Goal: Task Accomplishment & Management: Use online tool/utility

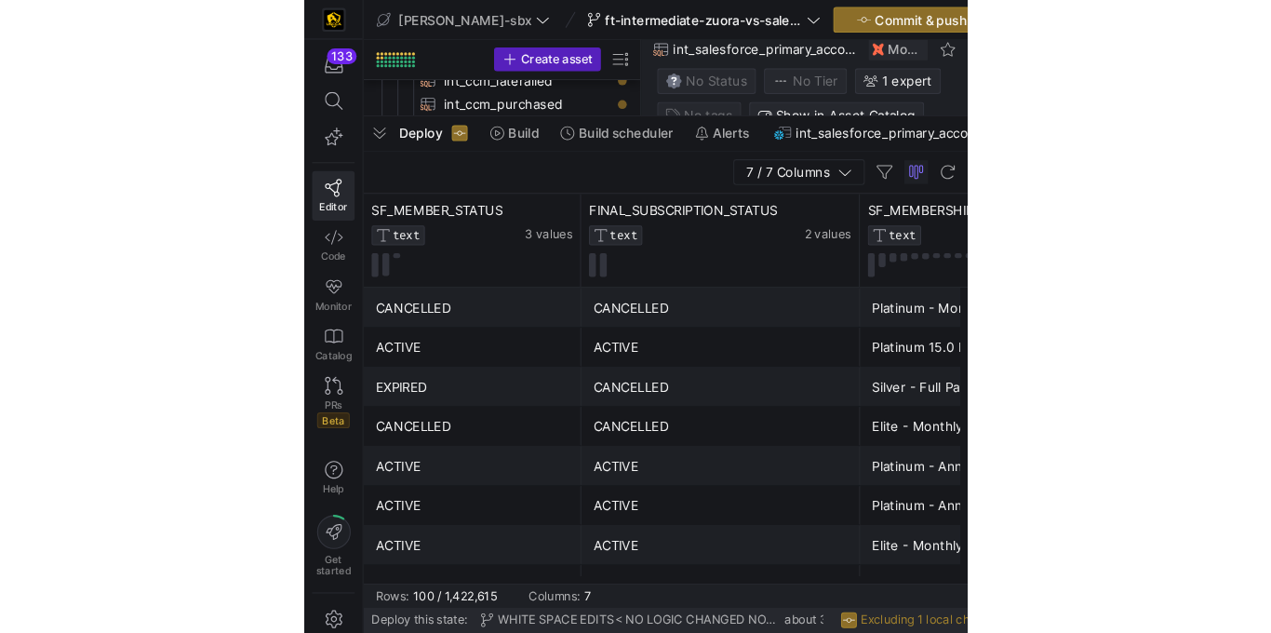
scroll to position [123, 0]
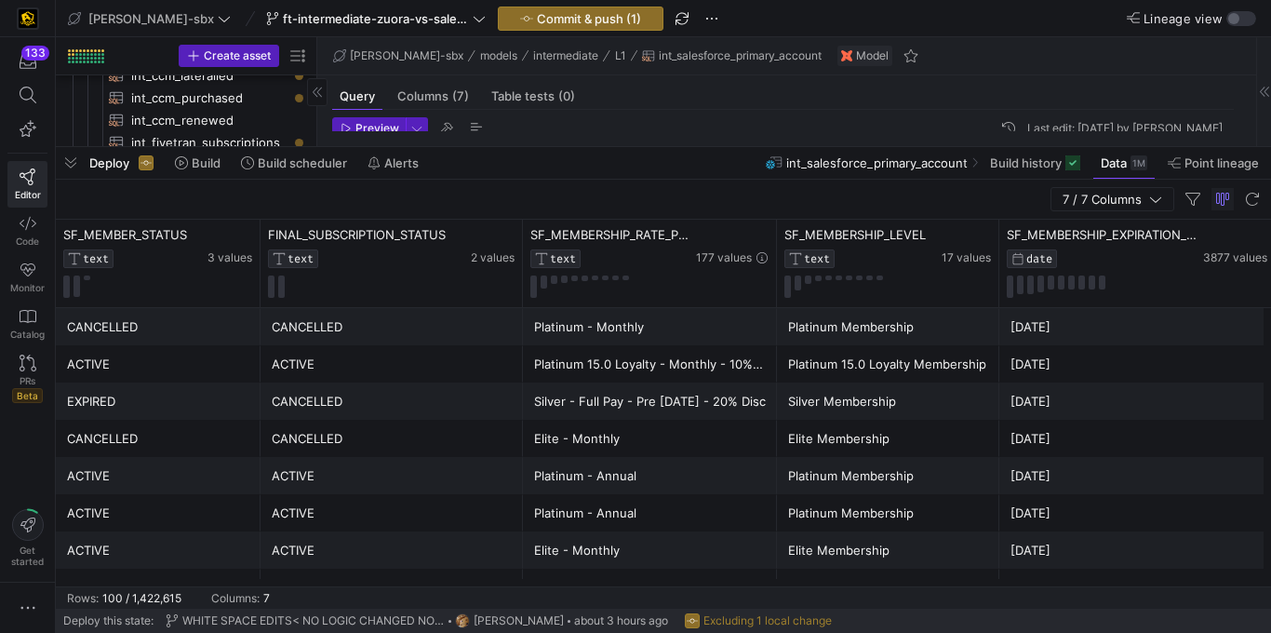
click at [73, 169] on span "button" at bounding box center [71, 163] width 30 height 32
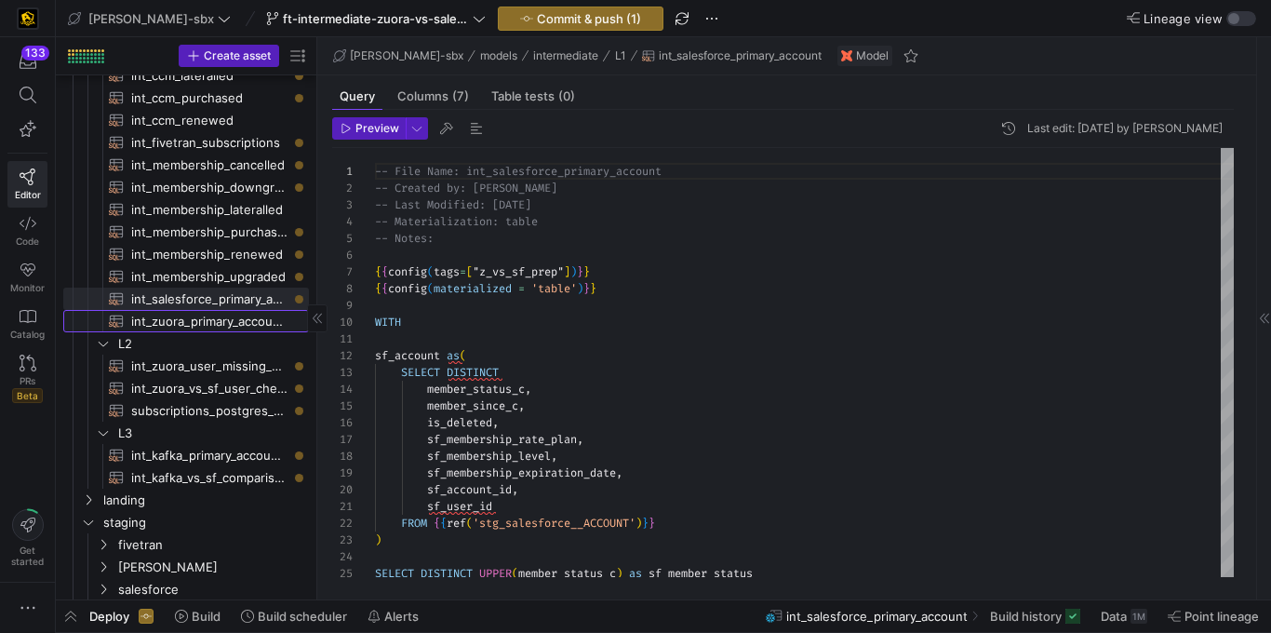
click at [198, 323] on span "int_zuora_primary_accounts​​​​​​​​​​" at bounding box center [209, 321] width 156 height 21
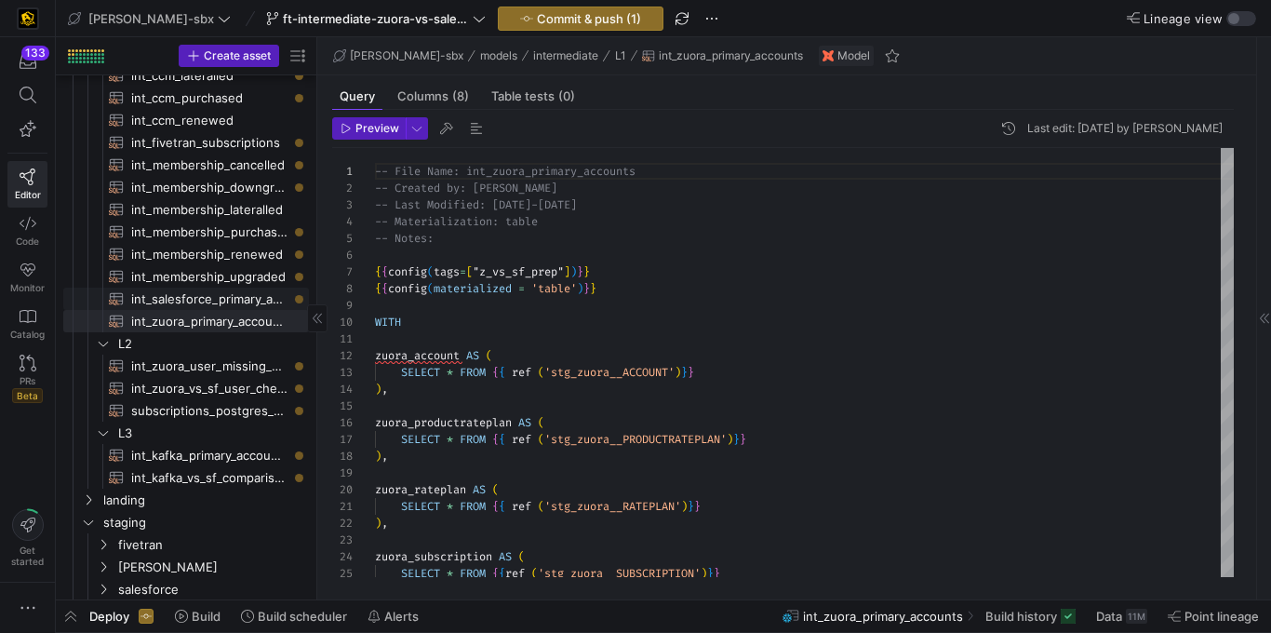
click at [226, 293] on span "int_salesforce_primary_account​​​​​​​​​​" at bounding box center [209, 298] width 156 height 21
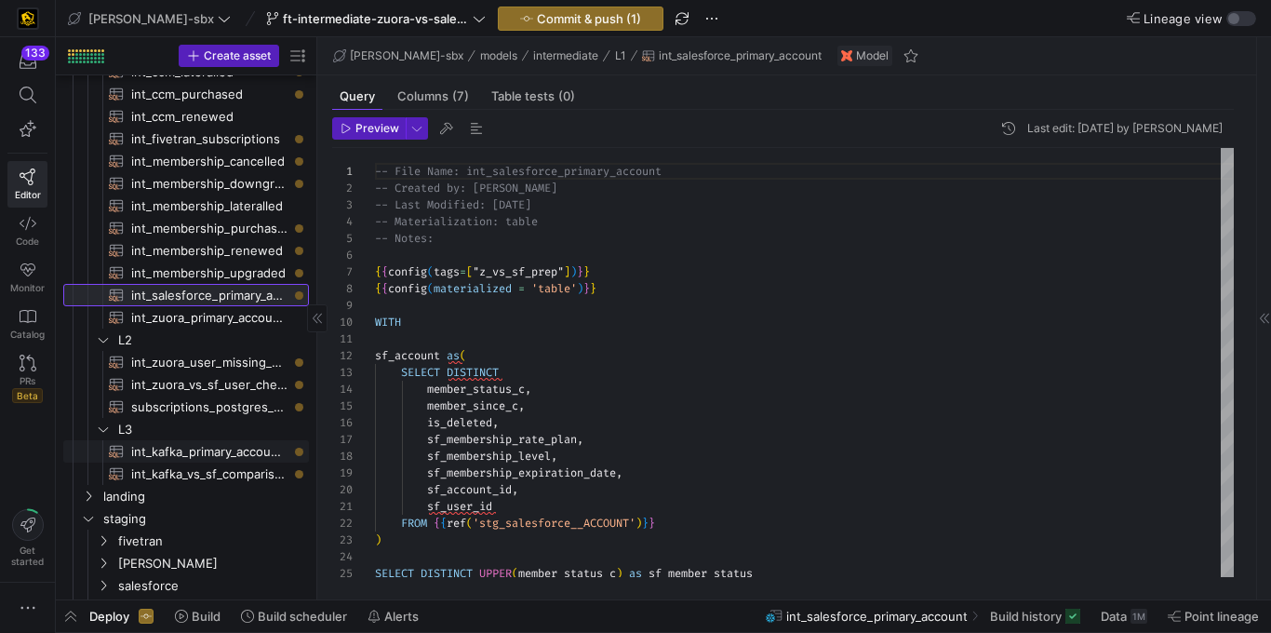
scroll to position [134, 0]
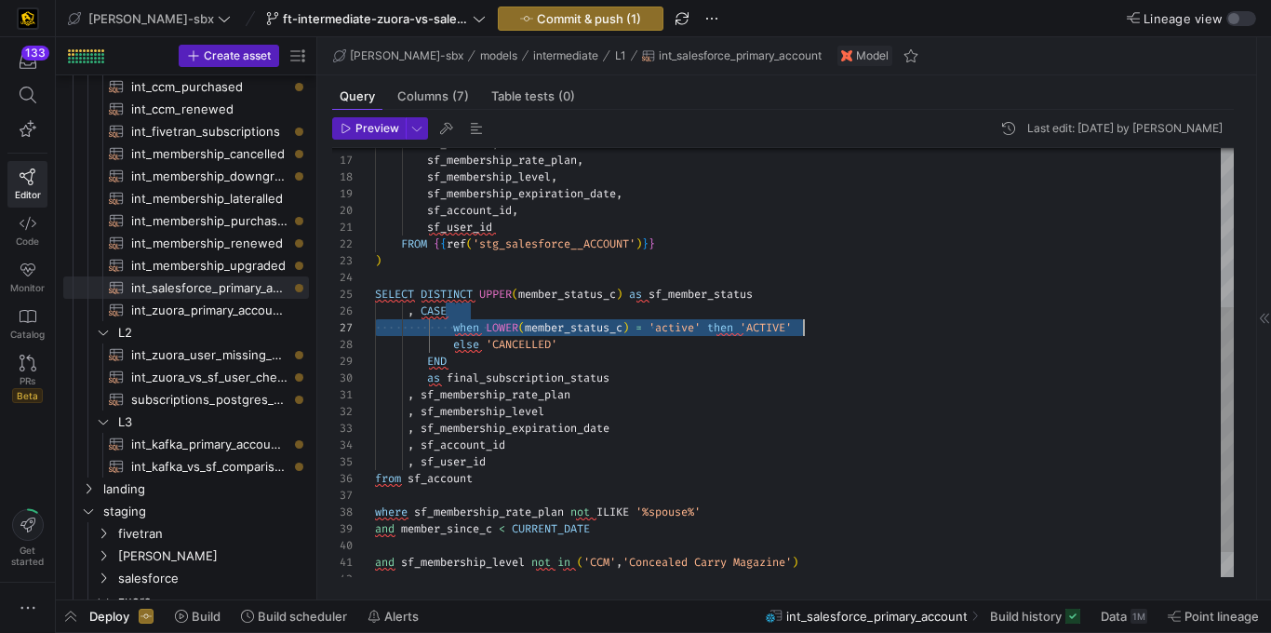
drag, startPoint x: 747, startPoint y: 315, endPoint x: 817, endPoint y: 324, distance: 70.4
click at [819, 326] on div "is_deleted , sf_membership_rate_plan , sf_membership_level , sf_membership_expi…" at bounding box center [804, 245] width 859 height 752
click at [582, 249] on div "is_deleted , sf_membership_rate_plan , sf_membership_level , sf_membership_expi…" at bounding box center [804, 245] width 859 height 752
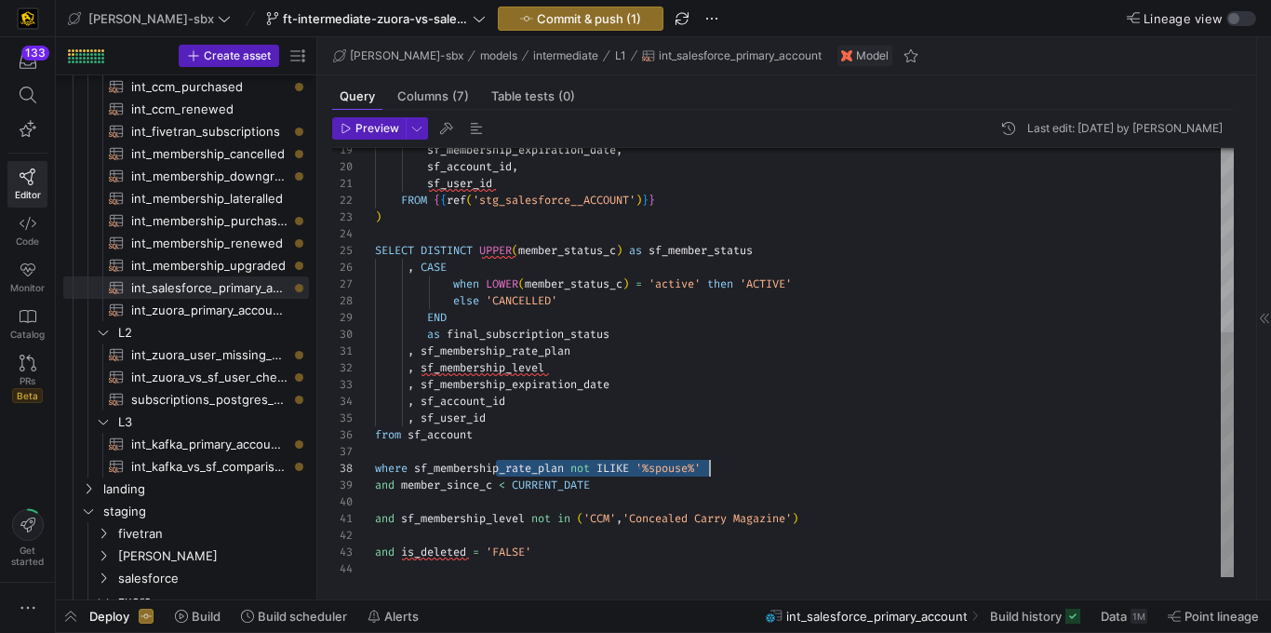
scroll to position [117, 334]
drag, startPoint x: 552, startPoint y: 462, endPoint x: 756, endPoint y: 472, distance: 204.0
click at [756, 472] on div "sf_membership_expiration_date , sf_account_id , sf_user_id FROM { { ref ( 'stg_…" at bounding box center [804, 201] width 859 height 752
click at [741, 456] on div "sf_membership_expiration_date , sf_account_id , sf_user_id FROM { { ref ( 'stg_…" at bounding box center [804, 201] width 859 height 752
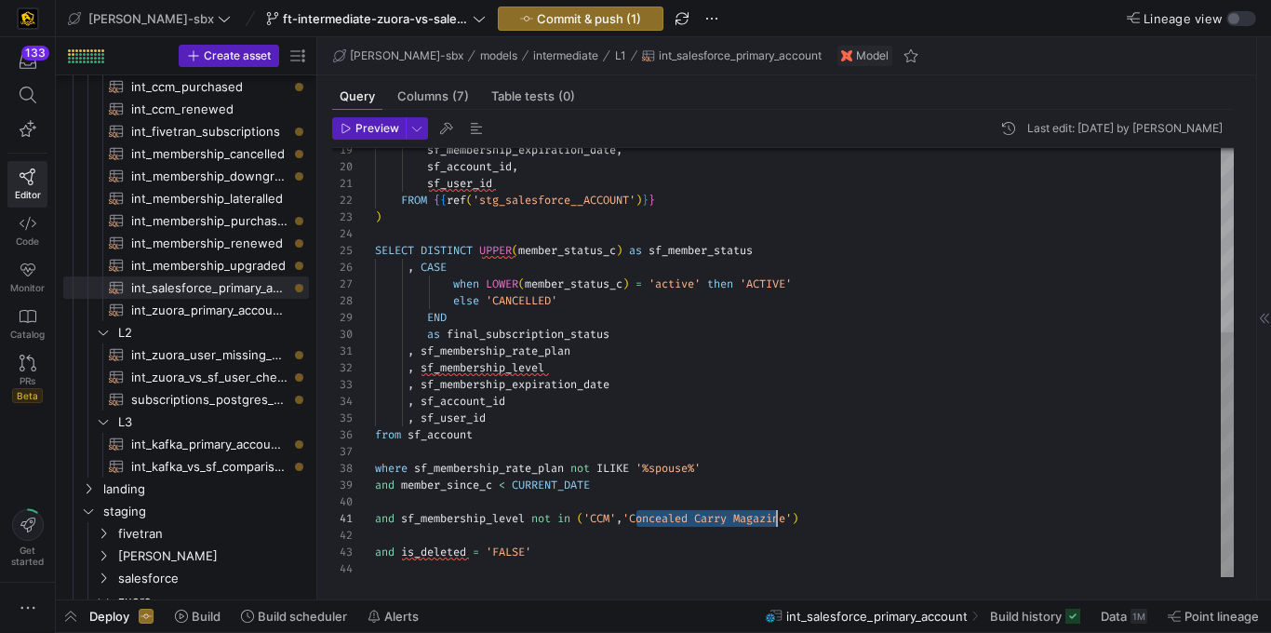
scroll to position [0, 435]
drag, startPoint x: 685, startPoint y: 515, endPoint x: 835, endPoint y: 515, distance: 149.8
click at [852, 523] on div "sf_membership_expiration_date , sf_account_id , sf_user_id FROM { { ref ( 'stg_…" at bounding box center [804, 201] width 859 height 752
drag, startPoint x: 743, startPoint y: 445, endPoint x: 722, endPoint y: 462, distance: 27.1
click at [743, 446] on div "sf_membership_expiration_date , sf_account_id , sf_user_id FROM { { ref ( 'stg_…" at bounding box center [804, 201] width 859 height 752
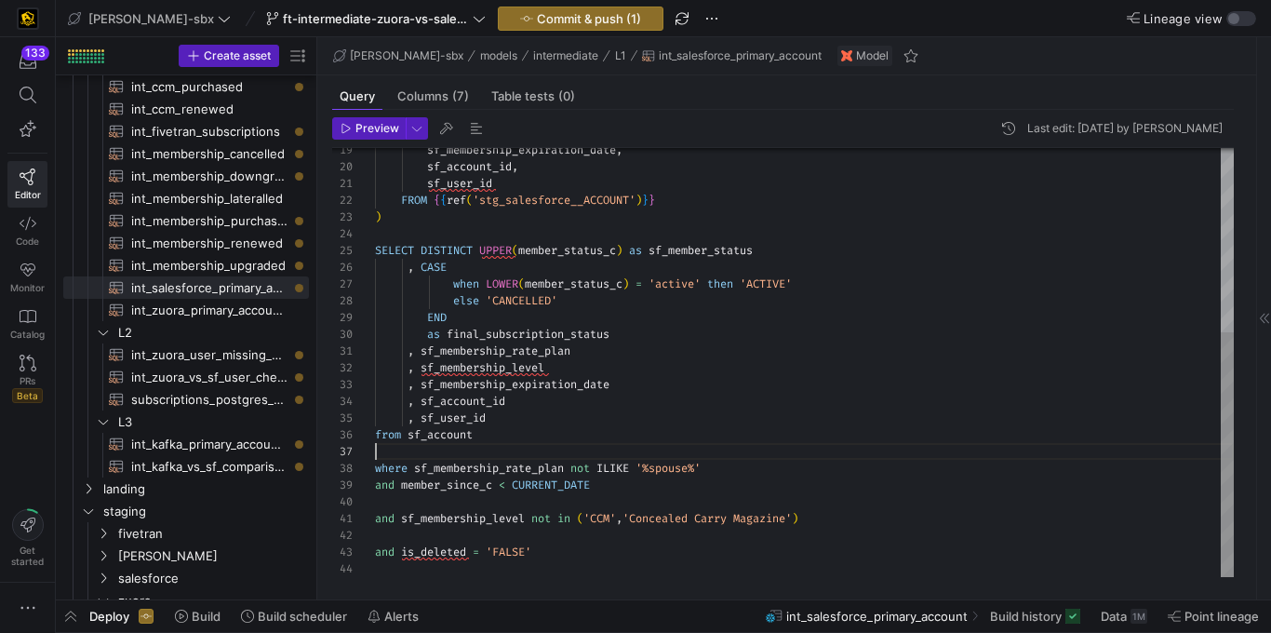
scroll to position [101, 0]
click at [202, 315] on span "int_zuora_primary_accounts​​​​​​​​​​" at bounding box center [209, 310] width 156 height 21
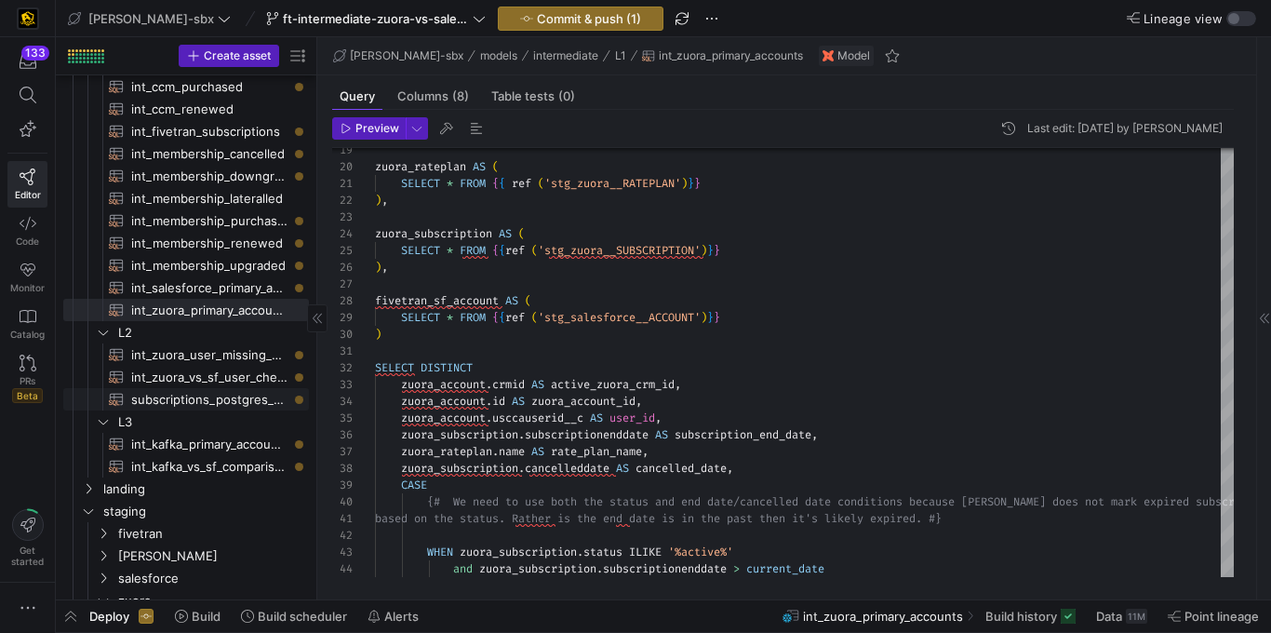
click at [205, 396] on span "subscriptions_postgres_kafka_joined_view​​​​​​​​​​" at bounding box center [209, 399] width 156 height 21
type textarea "{{config (tags=["kafka_joined_view"])}} WITH kafka_CCM_cancelled AS ( SELECT * …"
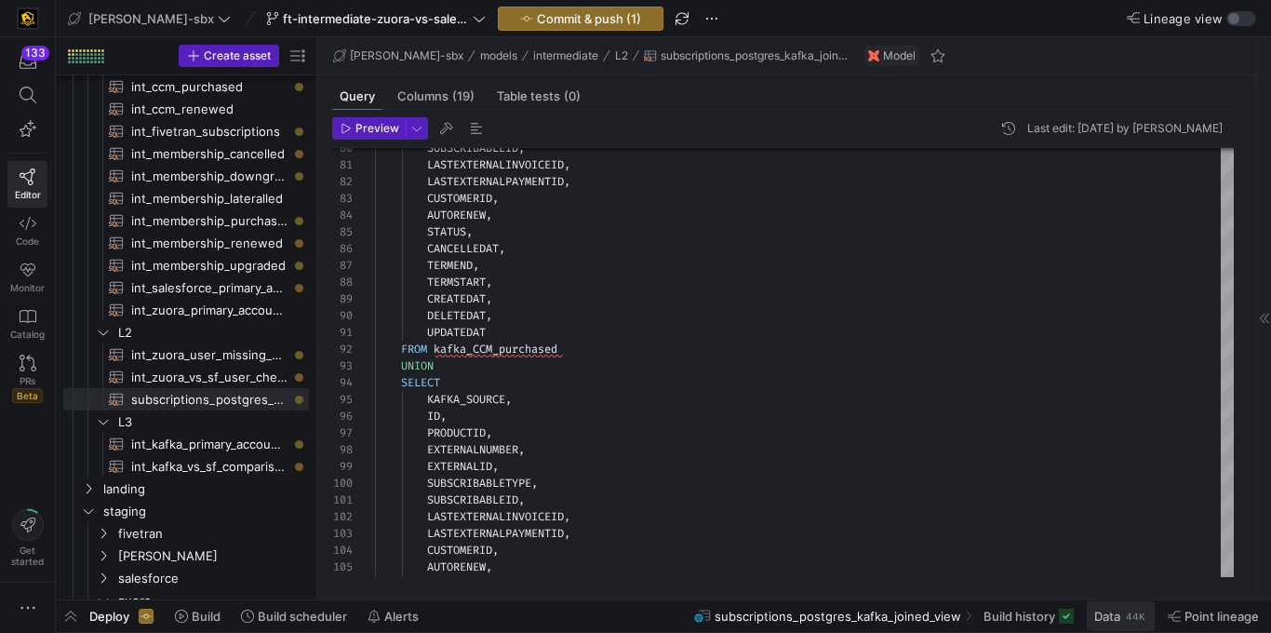
click at [1121, 615] on span "Data 44K" at bounding box center [1120, 616] width 53 height 15
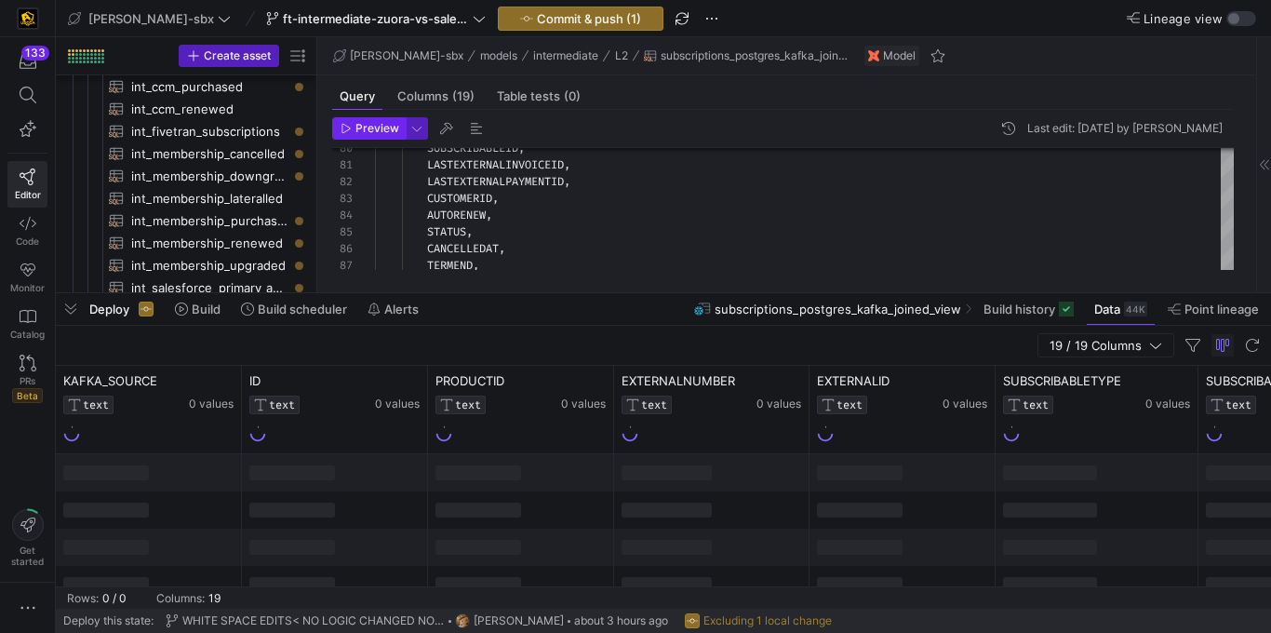
click at [371, 127] on span "Preview" at bounding box center [377, 128] width 44 height 13
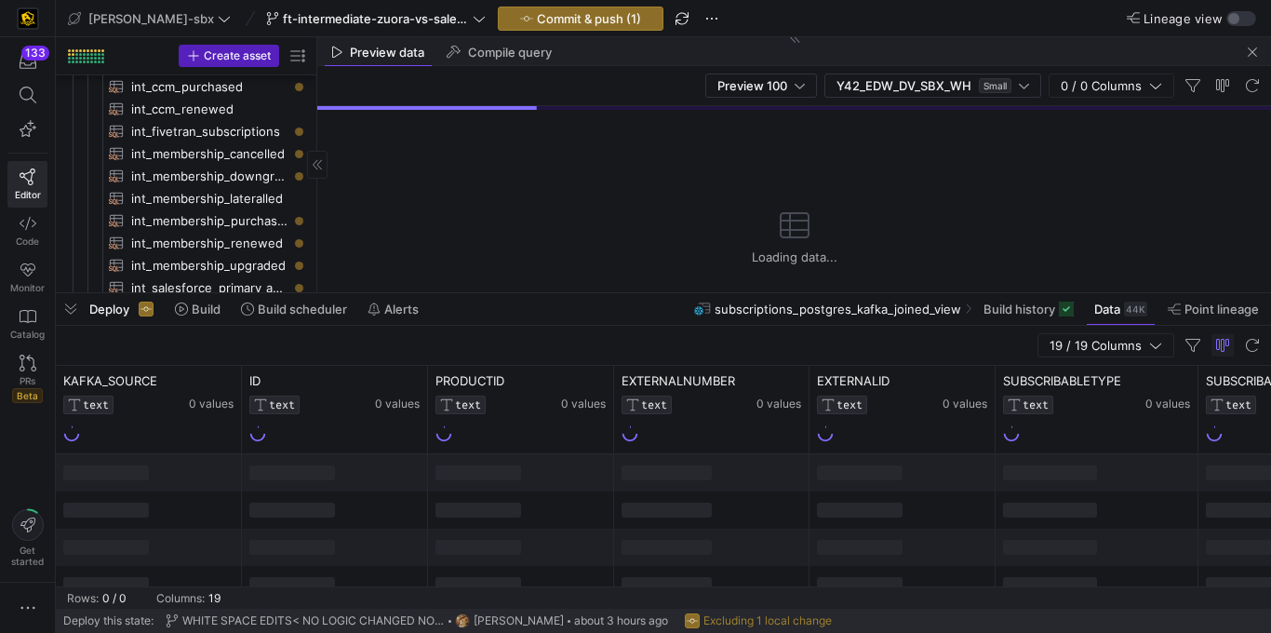
click at [78, 298] on span "button" at bounding box center [71, 309] width 30 height 32
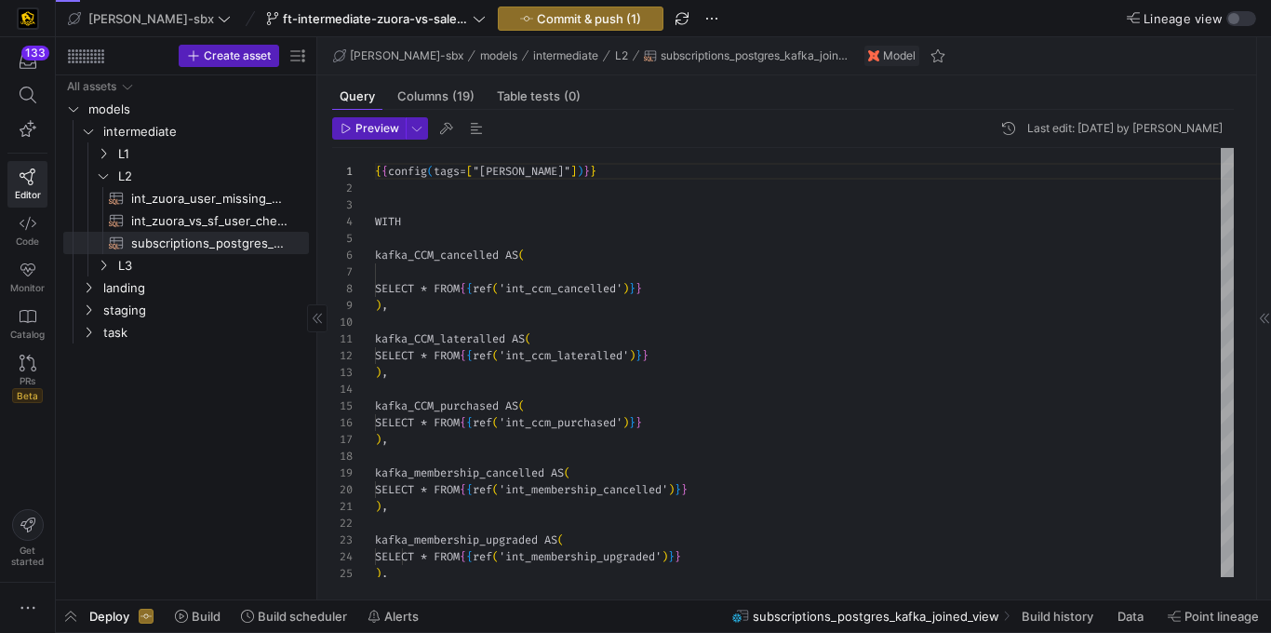
scroll to position [168, 0]
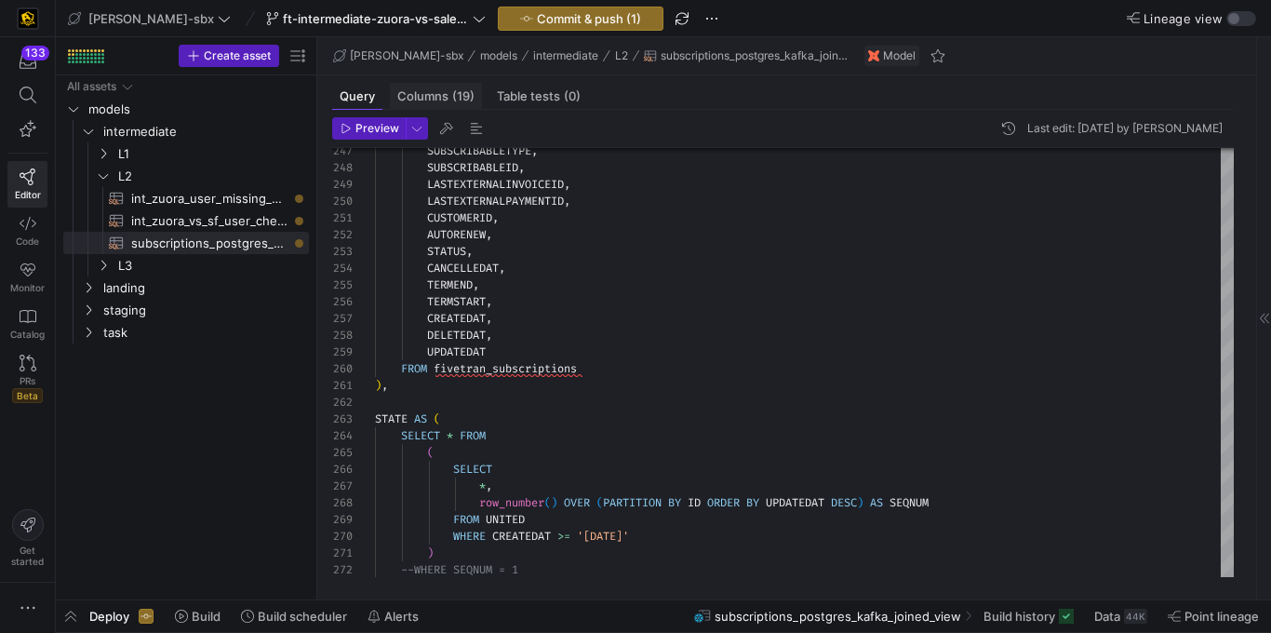
click at [446, 93] on span "Columns (19)" at bounding box center [435, 96] width 77 height 12
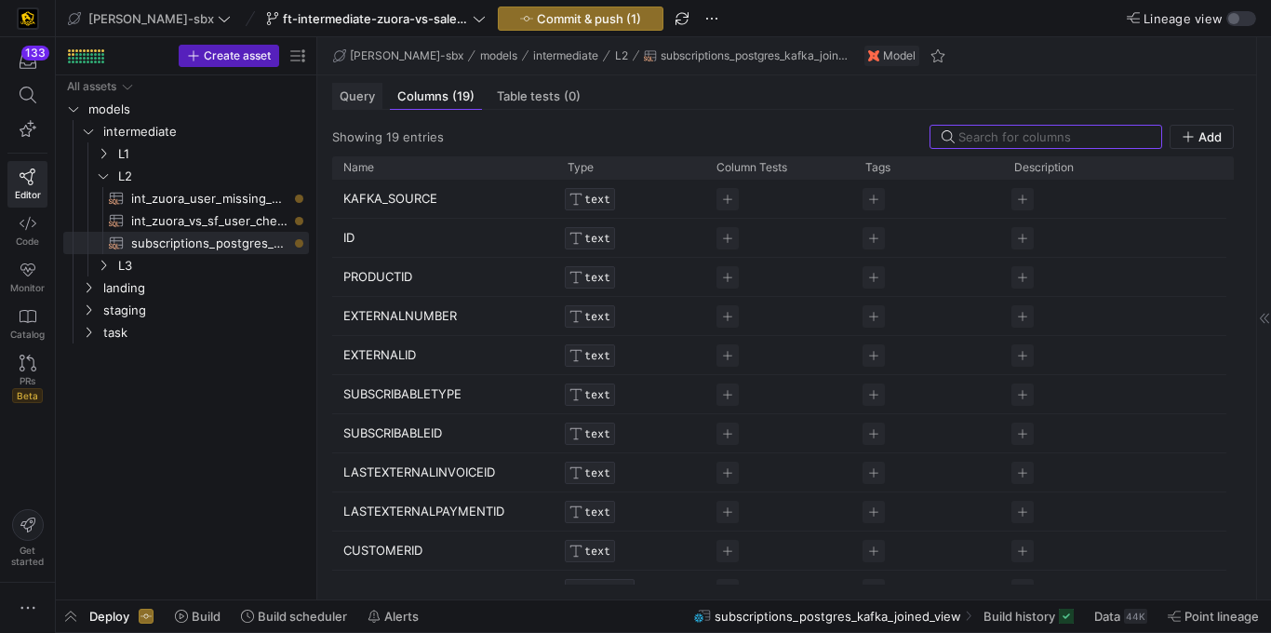
click at [366, 85] on div "Query" at bounding box center [357, 96] width 50 height 27
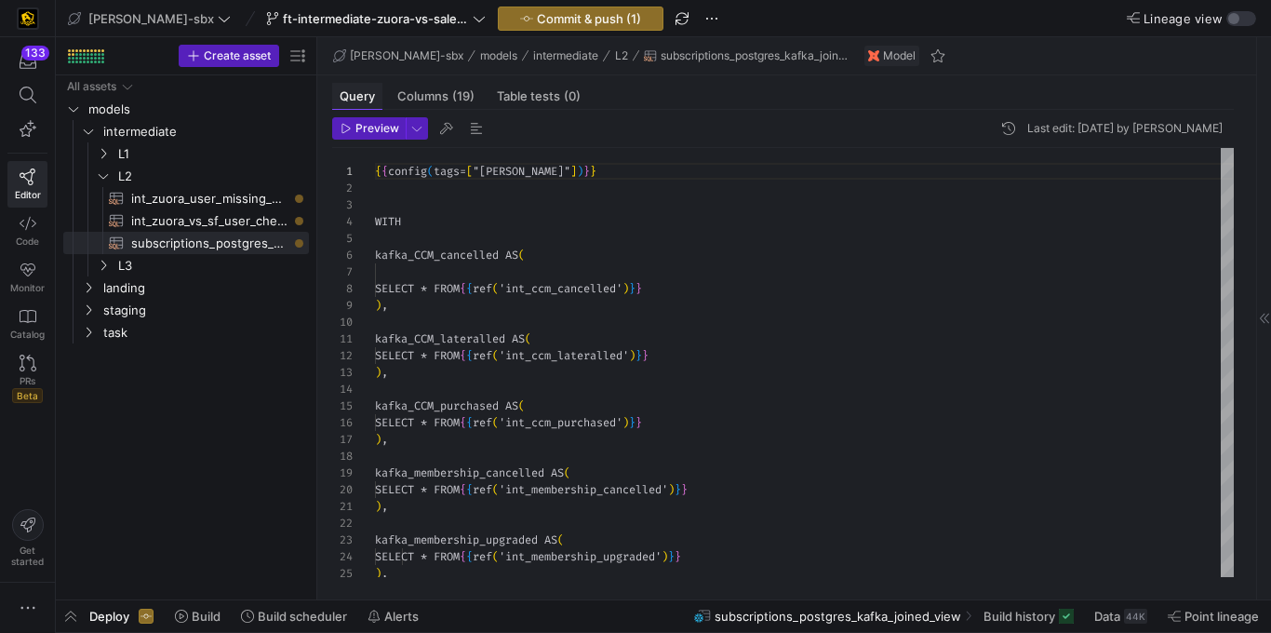
scroll to position [168, 0]
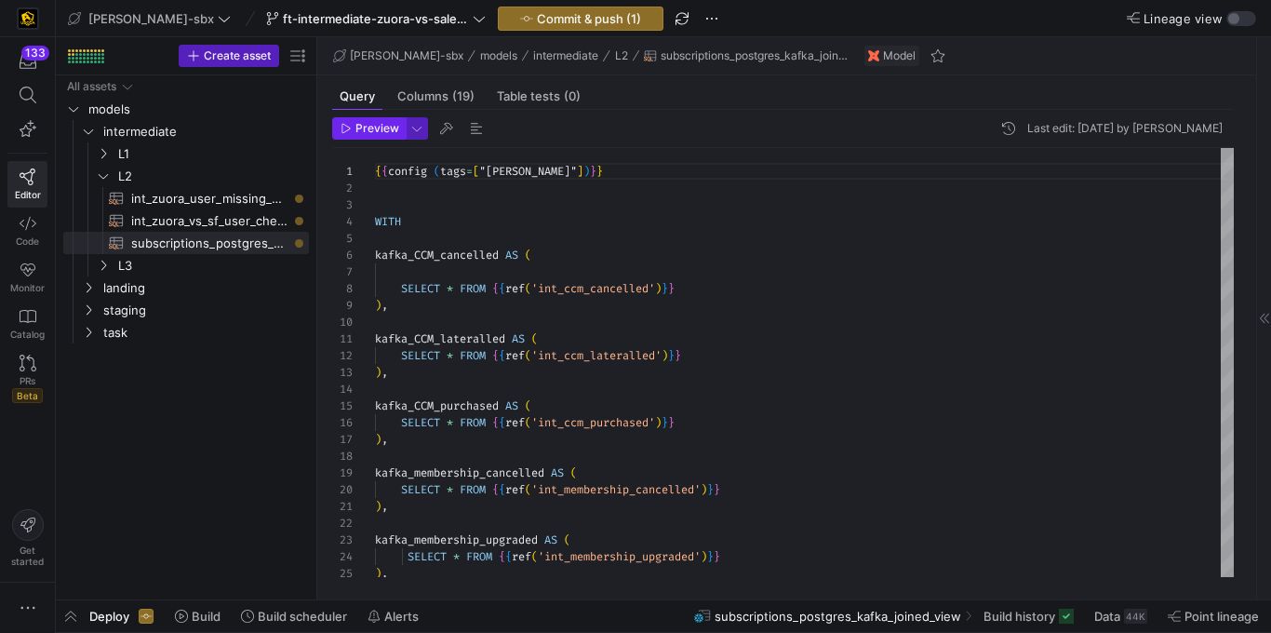
click at [361, 127] on span "Preview" at bounding box center [377, 128] width 44 height 13
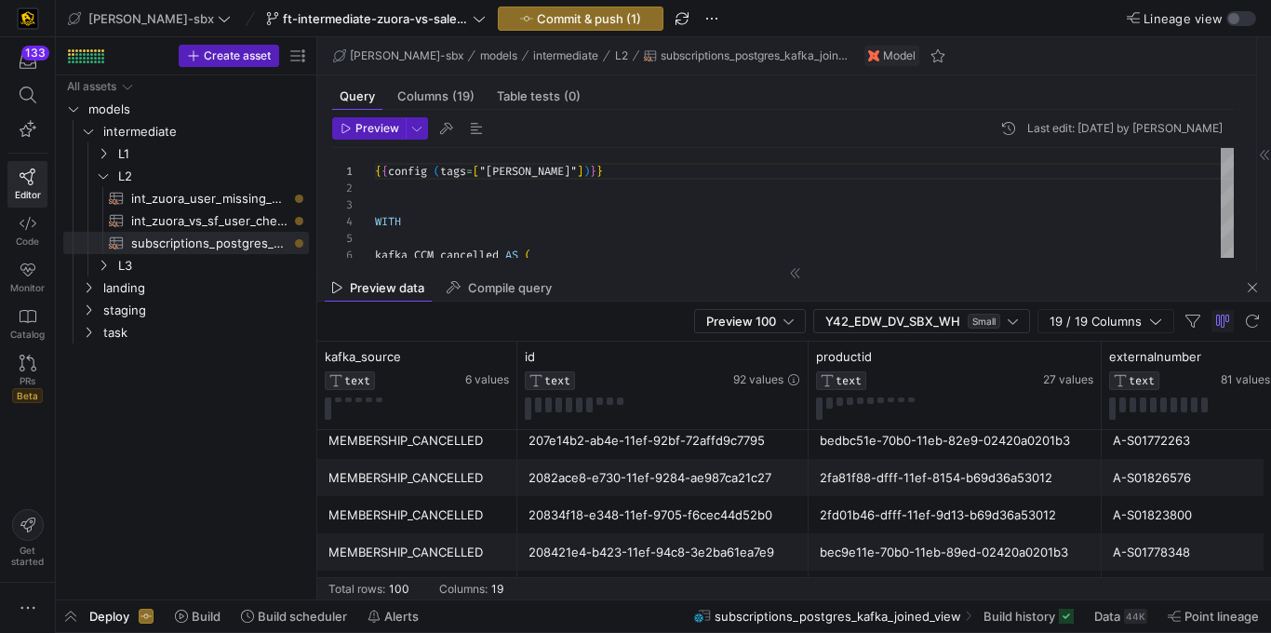
scroll to position [140, 0]
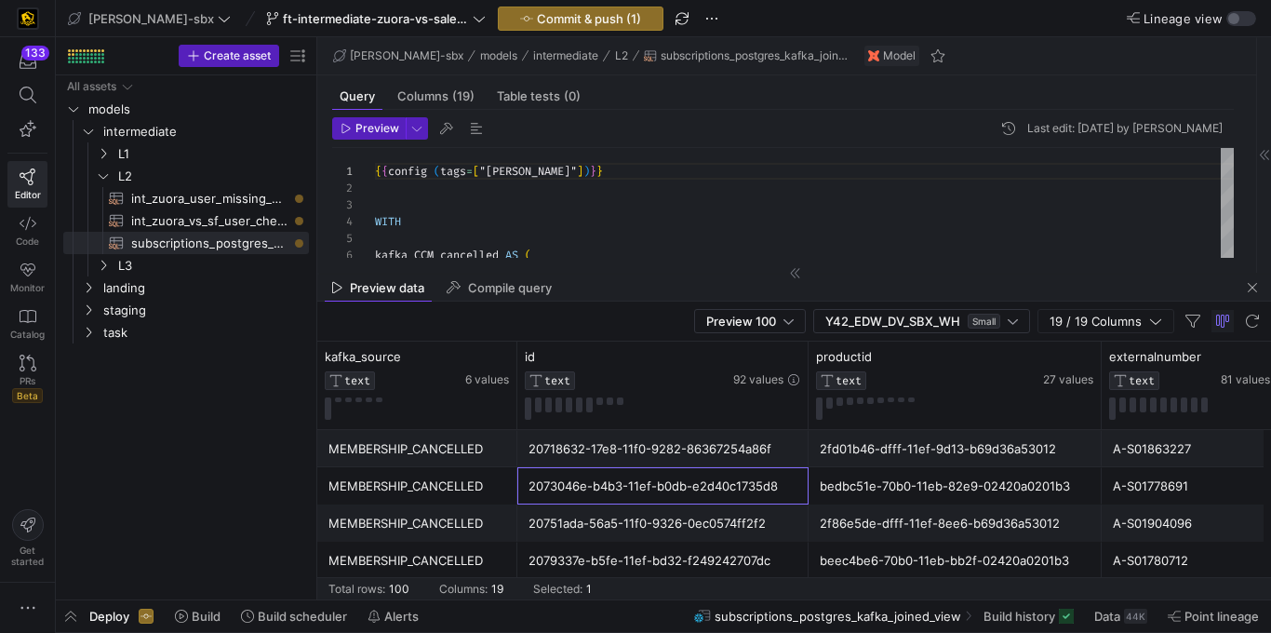
click at [729, 473] on div "2073046e-b4b3-11ef-b0db-e2d40c1735d8" at bounding box center [663, 486] width 269 height 36
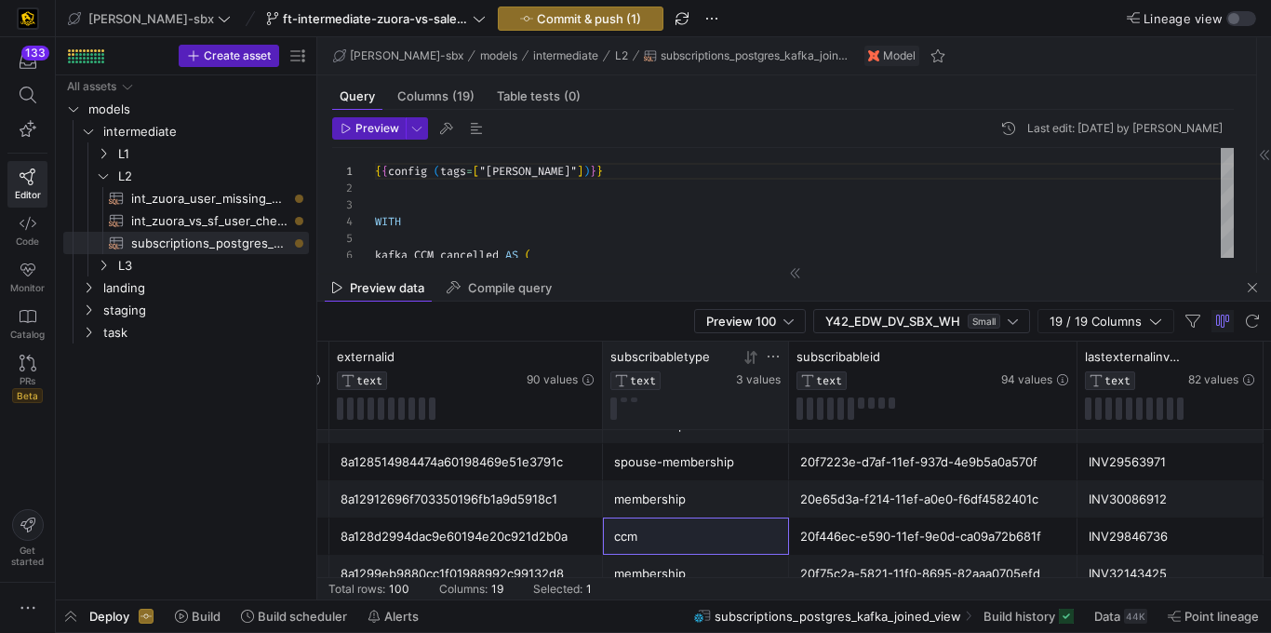
click at [751, 358] on icon at bounding box center [751, 357] width 15 height 15
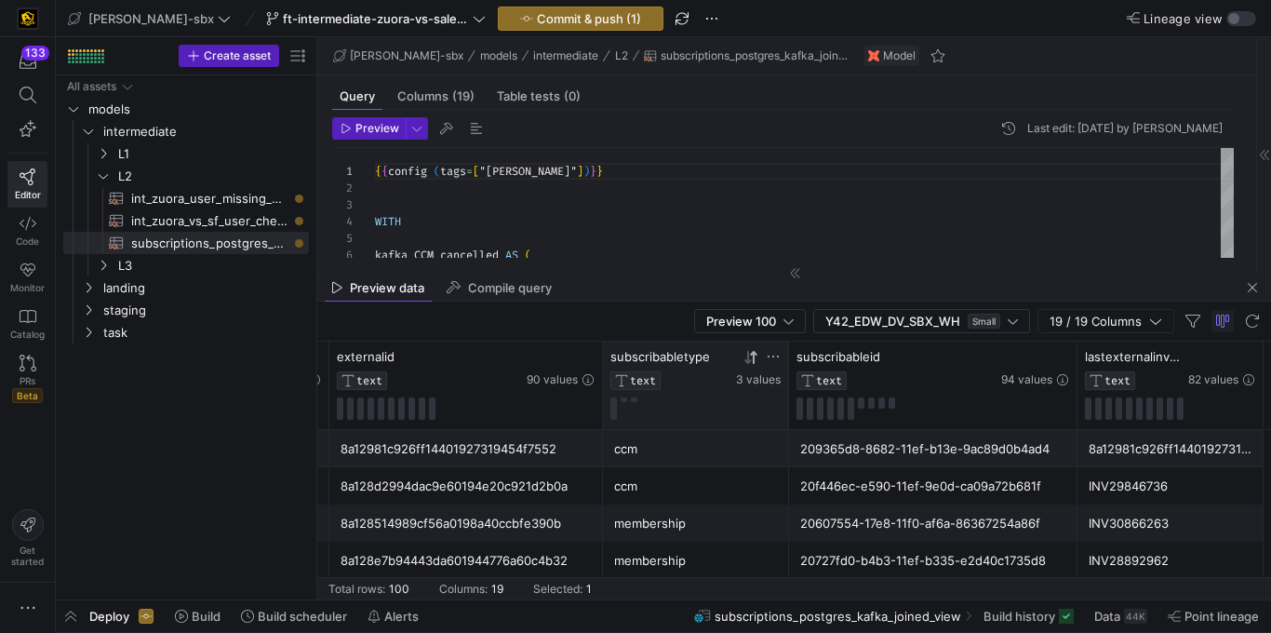
click at [657, 457] on div "ccm" at bounding box center [696, 449] width 164 height 36
drag, startPoint x: 662, startPoint y: 470, endPoint x: 648, endPoint y: 496, distance: 29.6
click at [662, 470] on div "ccm" at bounding box center [696, 486] width 164 height 36
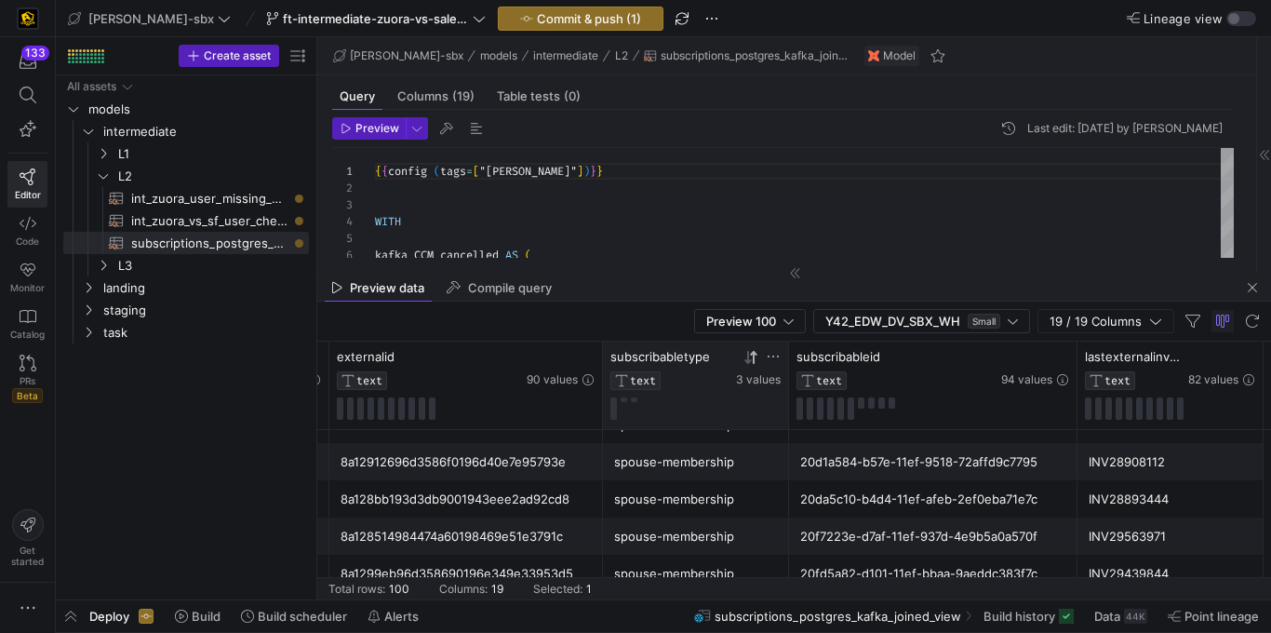
click at [694, 529] on div "spouse-membership" at bounding box center [696, 536] width 164 height 36
drag, startPoint x: 694, startPoint y: 501, endPoint x: 690, endPoint y: 492, distance: 9.6
click at [693, 502] on div "spouse-membership" at bounding box center [696, 499] width 164 height 36
click at [679, 460] on div "spouse-membership" at bounding box center [696, 462] width 164 height 36
click at [682, 525] on div "spouse-membership" at bounding box center [696, 536] width 164 height 36
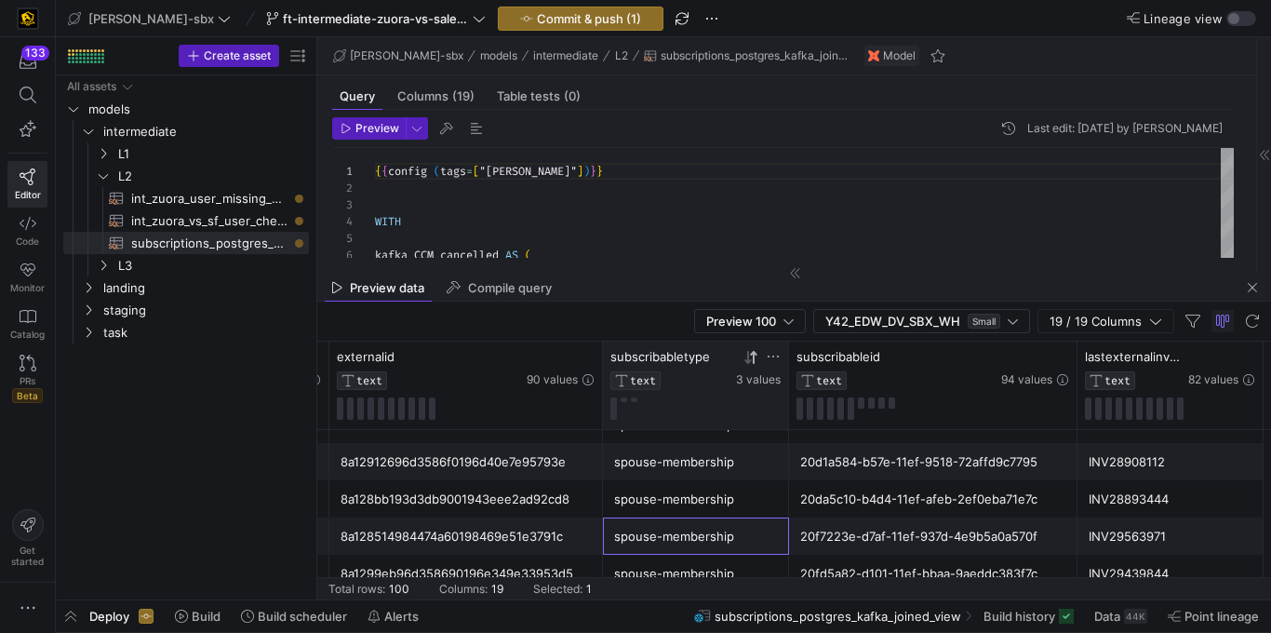
click at [575, 306] on div "Preview 100 Y42_EDW_DV_SBX_WH Small 19 / 19 Columns" at bounding box center [794, 322] width 954 height 40
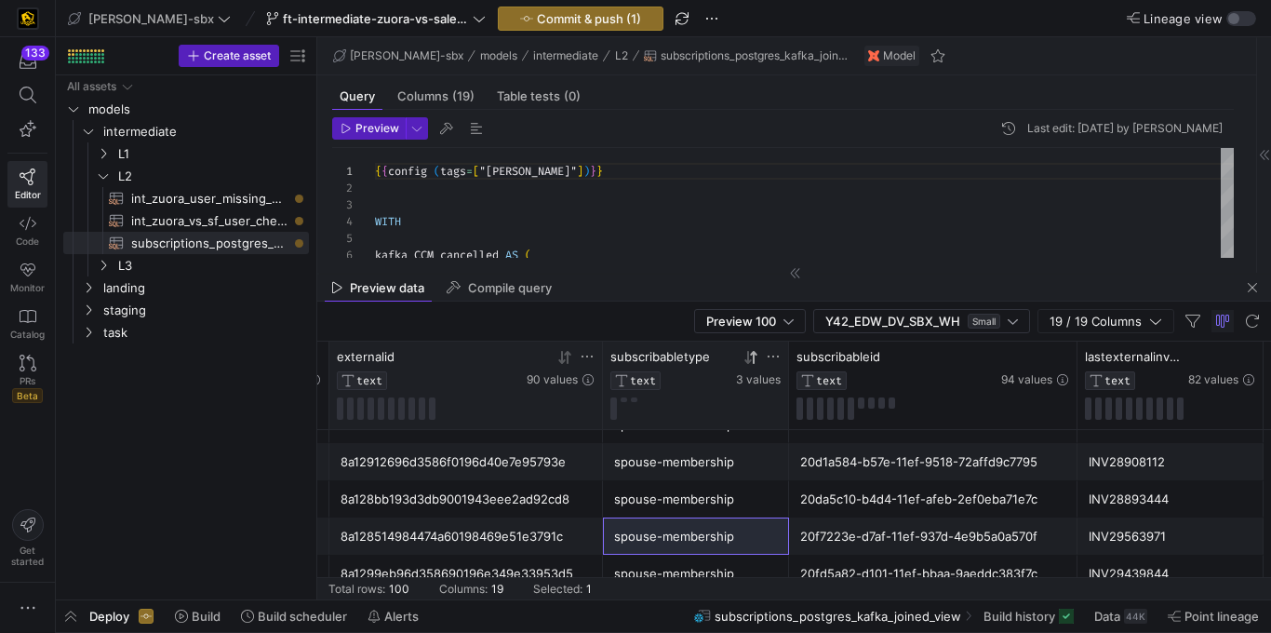
drag, startPoint x: 586, startPoint y: 303, endPoint x: 591, endPoint y: 351, distance: 47.7
click at [591, 351] on y42-sql-data-preview "Preview 100 Y42_EDW_DV_SBX_WH Small 19 / 19 Columns Drag here to set row groups…" at bounding box center [794, 451] width 954 height 298
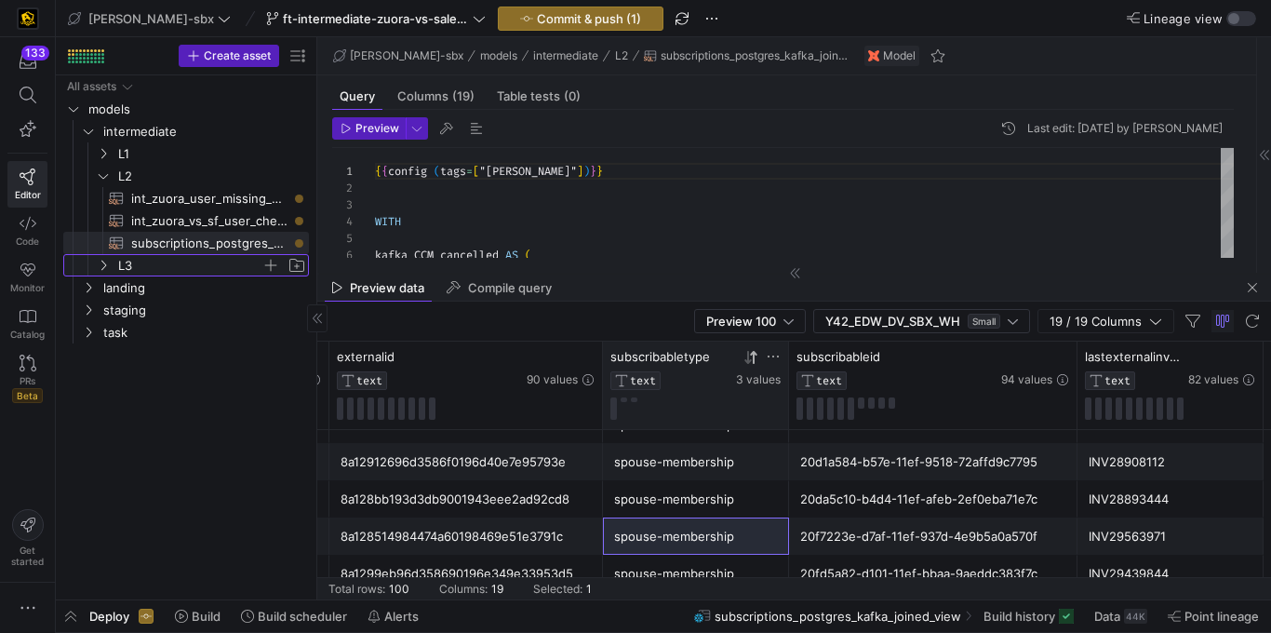
click at [154, 266] on span "L3" at bounding box center [189, 265] width 143 height 21
click at [167, 273] on span "L3" at bounding box center [189, 265] width 143 height 21
click at [159, 261] on span "L3" at bounding box center [189, 265] width 143 height 21
click at [157, 292] on span "int_kafka_primary_accounts​​​​​​​​​​" at bounding box center [209, 287] width 156 height 21
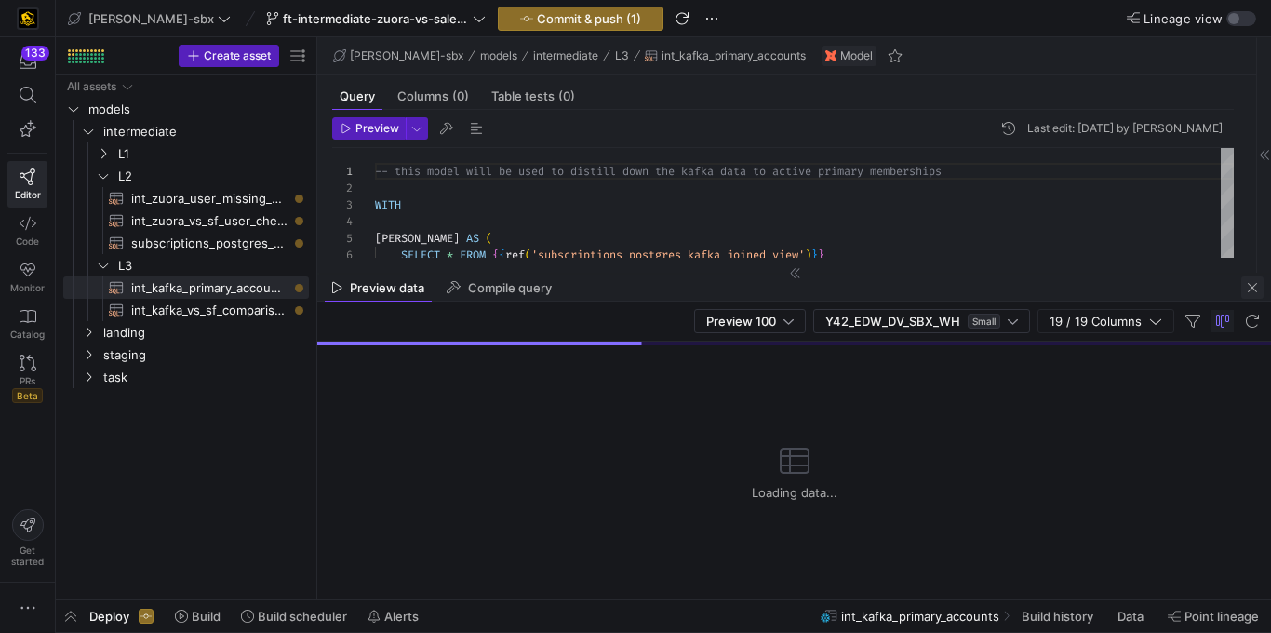
click at [1249, 290] on span "button" at bounding box center [1252, 287] width 22 height 22
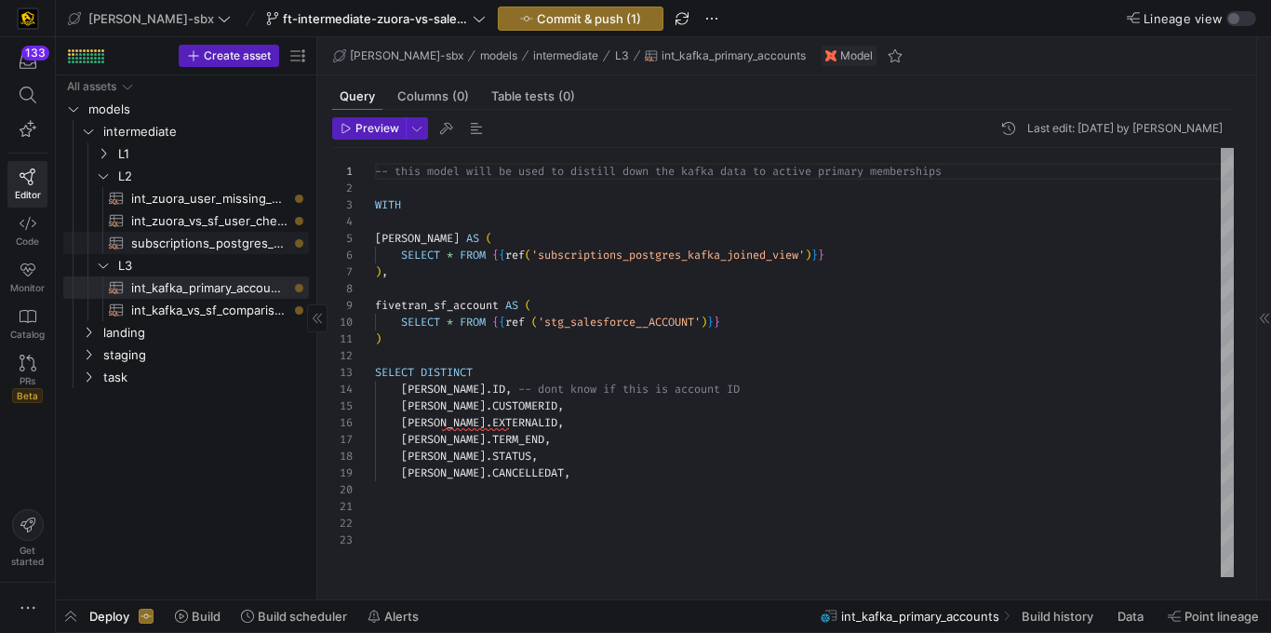
click at [170, 242] on span "subscriptions_postgres_kafka_joined_view​​​​​​​​​​" at bounding box center [209, 243] width 156 height 21
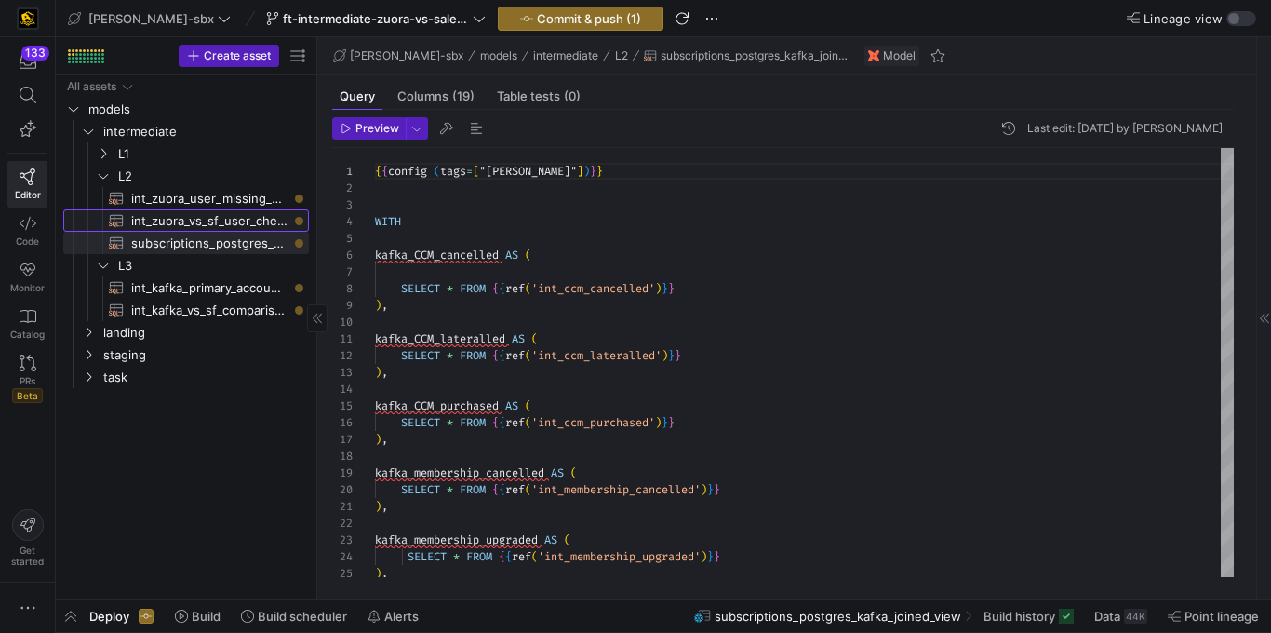
click at [232, 221] on span "int_zuora_vs_sf_user_check​​​​​​​​​​" at bounding box center [209, 220] width 156 height 21
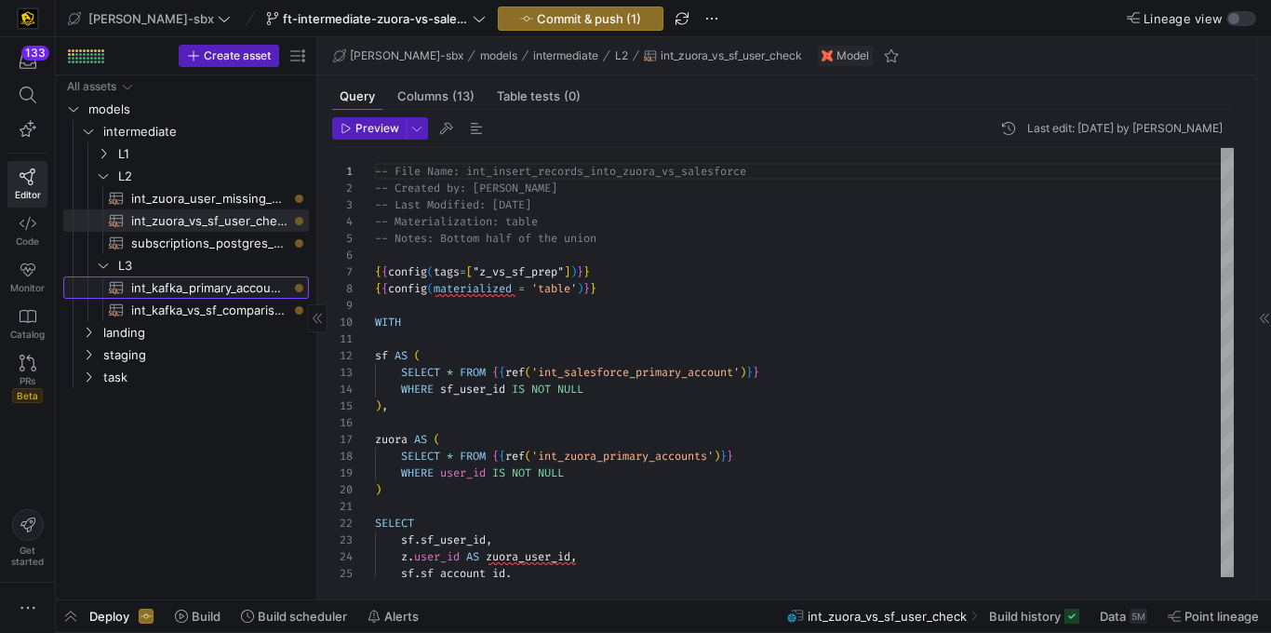
click at [184, 286] on span "int_kafka_primary_accounts​​​​​​​​​​" at bounding box center [209, 287] width 156 height 21
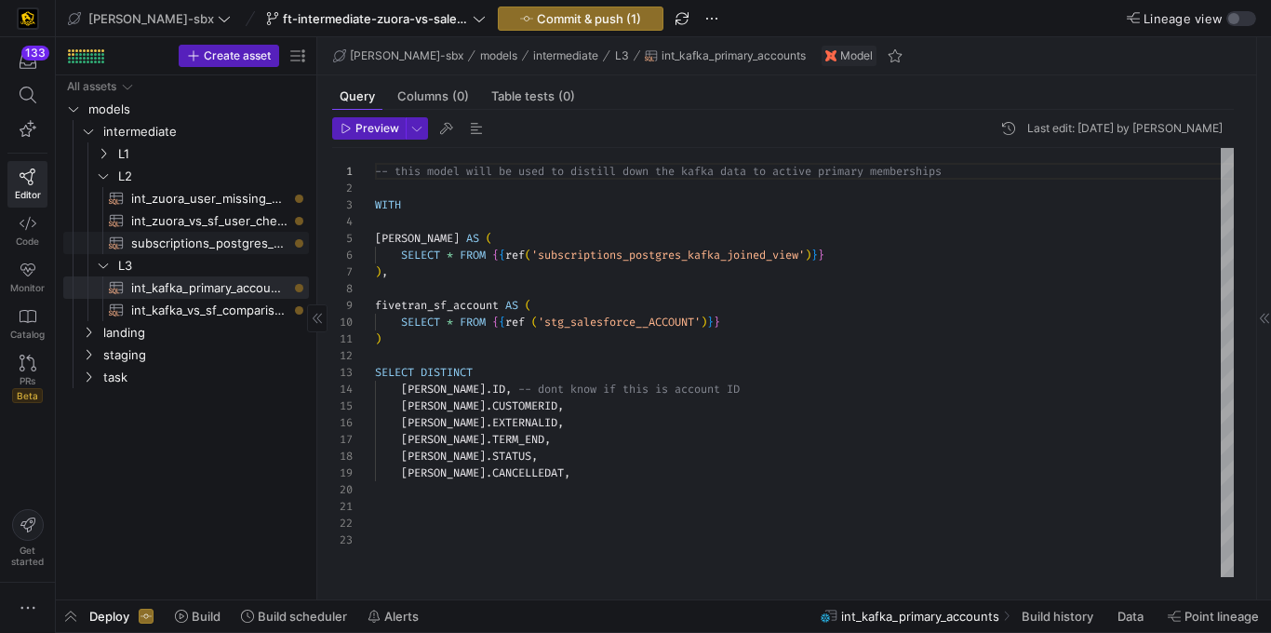
click at [178, 246] on span "subscriptions_postgres_kafka_joined_view​​​​​​​​​​" at bounding box center [209, 243] width 156 height 21
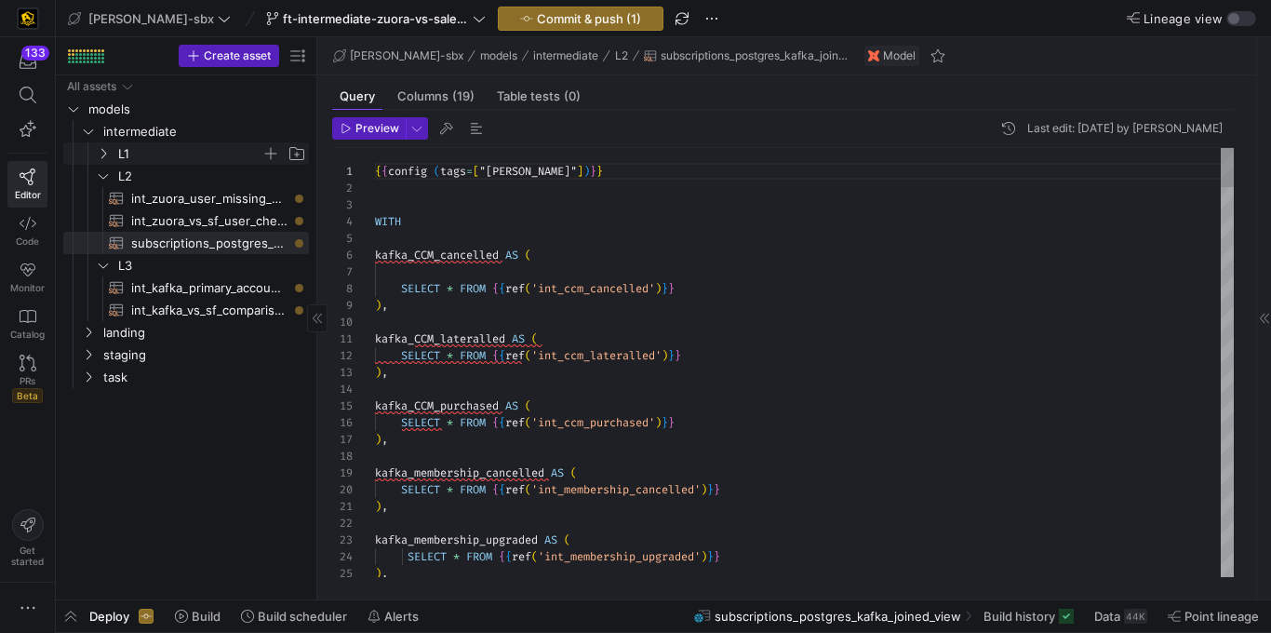
click at [102, 144] on span "L1" at bounding box center [201, 153] width 214 height 20
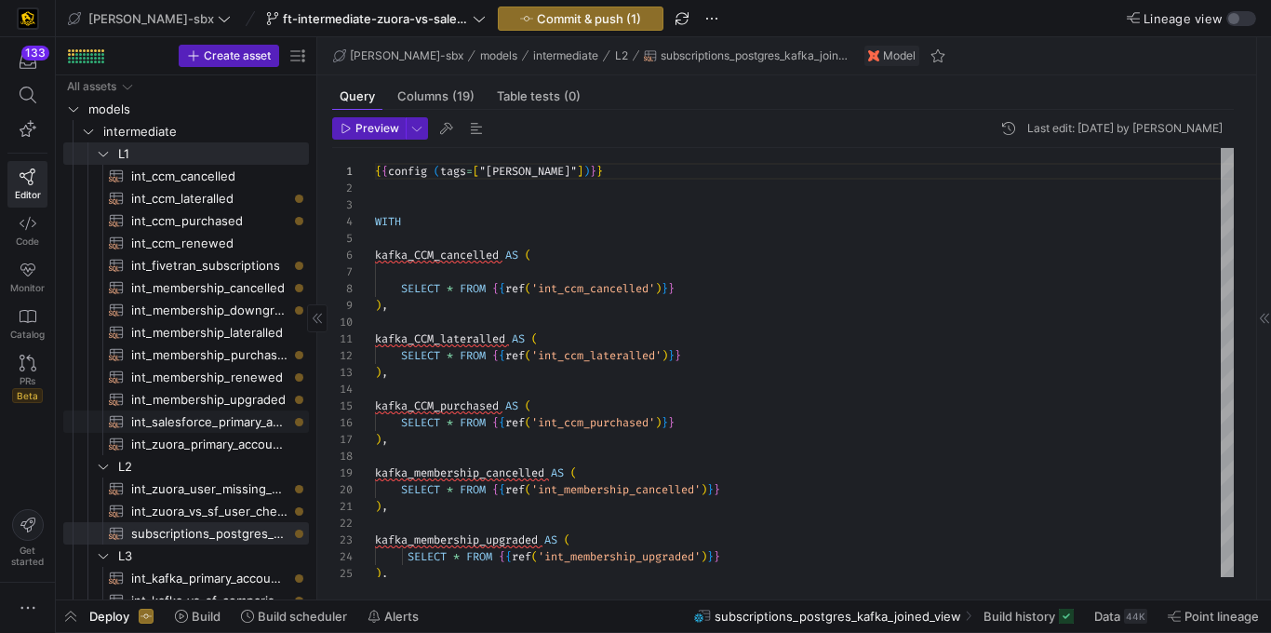
click at [196, 422] on span "int_salesforce_primary_account​​​​​​​​​​" at bounding box center [209, 421] width 156 height 21
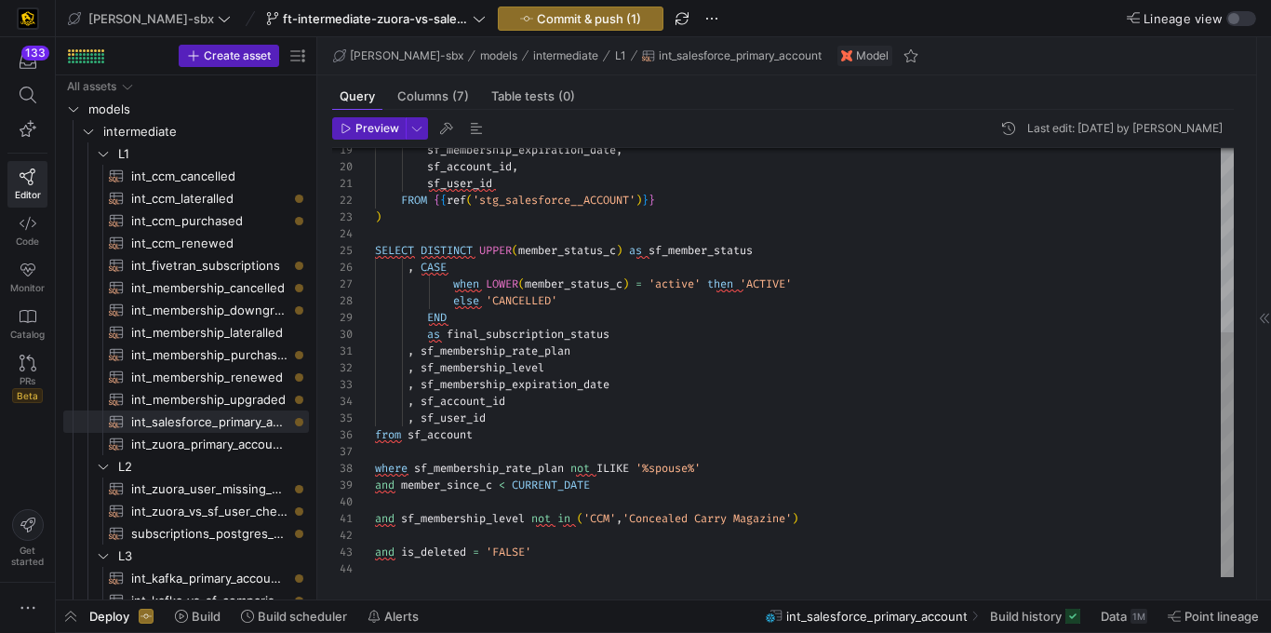
click at [671, 467] on div "sf_membership_expiration_date , sf_account_id , sf_user_id FROM { { ref ( 'stg_…" at bounding box center [804, 201] width 859 height 752
click at [672, 467] on div "sf_membership_expiration_date , sf_account_id , sf_user_id FROM { { ref ( 'stg_…" at bounding box center [804, 201] width 859 height 752
click at [604, 514] on div "sf_membership_expiration_date , sf_account_id , sf_user_id FROM { { ref ( 'stg_…" at bounding box center [804, 201] width 859 height 752
click at [605, 514] on div "sf_membership_expiration_date , sf_account_id , sf_user_id FROM { { ref ( 'stg_…" at bounding box center [804, 201] width 859 height 752
click at [641, 513] on div "sf_membership_expiration_date , sf_account_id , sf_user_id FROM { { ref ( 'stg_…" at bounding box center [804, 201] width 859 height 752
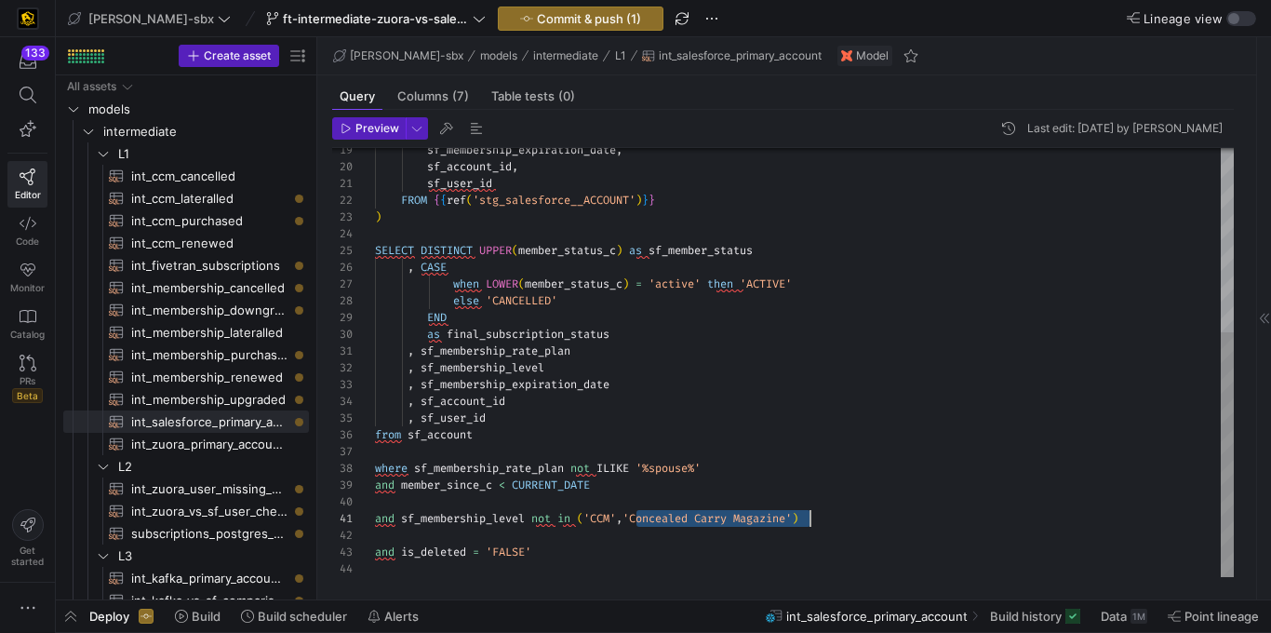
drag, startPoint x: 636, startPoint y: 515, endPoint x: 793, endPoint y: 511, distance: 157.3
click at [807, 520] on div "sf_membership_expiration_date , sf_account_id , sf_user_id FROM { { ref ( 'stg_…" at bounding box center [804, 201] width 859 height 752
click at [730, 485] on div "sf_membership_expiration_date , sf_account_id , sf_user_id FROM { { ref ( 'stg_…" at bounding box center [804, 201] width 859 height 752
click at [502, 304] on div "sf_membership_expiration_date , sf_account_id , sf_user_id FROM { { ref ( 'stg_…" at bounding box center [804, 201] width 859 height 752
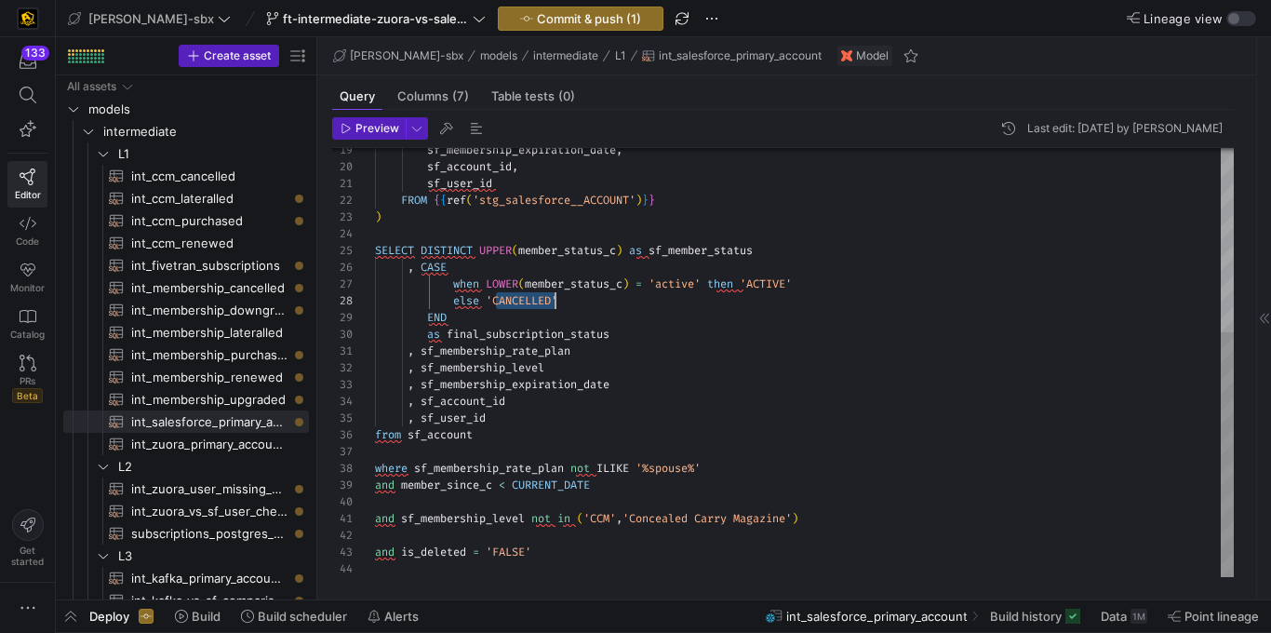
scroll to position [117, 181]
click at [211, 449] on span "int_zuora_primary_accounts​​​​​​​​​​" at bounding box center [209, 444] width 156 height 21
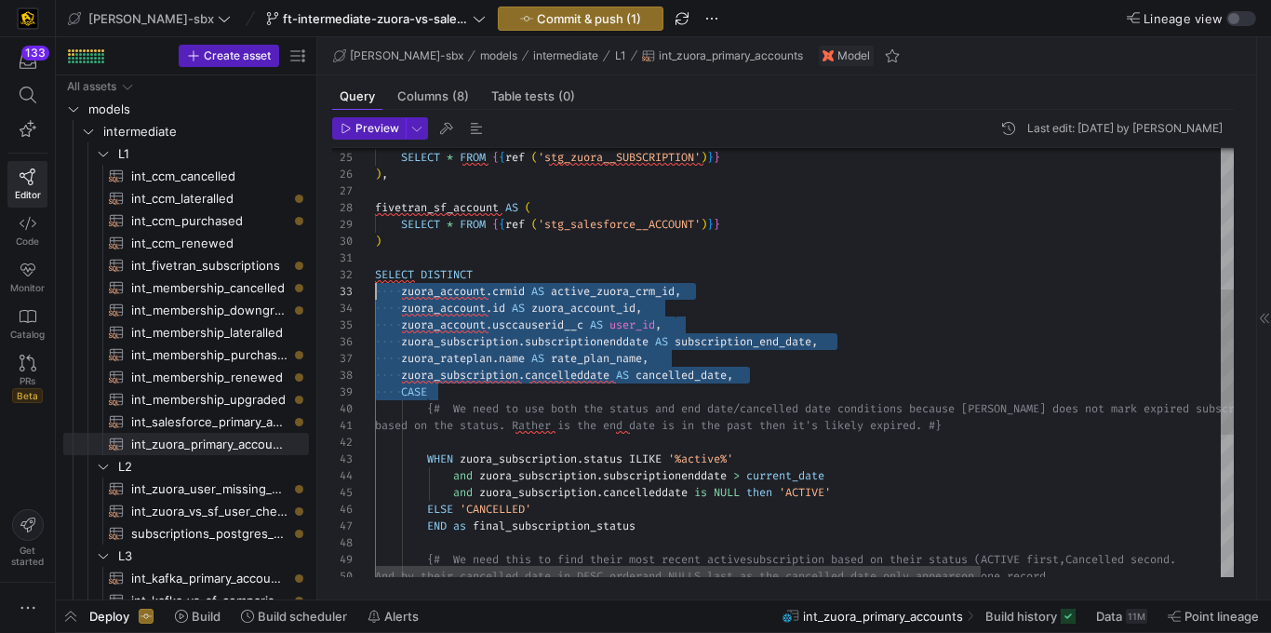
scroll to position [34, 0]
drag, startPoint x: 452, startPoint y: 386, endPoint x: 407, endPoint y: 302, distance: 95.4
click at [375, 289] on div "zuora_account . crmid AS active_zuora_crm_id , zuora_account . id AS zuora_acco…" at bounding box center [974, 365] width 1199 height 1266
click at [629, 318] on div "zuora_account . crmid AS active_zuora_crm_id , zuora_account . id AS zuora_acco…" at bounding box center [974, 365] width 1199 height 1266
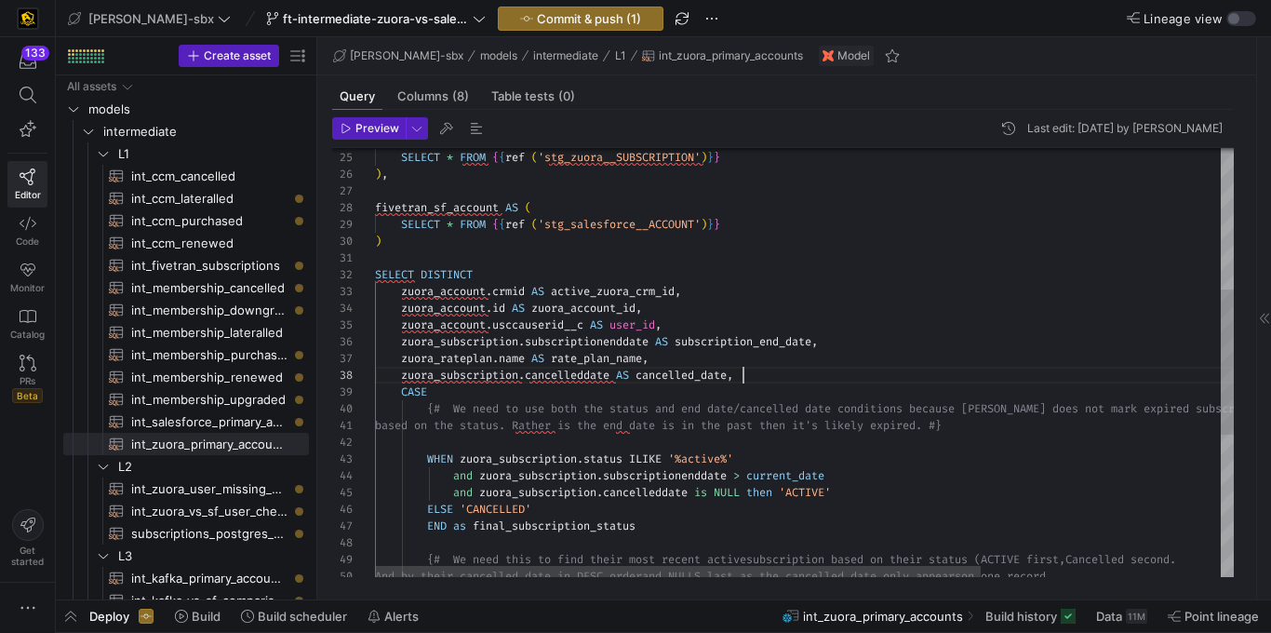
click at [765, 380] on div "zuora_account . crmid AS active_zuora_crm_id , zuora_account . id AS zuora_acco…" at bounding box center [974, 365] width 1199 height 1266
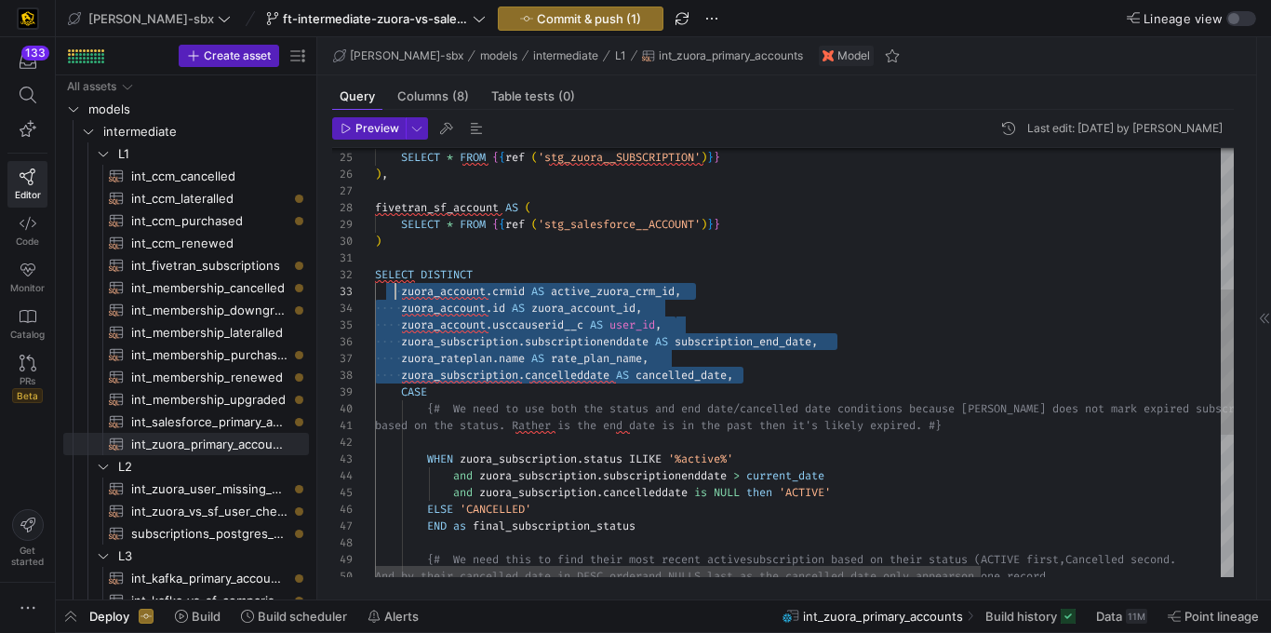
scroll to position [34, 7]
drag, startPoint x: 717, startPoint y: 379, endPoint x: 381, endPoint y: 291, distance: 347.1
click at [381, 291] on div "zuora_account . crmid AS active_zuora_crm_id , zuora_account . id AS zuora_acco…" at bounding box center [974, 365] width 1199 height 1266
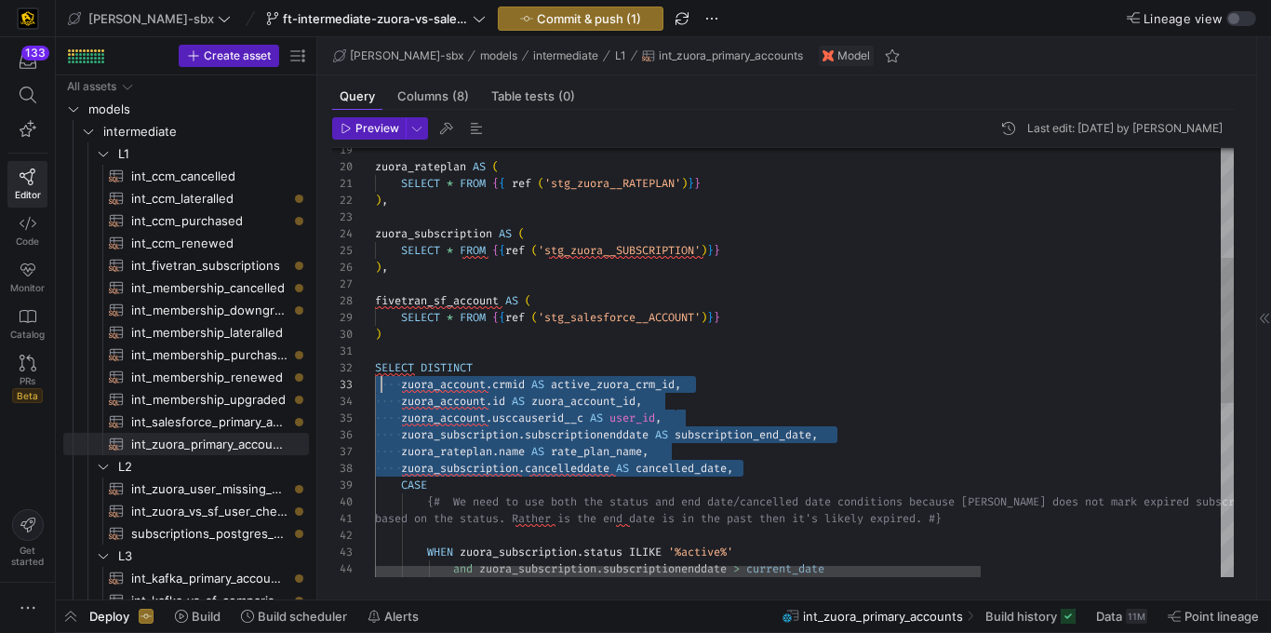
click at [900, 462] on div ") fivetran_sf_account AS ( SELECT * FROM { { ref ( 'stg_salesforce__ACCOUNT' ) …" at bounding box center [974, 458] width 1199 height 1266
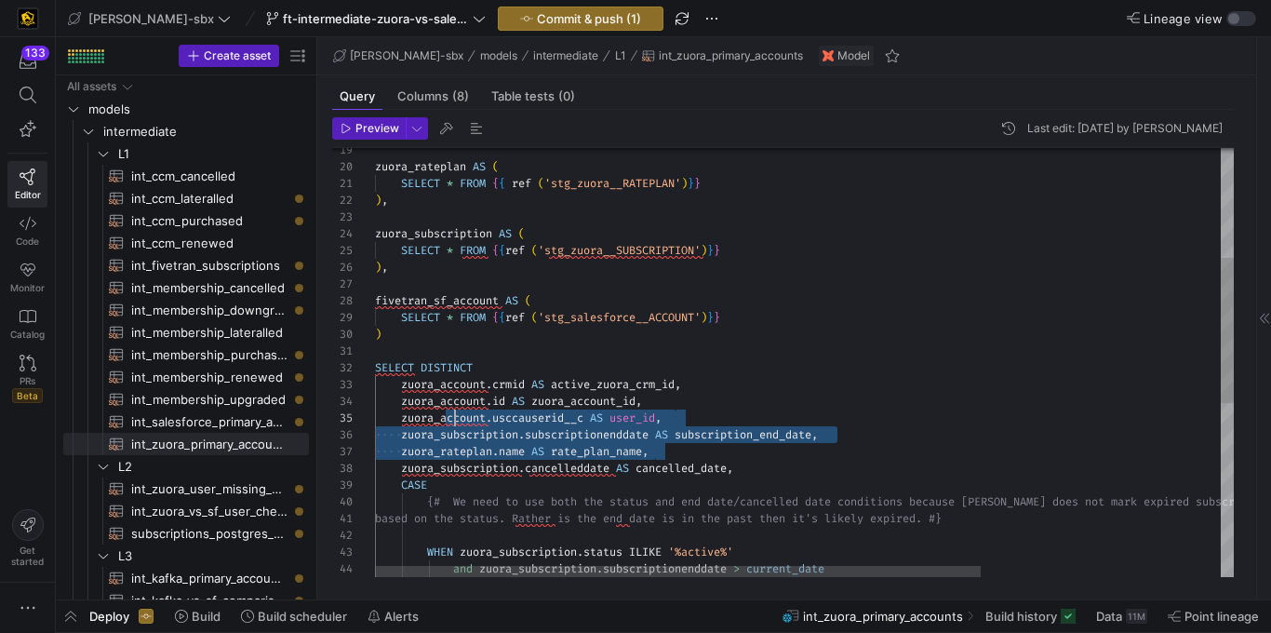
scroll to position [34, 0]
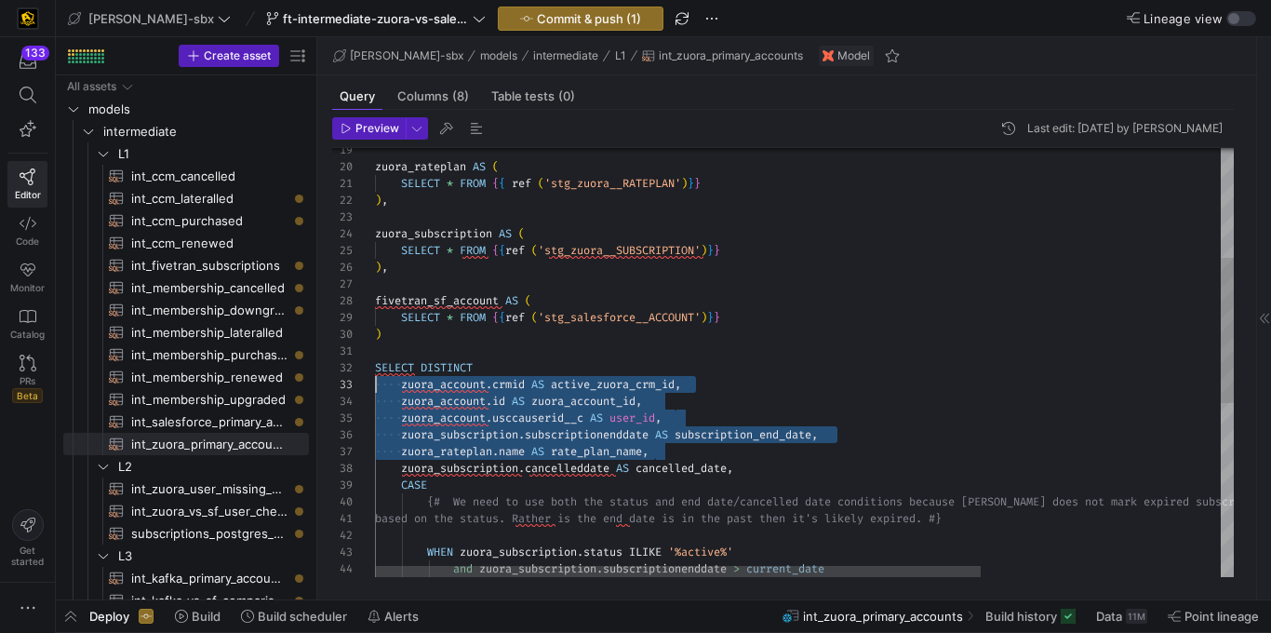
drag, startPoint x: 757, startPoint y: 460, endPoint x: 345, endPoint y: 382, distance: 418.7
click at [375, 382] on div ") fivetran_sf_account AS ( SELECT * FROM { { ref ( 'stg_salesforce__ACCOUNT' ) …" at bounding box center [974, 458] width 1199 height 1266
click at [603, 462] on div ") fivetran_sf_account AS ( SELECT * FROM { { ref ( 'stg_salesforce__ACCOUNT' ) …" at bounding box center [974, 458] width 1199 height 1266
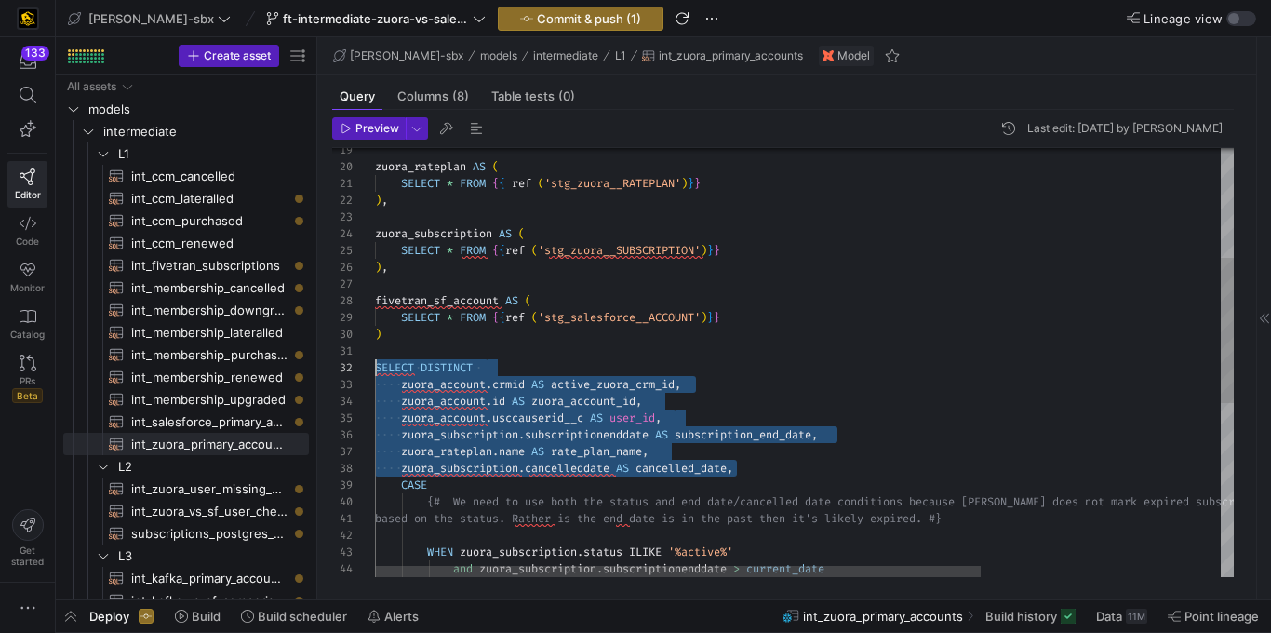
scroll to position [17, 0]
drag, startPoint x: 690, startPoint y: 463, endPoint x: 348, endPoint y: 375, distance: 352.8
click at [375, 375] on div ") fivetran_sf_account AS ( SELECT * FROM { { ref ( 'stg_salesforce__ACCOUNT' ) …" at bounding box center [974, 458] width 1199 height 1266
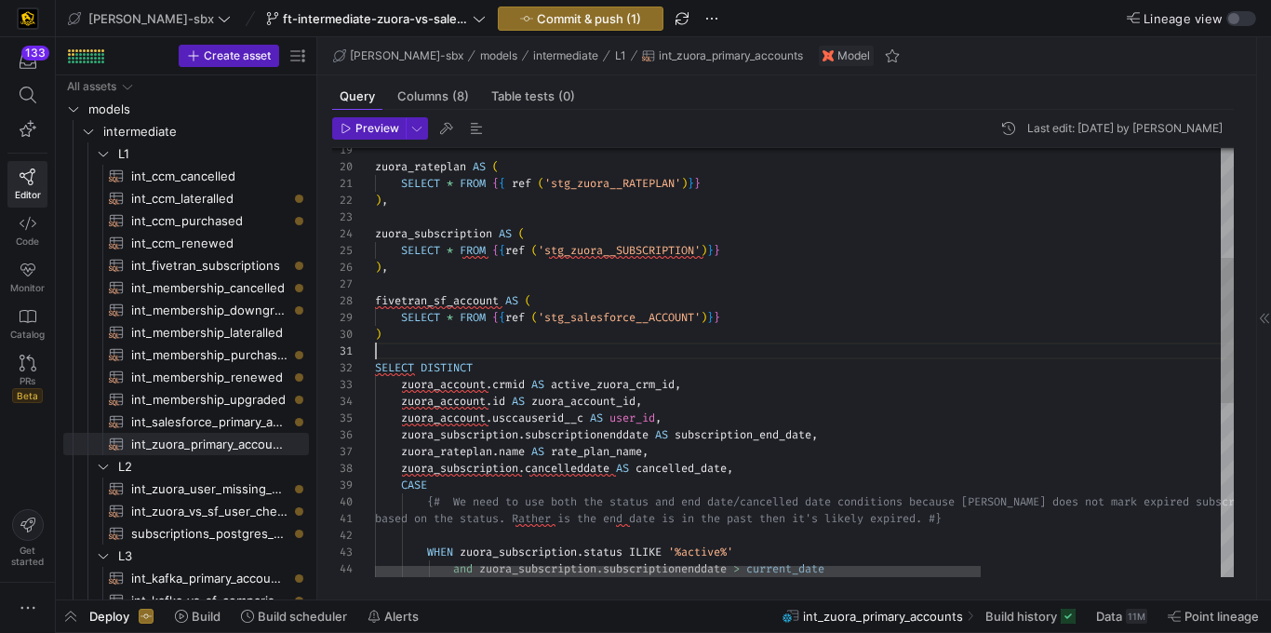
click at [610, 345] on div ") fivetran_sf_account AS ( SELECT * FROM { { ref ( 'stg_salesforce__ACCOUNT' ) …" at bounding box center [974, 458] width 1199 height 1266
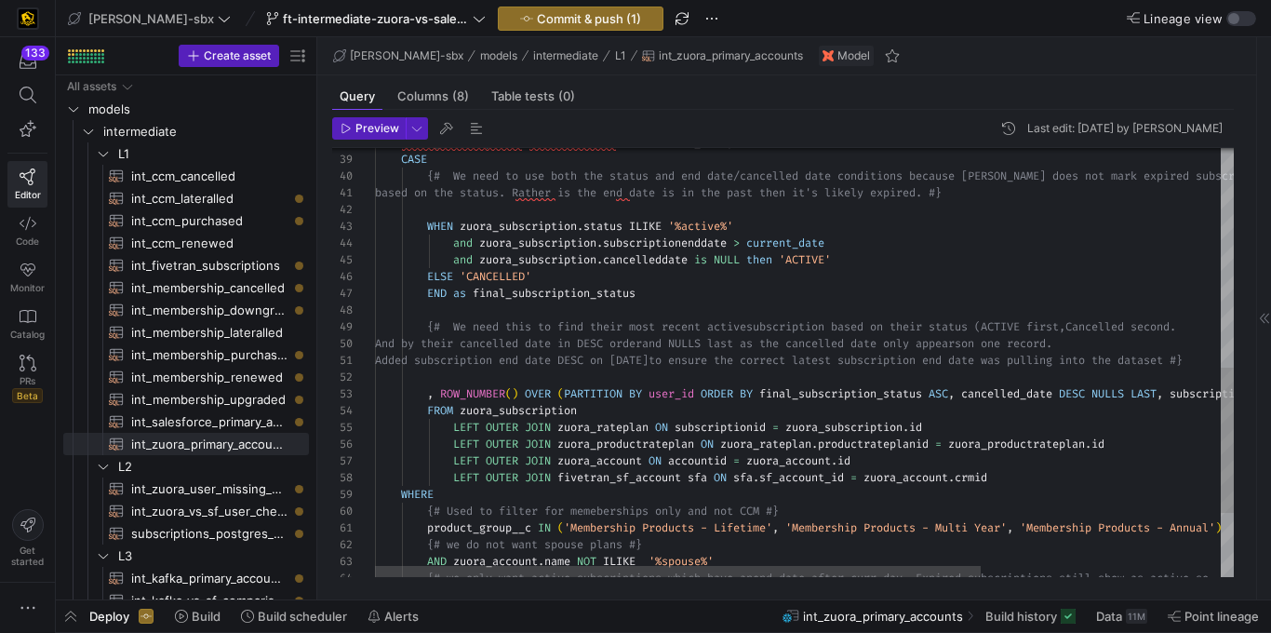
click at [714, 230] on div "based on the status. Rather is the end dat e is in the past then it's likely ex…" at bounding box center [974, 132] width 1199 height 1266
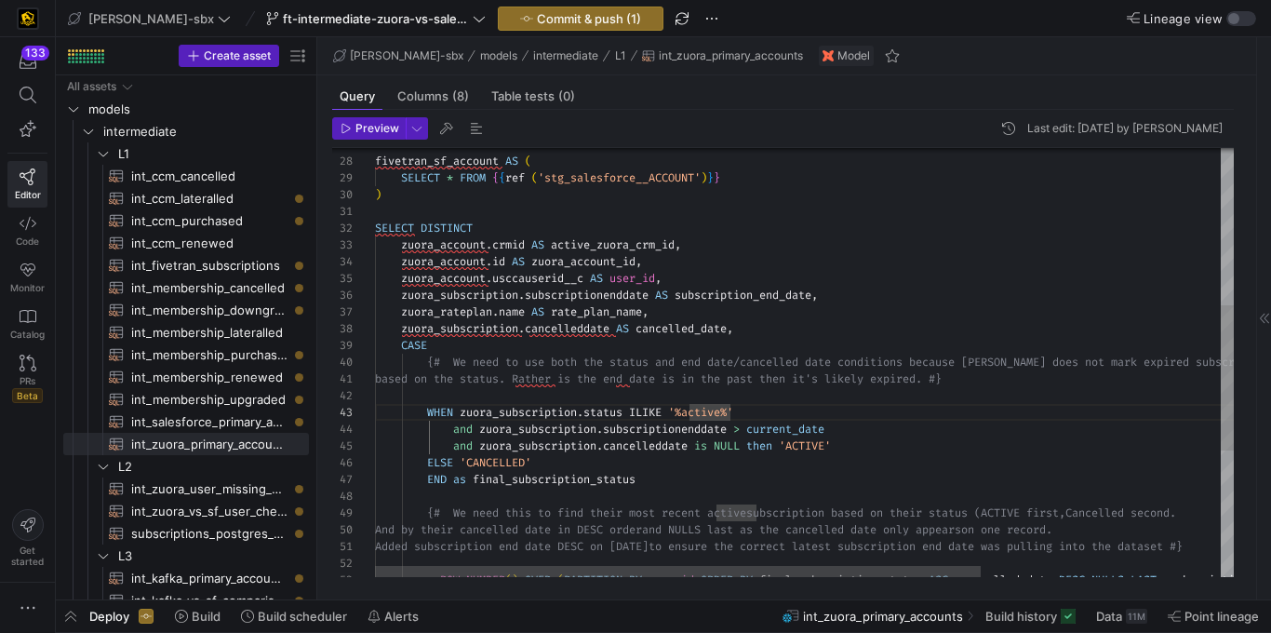
click at [762, 290] on div "based on the status. Rather is the end dat e is in the past then it's likely ex…" at bounding box center [974, 318] width 1199 height 1266
click at [567, 292] on div "based on the status. Rather is the end dat e is in the past then it's likely ex…" at bounding box center [974, 318] width 1199 height 1266
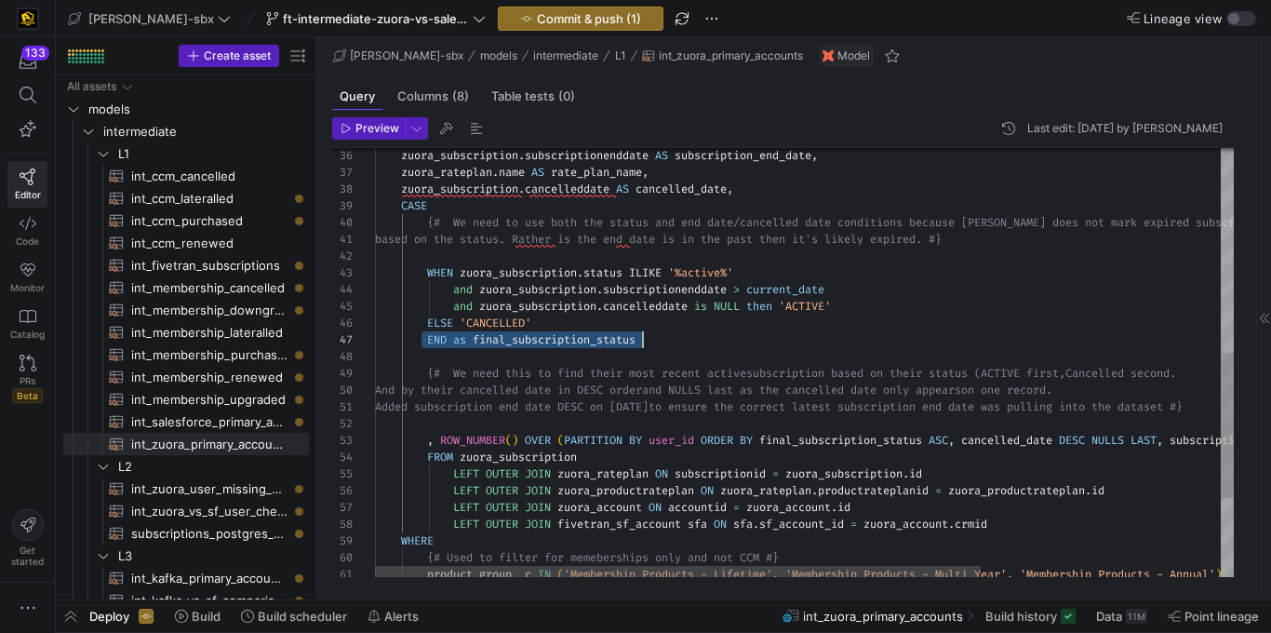
scroll to position [101, 0]
drag, startPoint x: 421, startPoint y: 339, endPoint x: 663, endPoint y: 349, distance: 242.2
click at [663, 349] on div "based on the status. Rather is the end dat e is in the past then it's likely ex…" at bounding box center [974, 179] width 1199 height 1266
click at [368, 145] on y42-sql-queryable-editor "Preview Last edit: [DATE] by [PERSON_NAME] 41 42 43 44 45 46 47 48 49 50 51 52 …" at bounding box center [783, 347] width 902 height 460
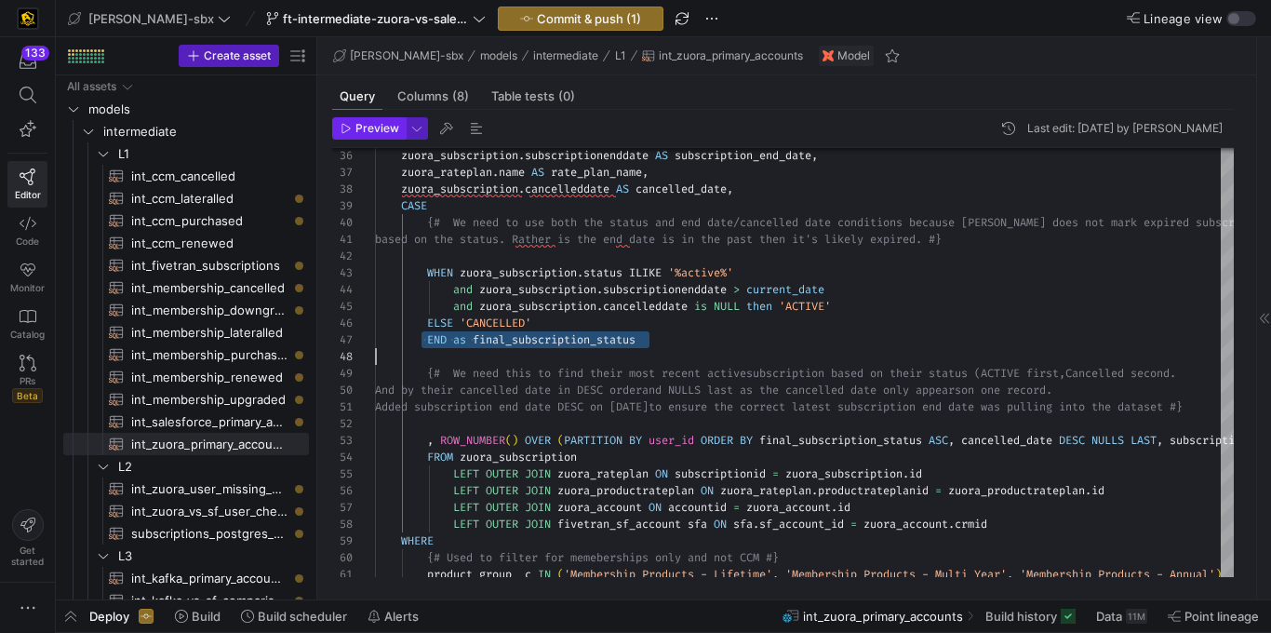
click at [374, 127] on span "Preview" at bounding box center [377, 128] width 44 height 13
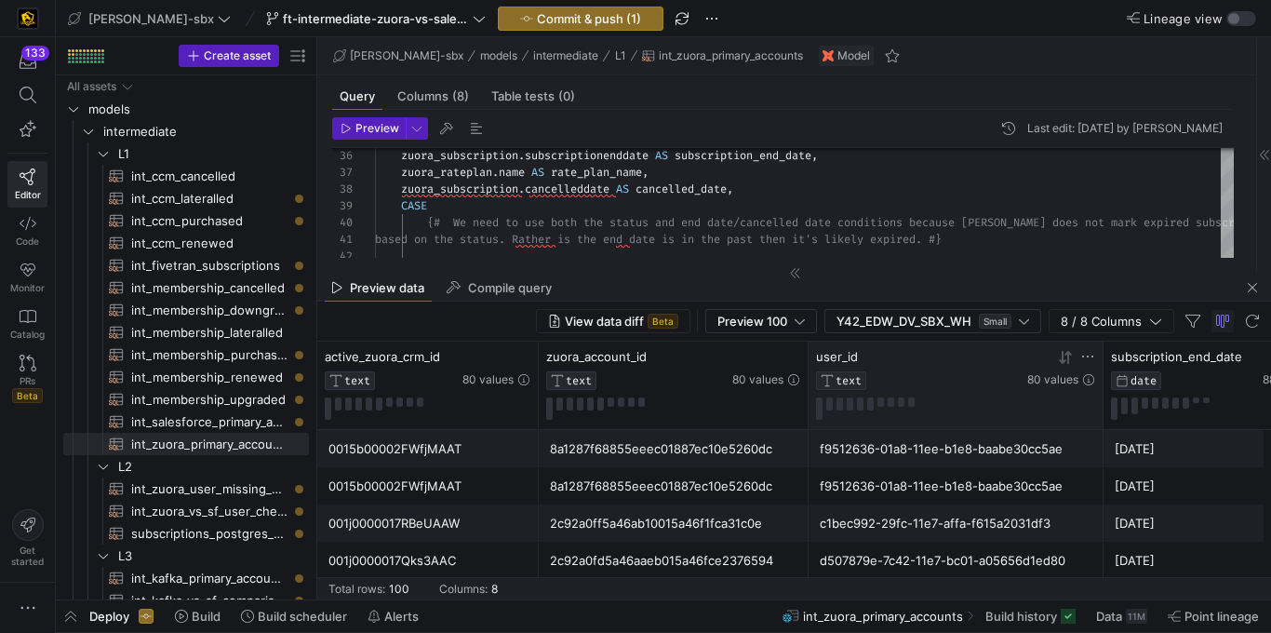
drag, startPoint x: 913, startPoint y: 333, endPoint x: 905, endPoint y: 363, distance: 30.7
click at [912, 336] on div "View data diff Beta Preview 100 Y42_EDW_DV_SBX_WH Small 8 / 8 Columns" at bounding box center [794, 322] width 954 height 40
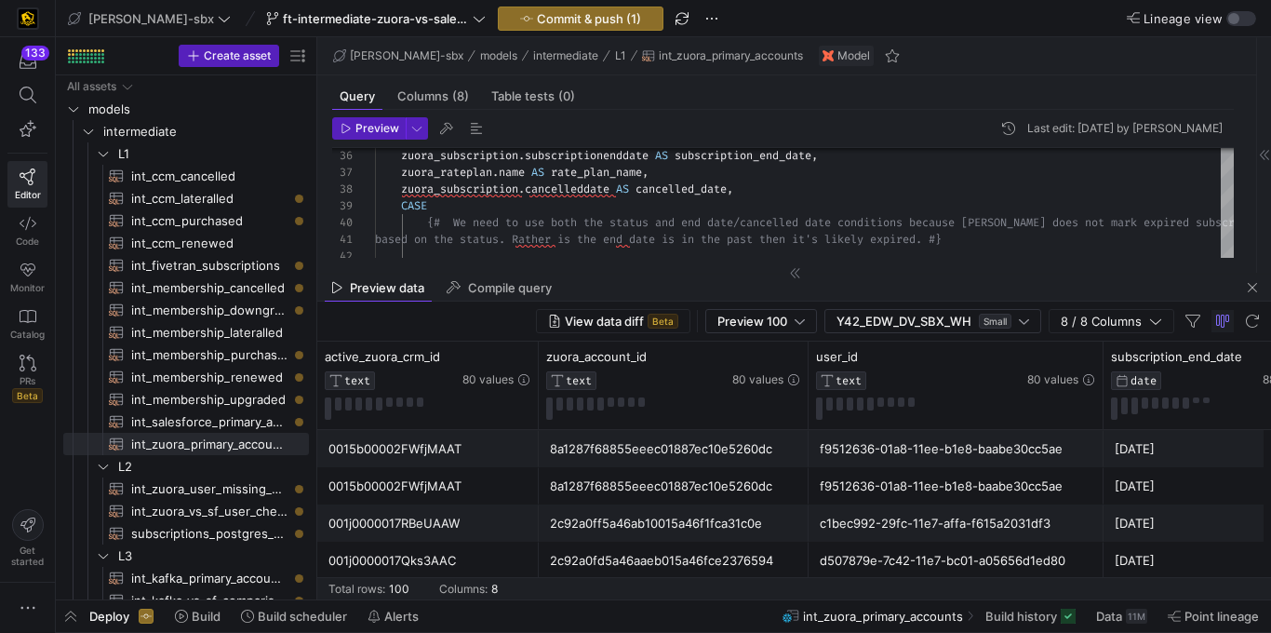
click at [897, 489] on div "f9512636-01a8-11ee-b1e8-baabe30cc5ae" at bounding box center [956, 486] width 273 height 36
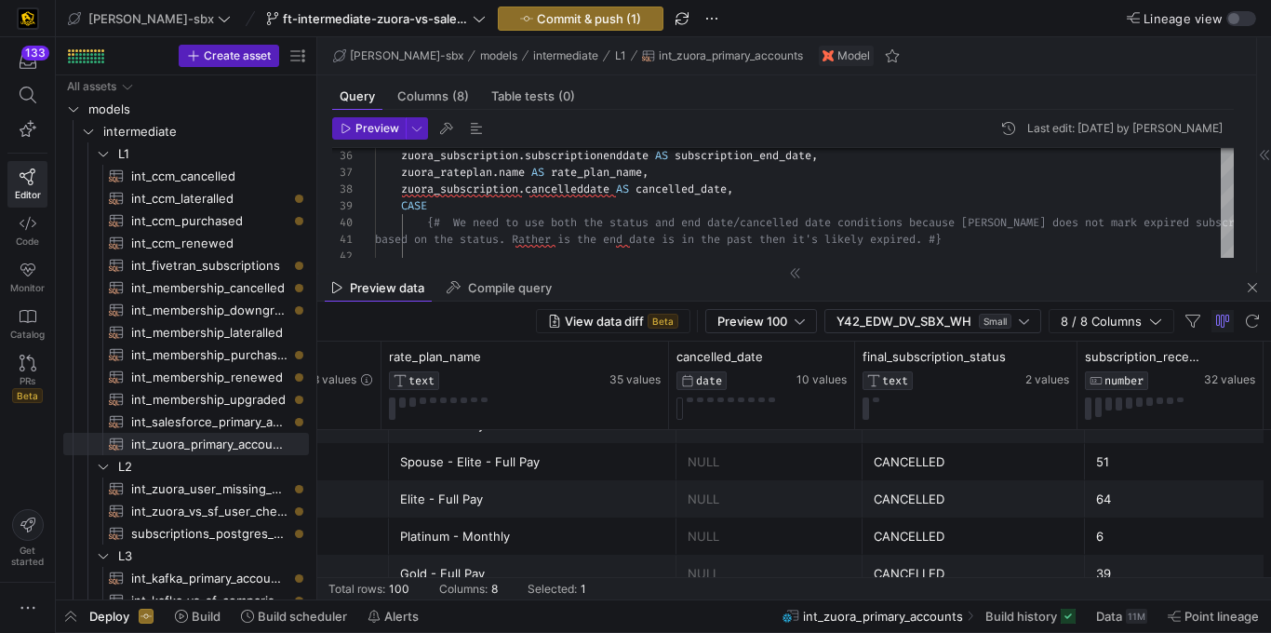
scroll to position [285, 0]
click at [668, 305] on div "View data diff Beta Preview 100 Y42_EDW_DV_SBX_WH Small 8 / 8 Columns" at bounding box center [794, 322] width 954 height 40
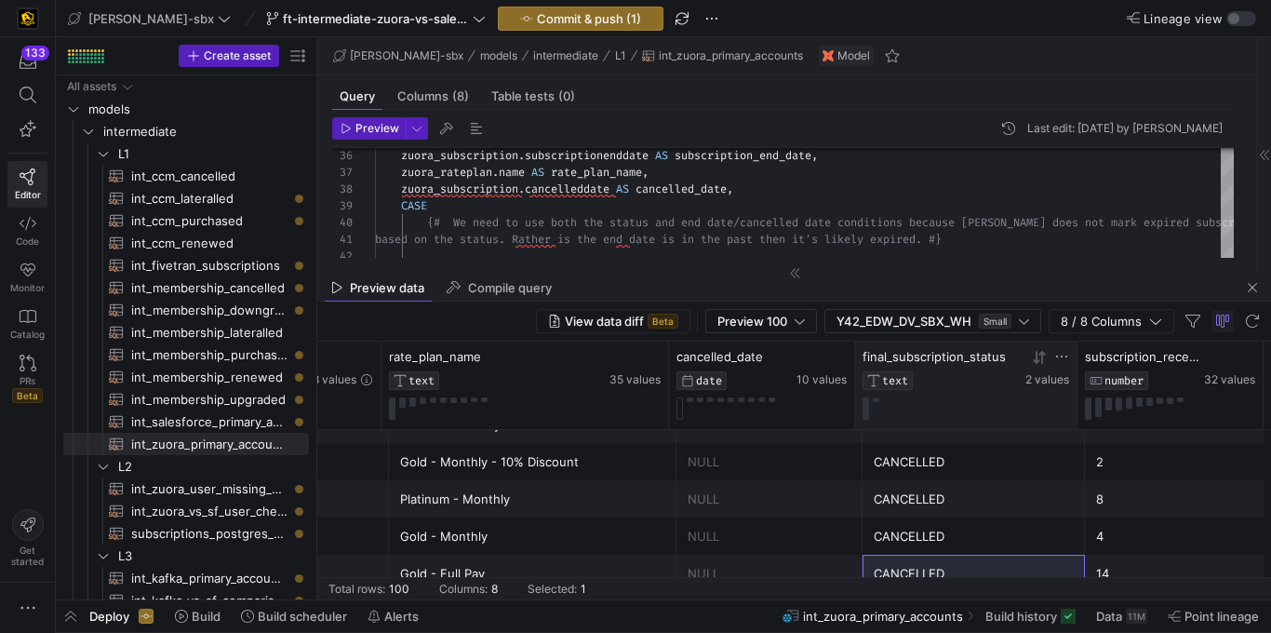
click at [1066, 356] on icon at bounding box center [1061, 356] width 15 height 15
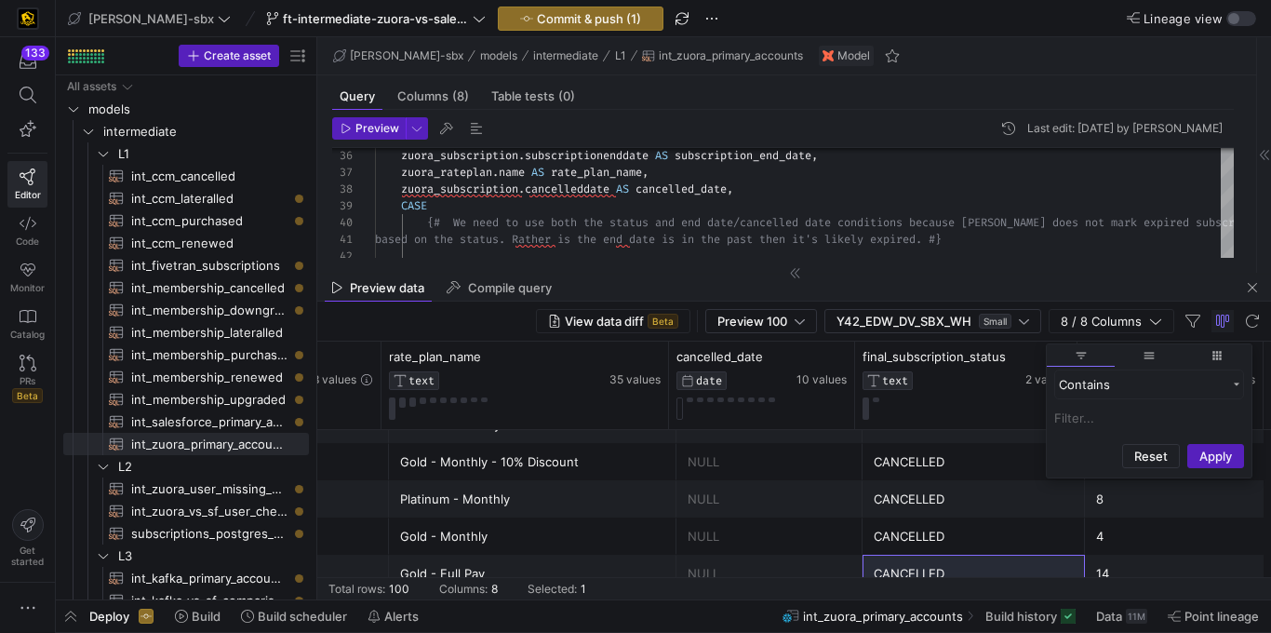
click at [983, 433] on div "CANCELLED" at bounding box center [974, 425] width 200 height 36
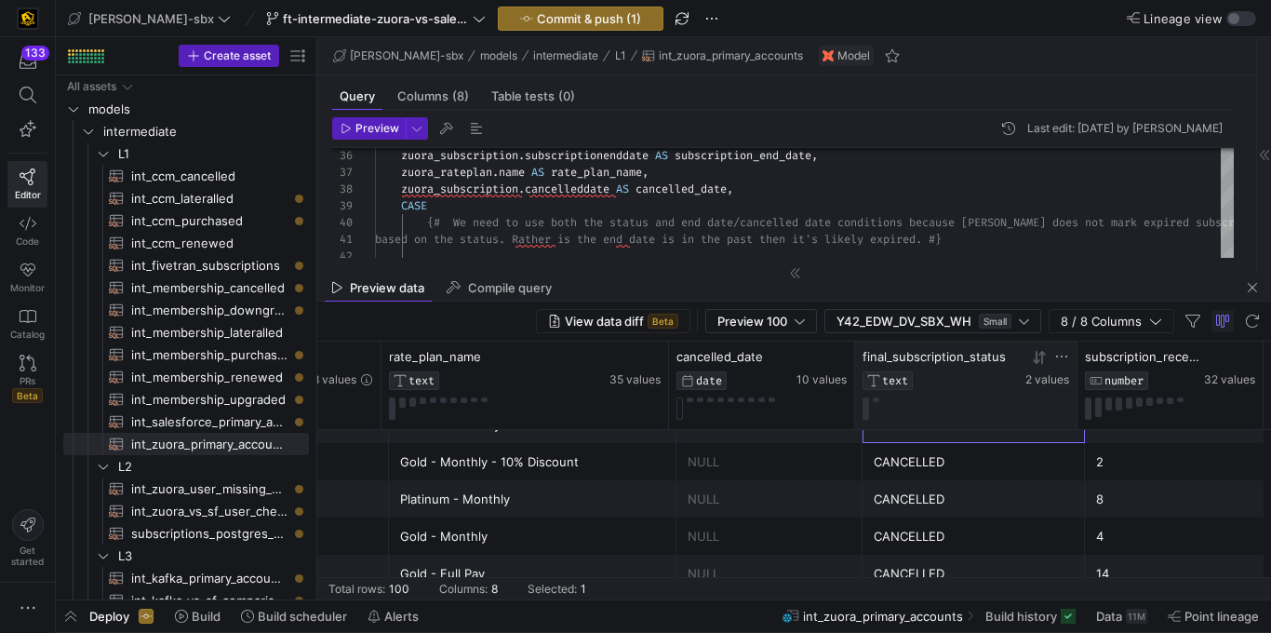
click at [1065, 357] on icon at bounding box center [1061, 356] width 15 height 15
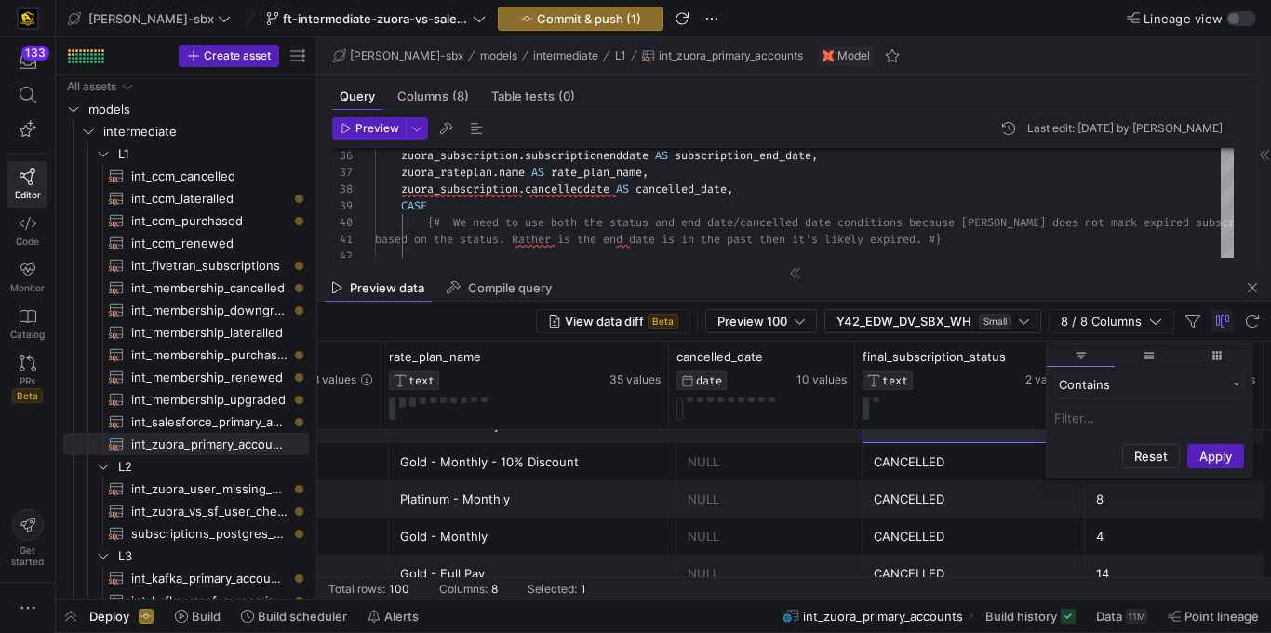
click at [1080, 419] on input "Filter Value" at bounding box center [1149, 418] width 190 height 22
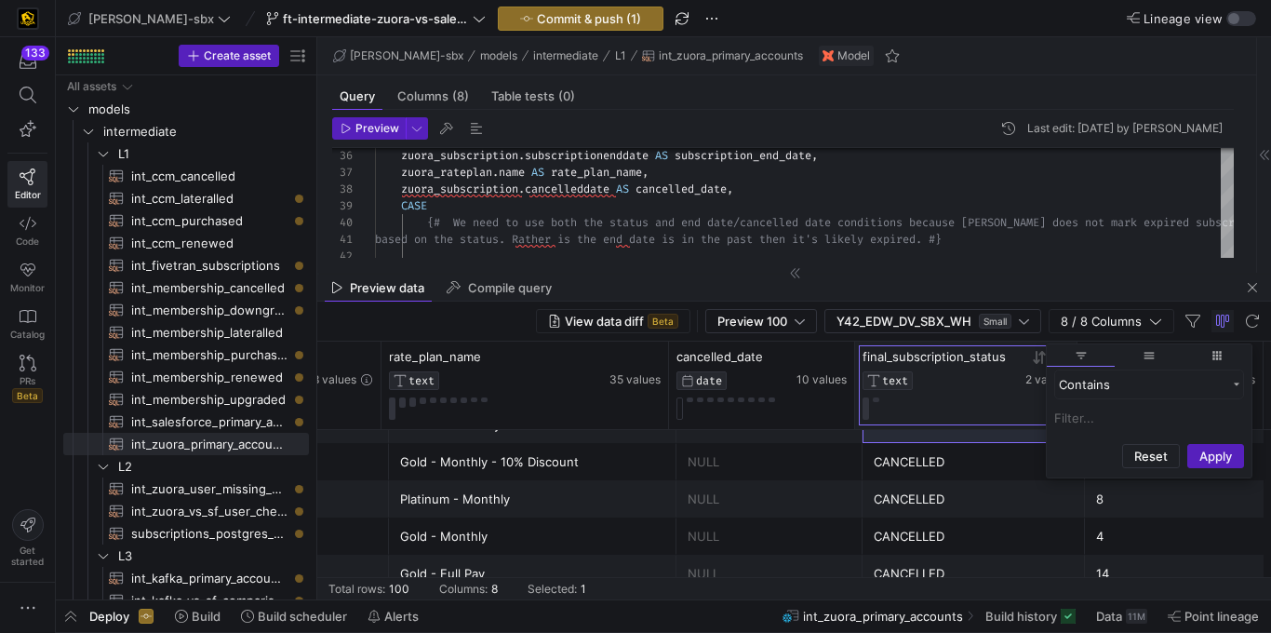
click at [1009, 365] on div "final_subscription_status TEXT" at bounding box center [942, 369] width 159 height 41
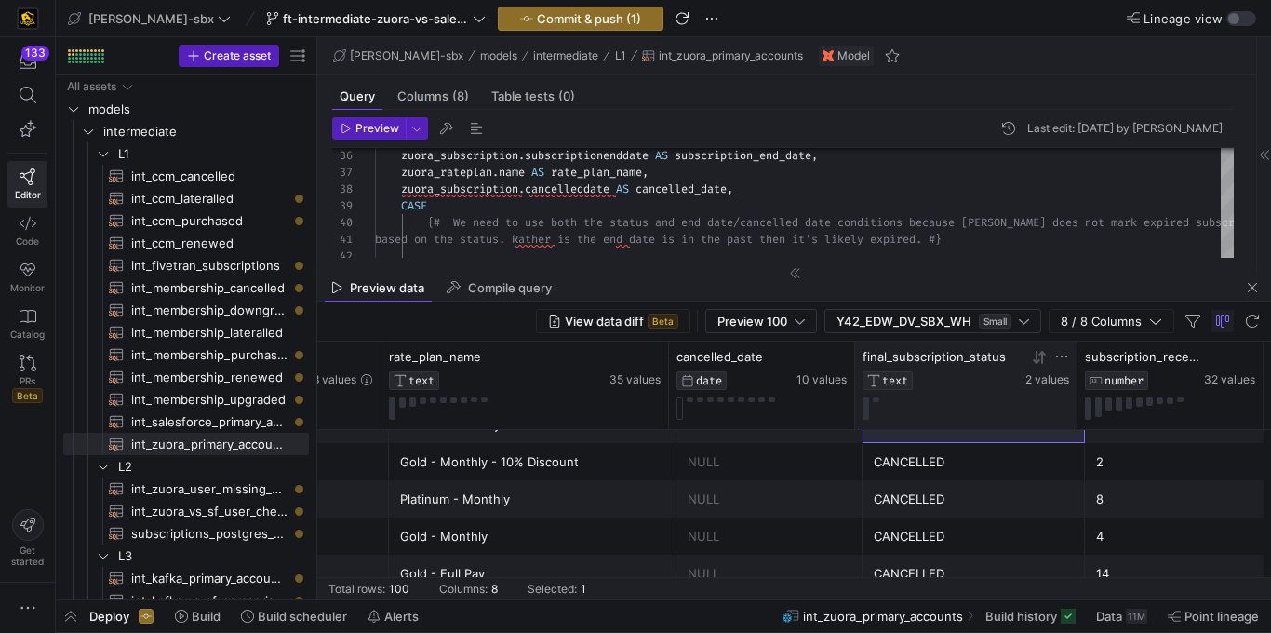
click at [1041, 355] on icon at bounding box center [1042, 356] width 7 height 13
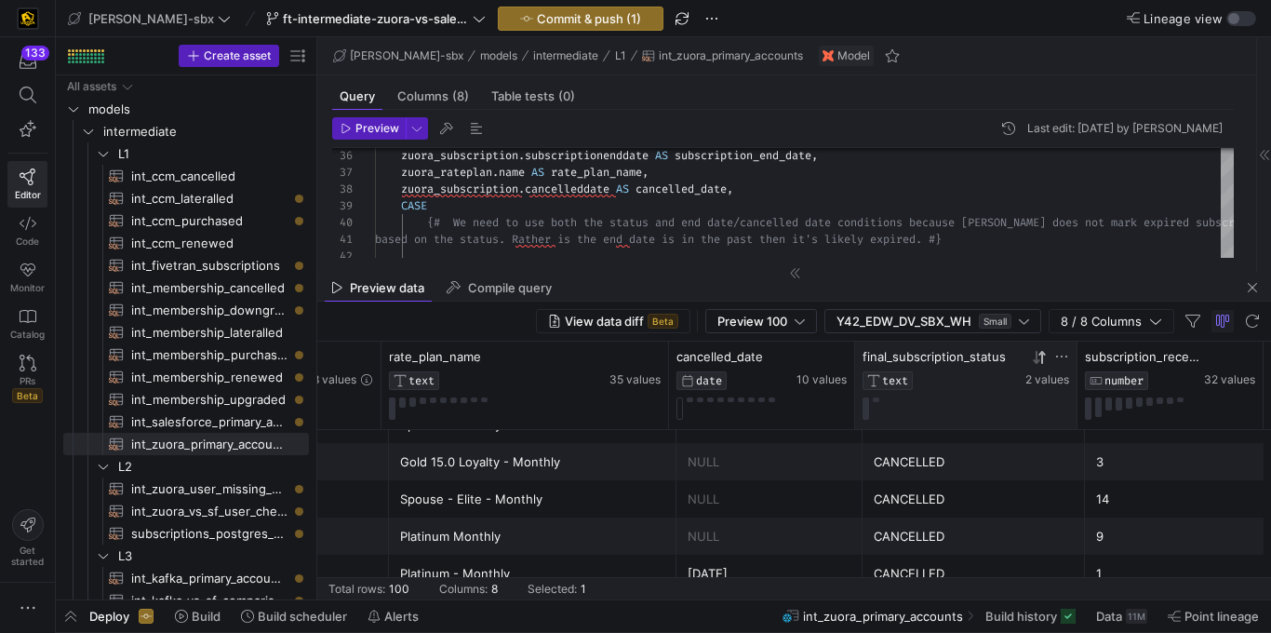
click at [1041, 355] on icon at bounding box center [1042, 356] width 7 height 13
click at [894, 563] on div "ACTIVE" at bounding box center [974, 574] width 200 height 36
click at [647, 273] on div at bounding box center [794, 273] width 954 height 1
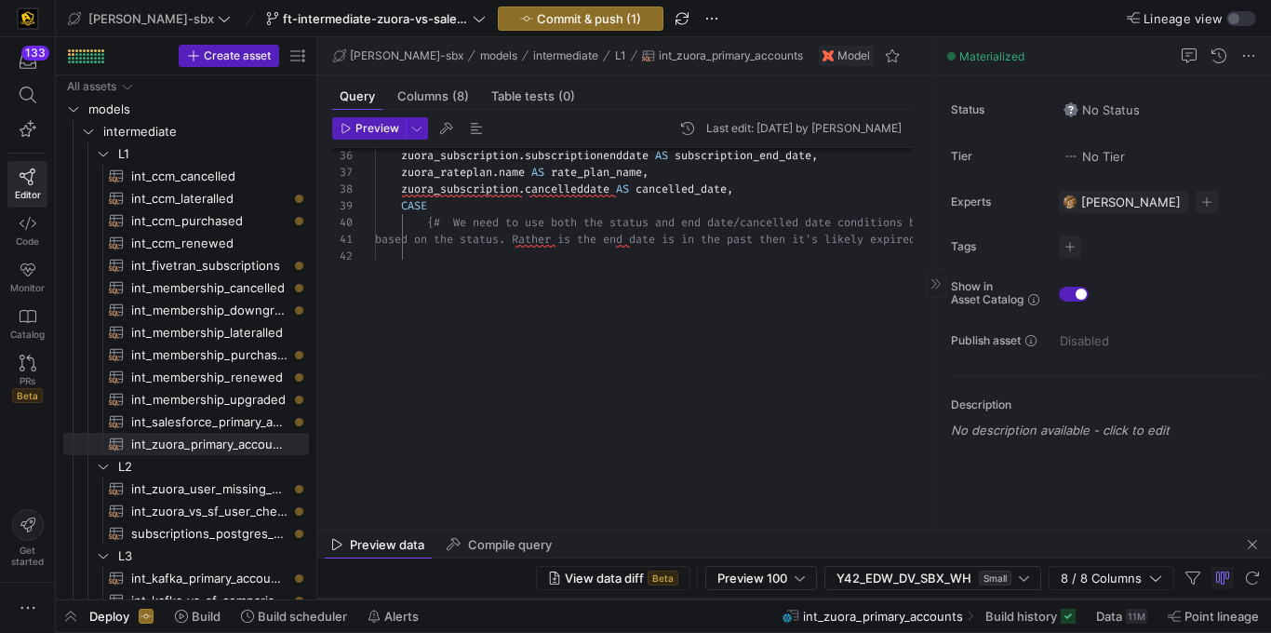
drag, startPoint x: 642, startPoint y: 274, endPoint x: 1123, endPoint y: 130, distance: 502.0
click at [666, 515] on as-split "[PERSON_NAME]-sbx models intermediate L1 int_zuora_primary_accounts Model Query…" at bounding box center [794, 318] width 954 height 562
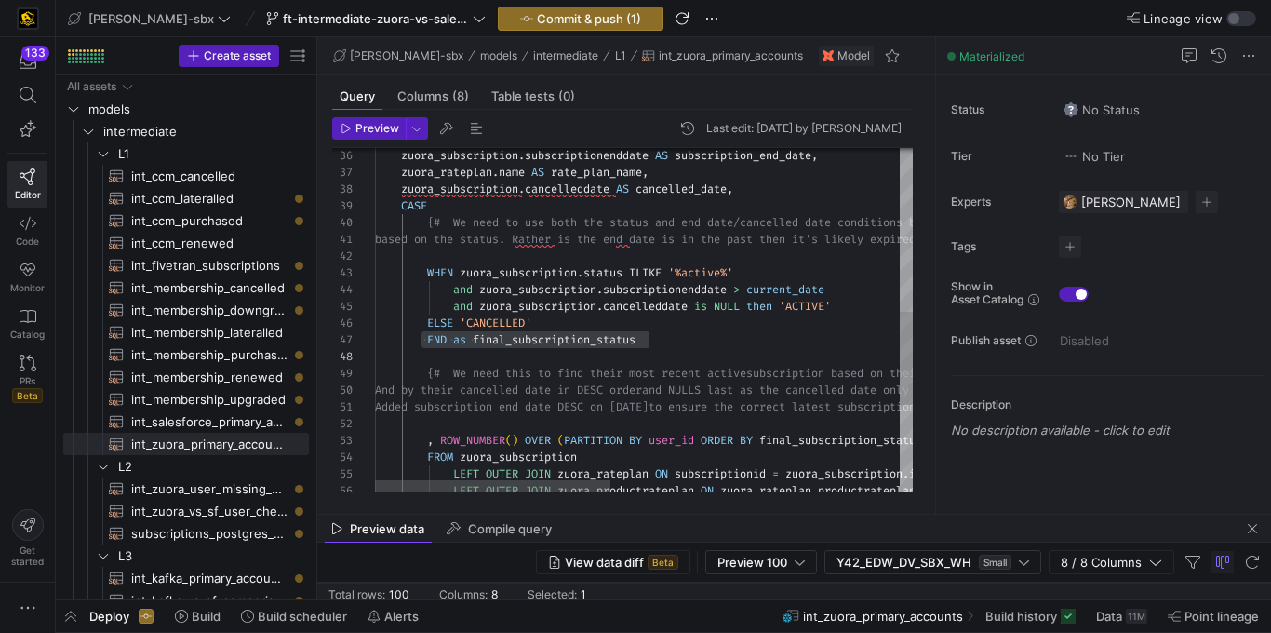
click at [857, 207] on div "based on the status. Rather is the end dat e is in the past then it's likely ex…" at bounding box center [974, 179] width 1199 height 1266
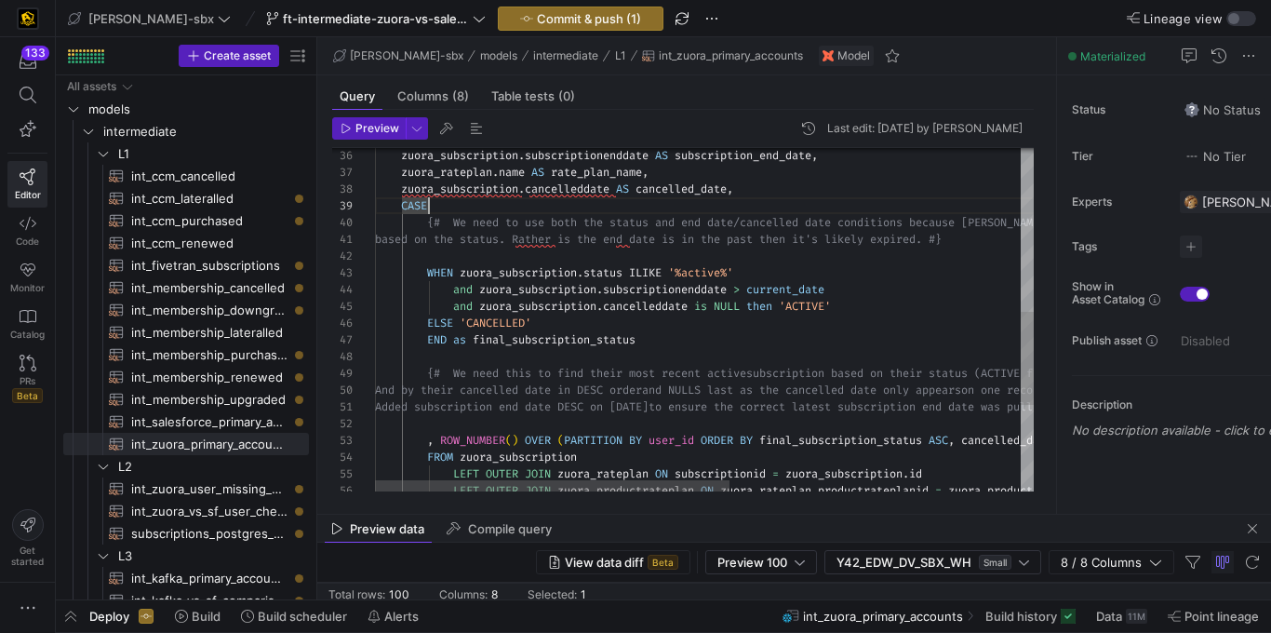
drag, startPoint x: 936, startPoint y: 194, endPoint x: 918, endPoint y: 272, distance: 79.2
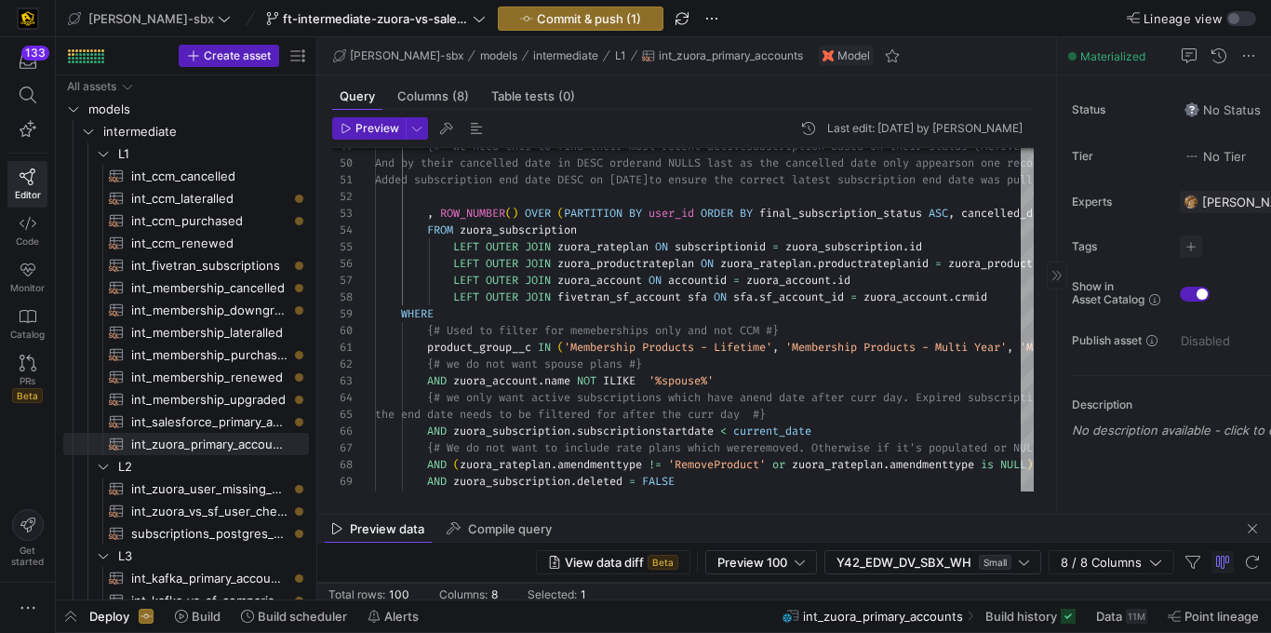
drag, startPoint x: 1053, startPoint y: 172, endPoint x: 1178, endPoint y: 169, distance: 124.7
drag, startPoint x: 1056, startPoint y: 173, endPoint x: 1081, endPoint y: 163, distance: 27.1
click at [1056, 173] on div at bounding box center [1056, 275] width 1 height 476
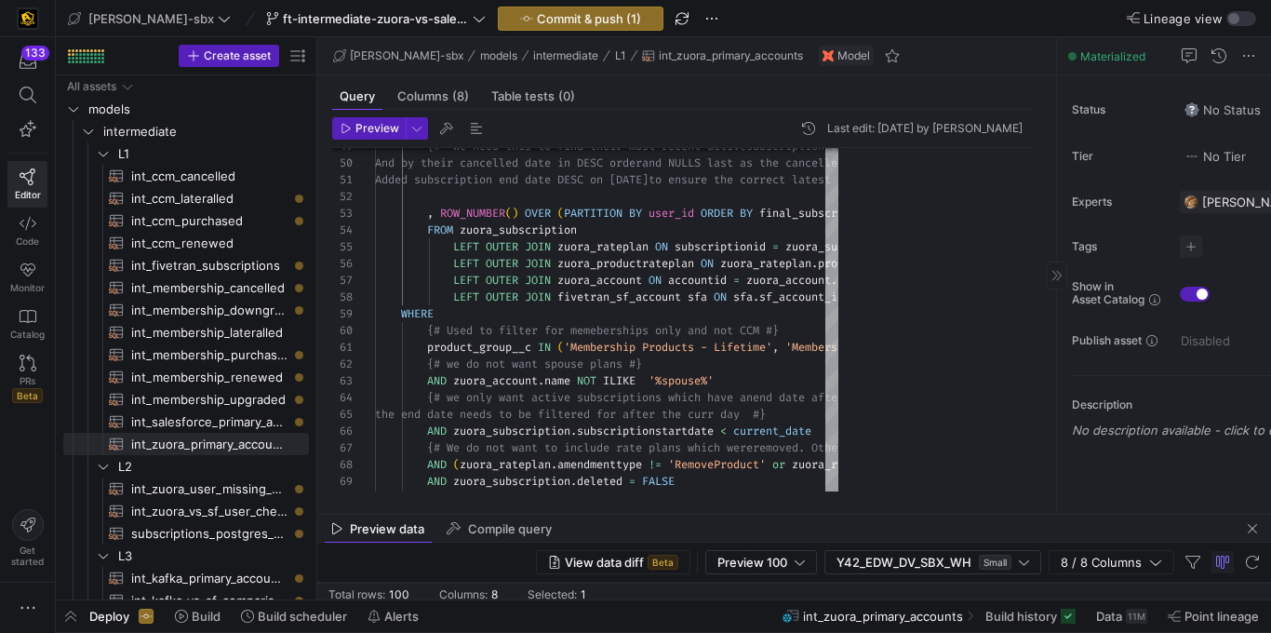
drag, startPoint x: 1045, startPoint y: 151, endPoint x: 1268, endPoint y: 213, distance: 231.9
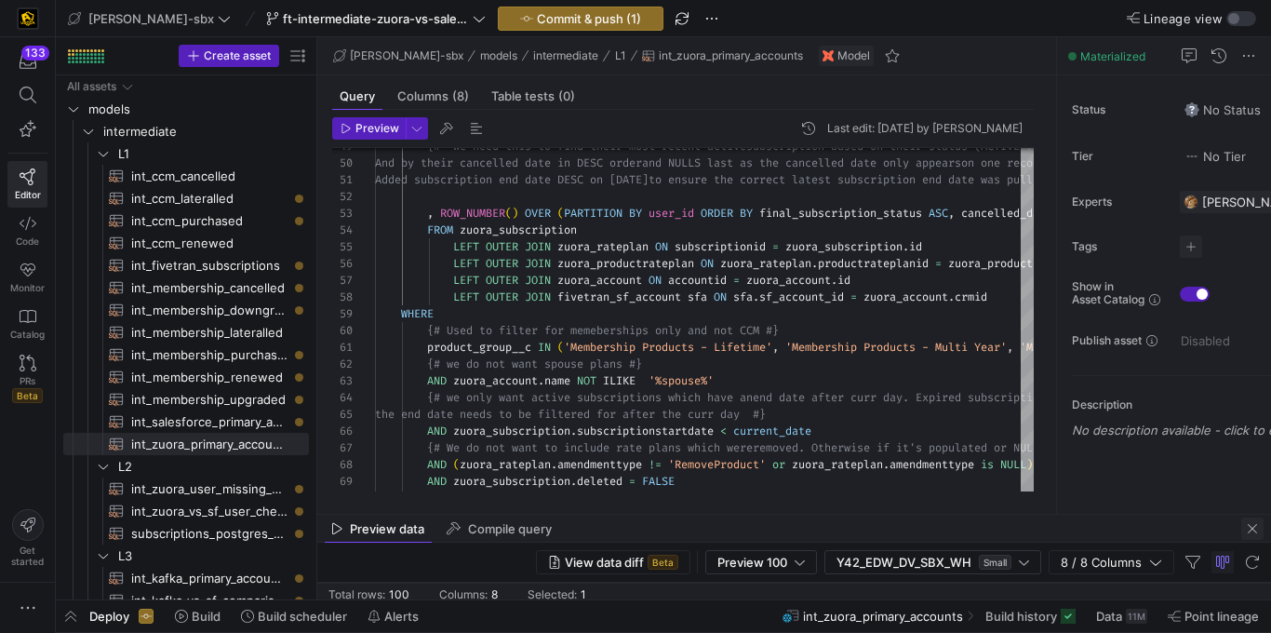
click at [1253, 522] on span "button" at bounding box center [1252, 528] width 22 height 22
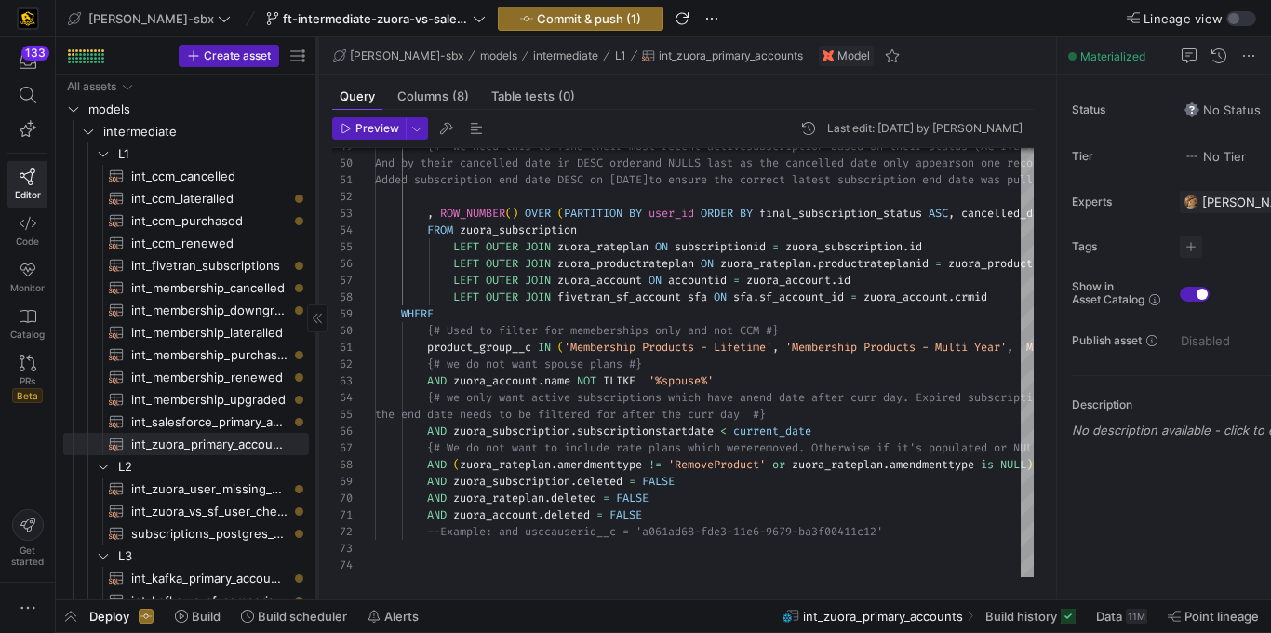
click at [315, 320] on icon at bounding box center [317, 318] width 11 height 11
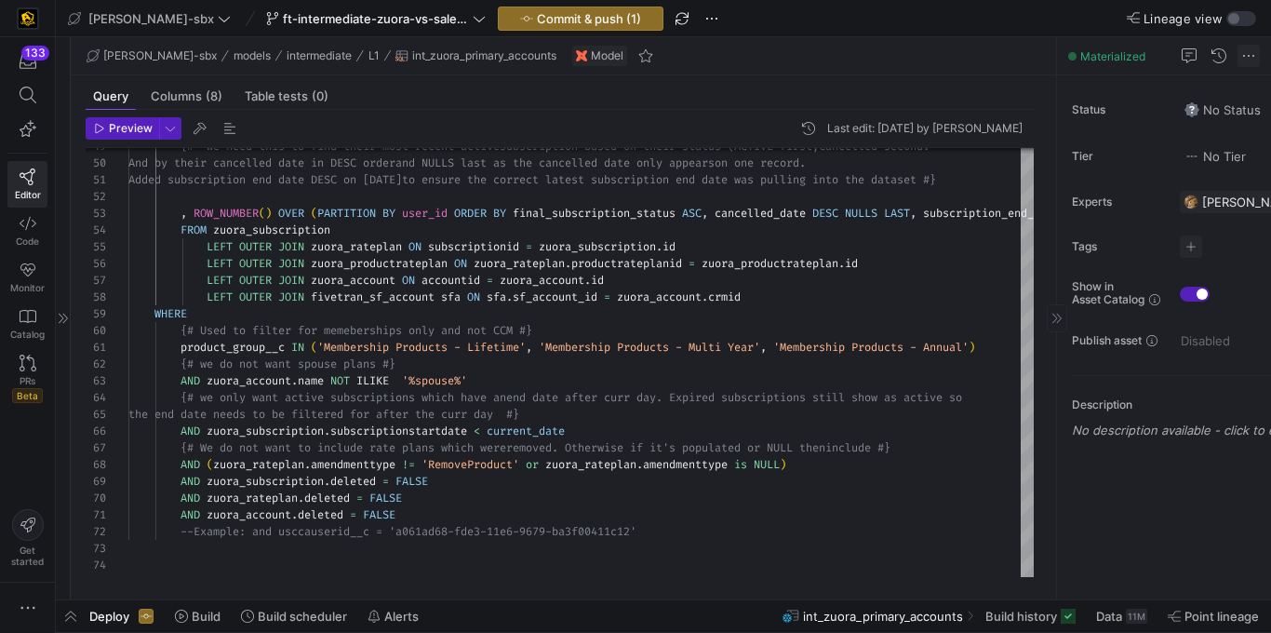
click at [1240, 44] on div "Materialized" at bounding box center [1164, 56] width 214 height 38
click at [1251, 60] on span at bounding box center [1249, 56] width 22 height 22
click at [1250, 60] on div at bounding box center [635, 316] width 1271 height 633
drag, startPoint x: 1051, startPoint y: 60, endPoint x: 1125, endPoint y: 62, distance: 74.5
click at [1126, 62] on as-split "[PERSON_NAME]-sbx models intermediate L1 int_zuora_primary_accounts Model Query…" at bounding box center [671, 318] width 1200 height 562
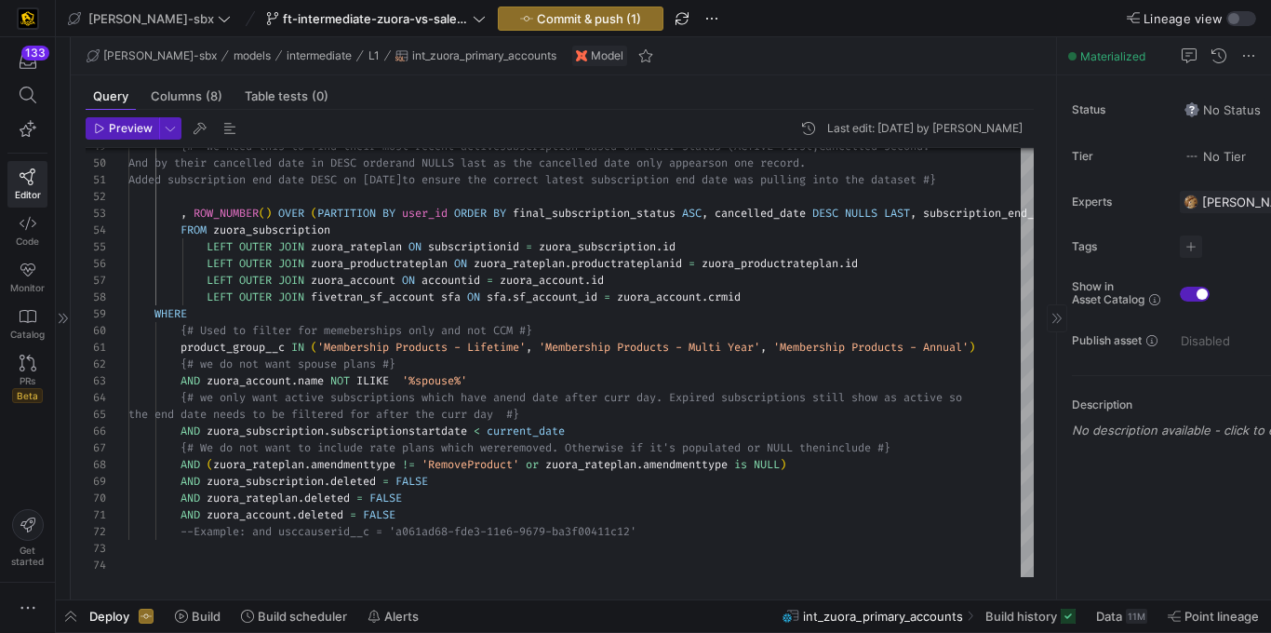
click at [1078, 62] on div "Materialized" at bounding box center [1106, 55] width 77 height 15
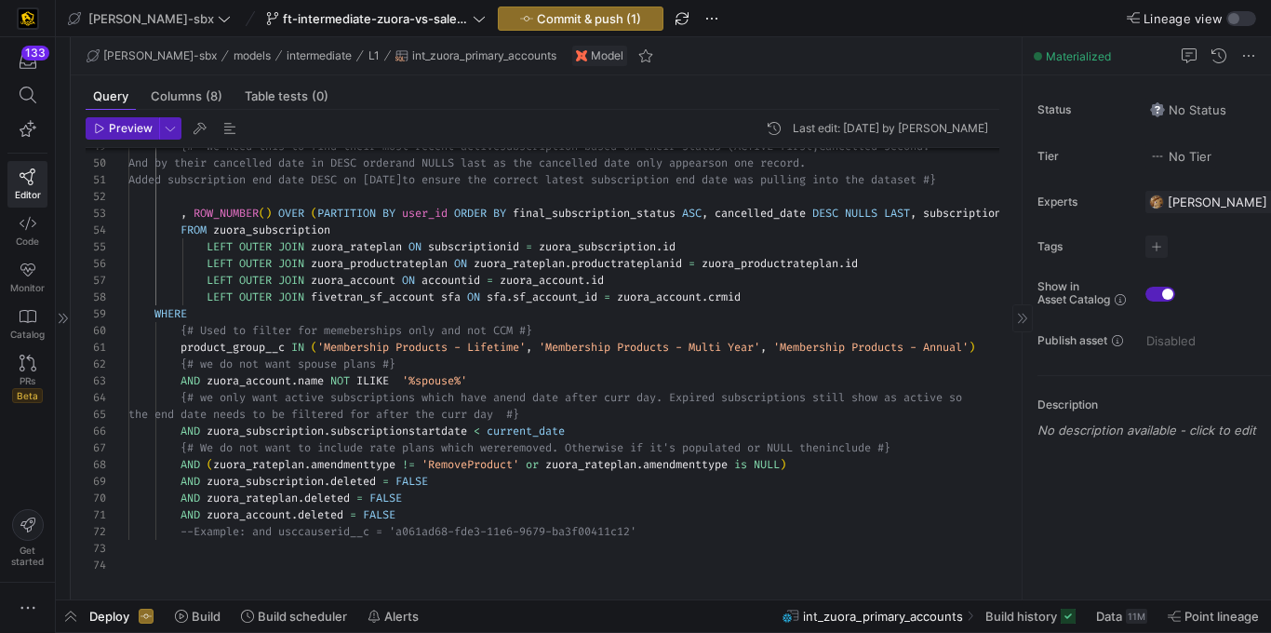
drag, startPoint x: 1055, startPoint y: 67, endPoint x: 1038, endPoint y: 70, distance: 17.9
click at [1023, 70] on div at bounding box center [1022, 318] width 1 height 562
drag, startPoint x: 1132, startPoint y: 73, endPoint x: 1014, endPoint y: 266, distance: 226.8
click at [1136, 74] on div "Materialized Status No Status Tier No Tier Experts [PERSON_NAME] 1 expert Tags …" at bounding box center [1151, 318] width 239 height 562
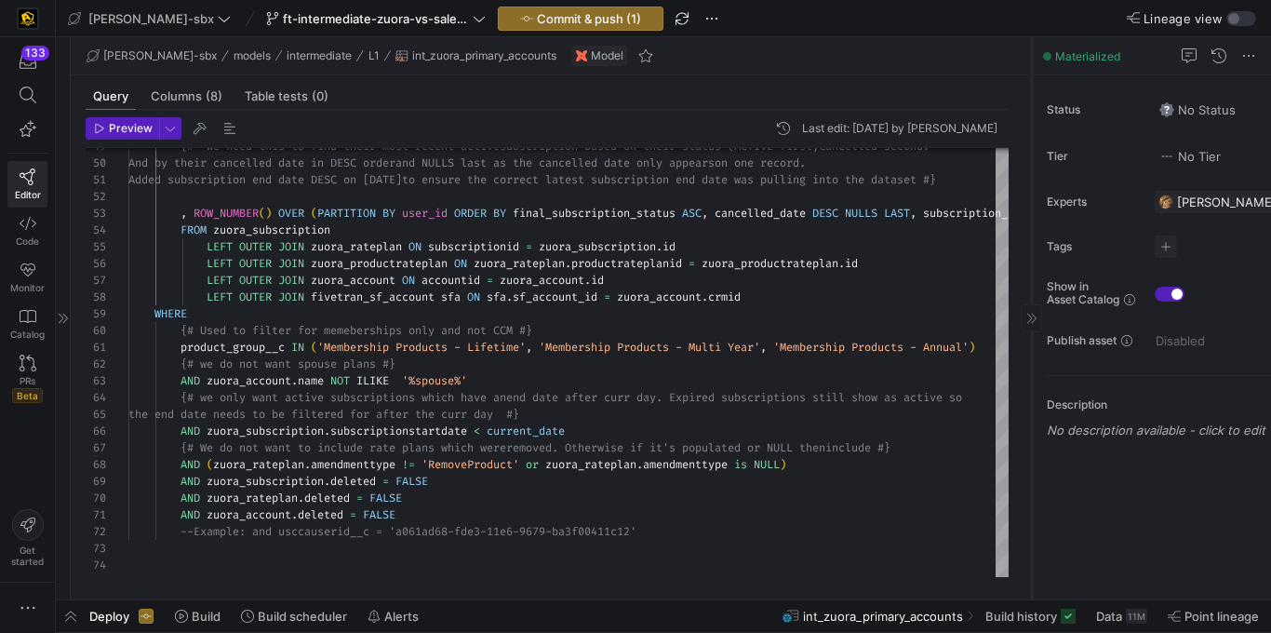
click at [1030, 317] on icon at bounding box center [1031, 319] width 9 height 10
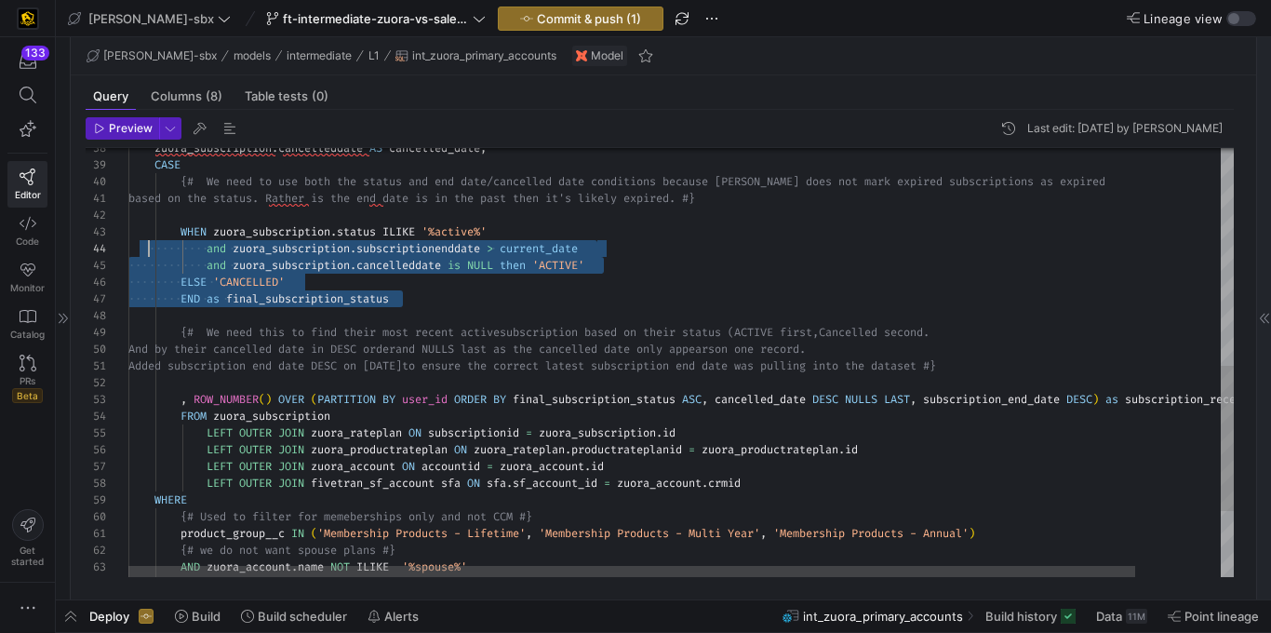
drag, startPoint x: 208, startPoint y: 308, endPoint x: 147, endPoint y: 241, distance: 90.3
click at [147, 241] on div "{# We need this to find their most recent active subscription based on their st…" at bounding box center [727, 138] width 1199 height 1266
click at [301, 345] on div "{# We need this to find their most recent active subscription based on their st…" at bounding box center [727, 138] width 1199 height 1266
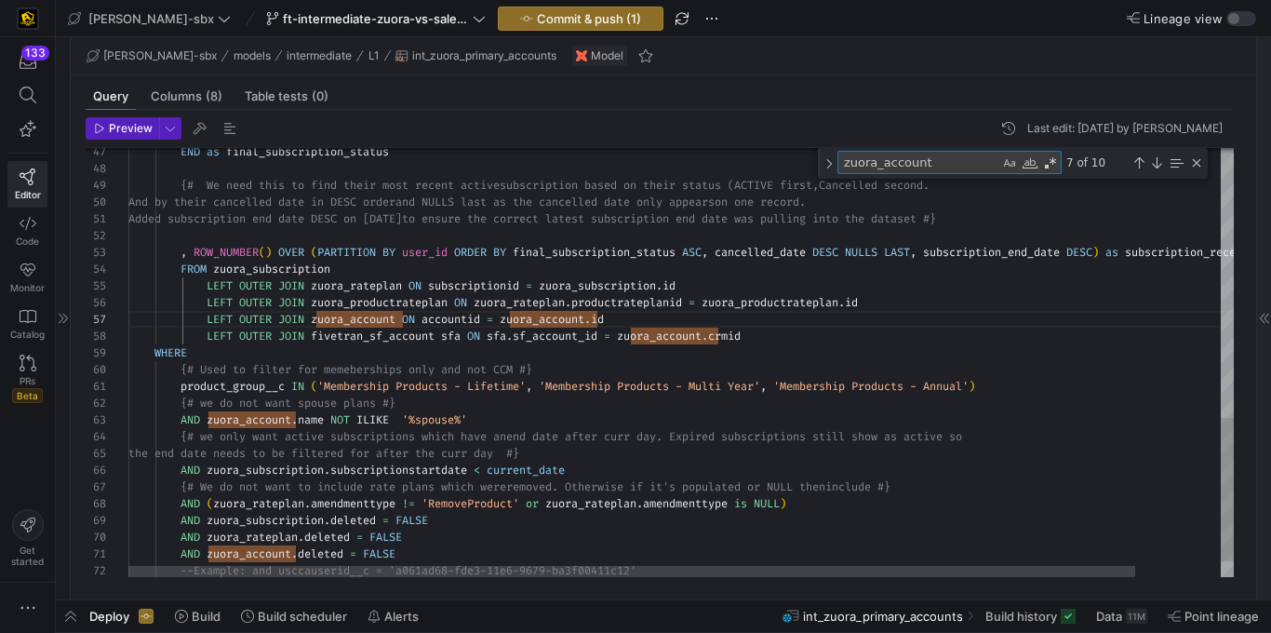
type textarea "UMBER() OVER (PARTITION BY user_id ORDER BY final_subscription_status ASC, canc…"
type textarea "s"
type textarea "product_group__c IN ('Membership Products - Lifetime', 'Membership Products - M…"
type textarea "su"
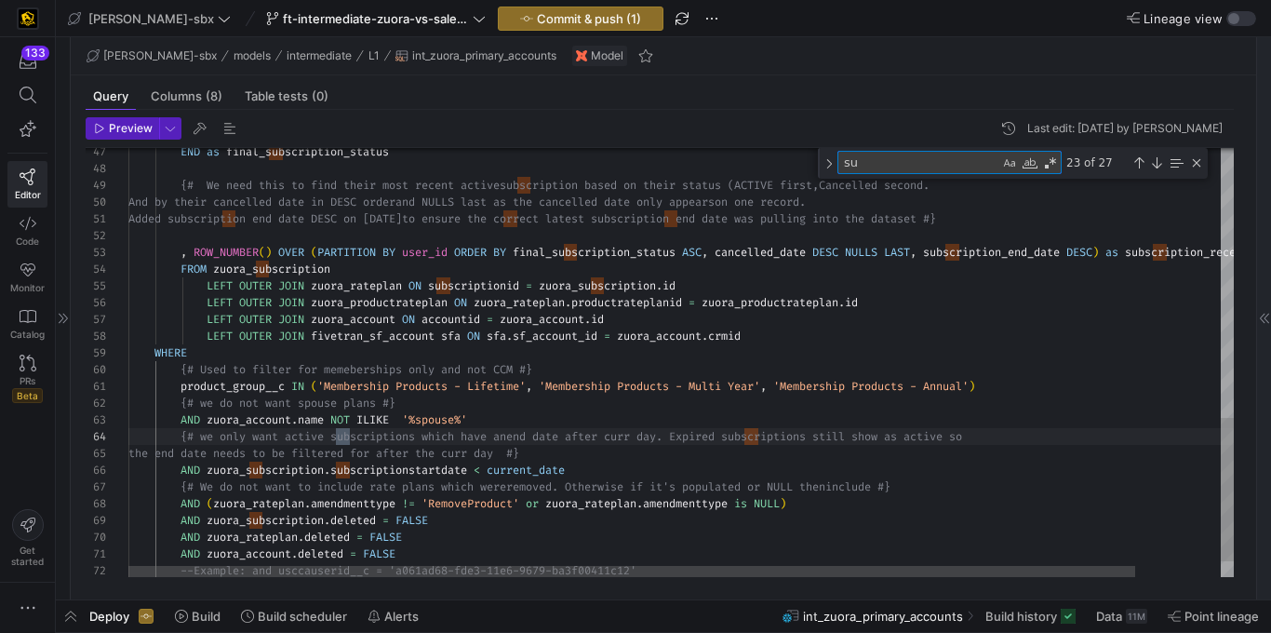
type textarea "product_group__c IN ('Membership Products - Lifetime', 'Membership Products - M…"
type textarea "sub"
type textarea "product_group__c IN ('Membership Products - Lifetime', 'Membership Products - M…"
type textarea "subs"
type textarea "product_group__c IN ('Membership Products - Lifetime', 'Membership Products - M…"
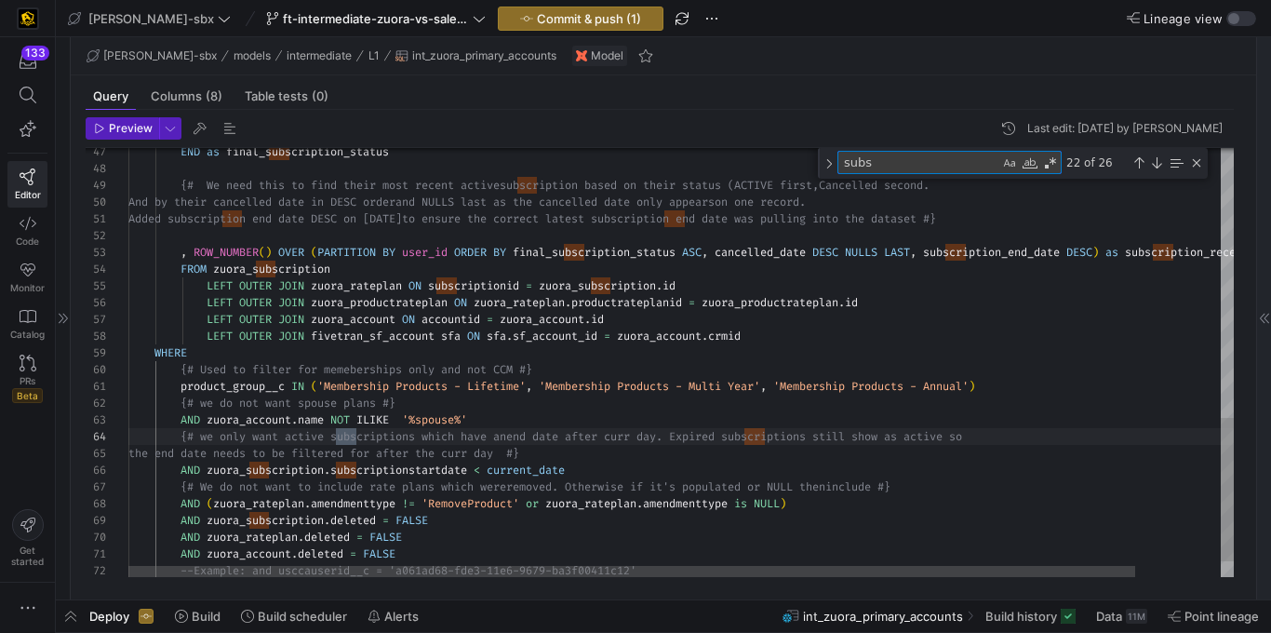
type textarea "subsc"
type textarea "product_group__c IN ('Membership Products - Lifetime', 'Membership Products - M…"
type textarea "subscr"
type textarea "product_group__c IN ('Membership Products - Lifetime', 'Membership Products - M…"
type textarea "subscri"
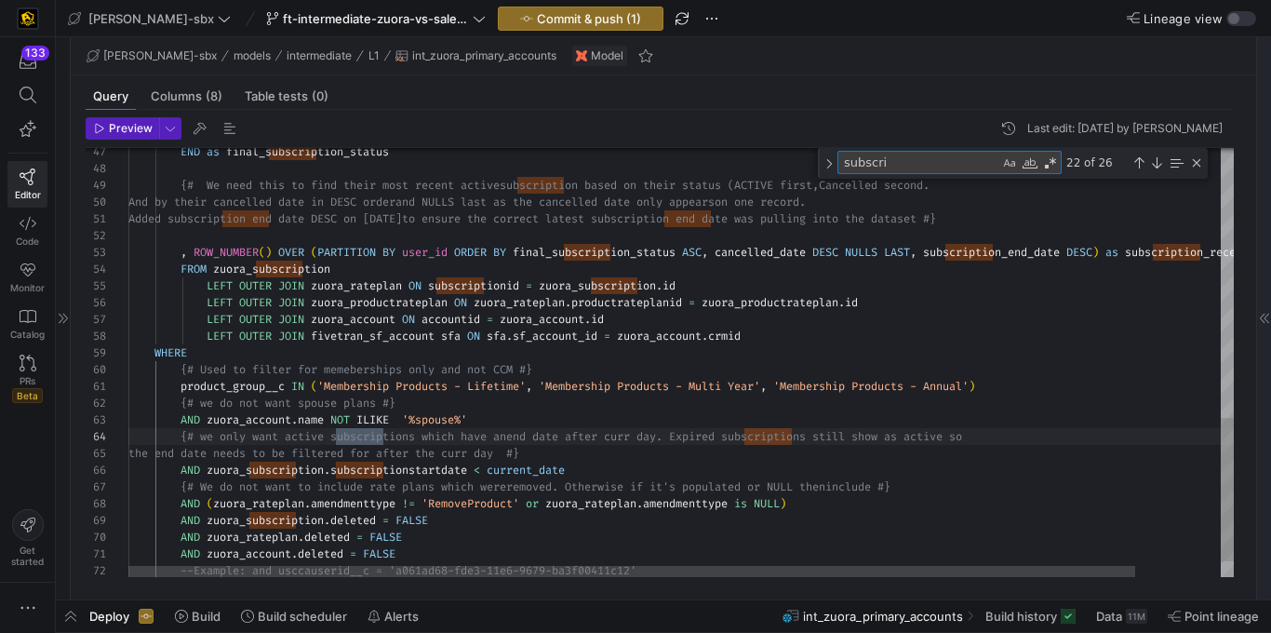
type textarea "product_group__c IN ('Membership Products - Lifetime', 'Membership Products - M…"
type textarea "subscrip"
type textarea "product_group__c IN ('Membership Products - Lifetime', 'Membership Products - M…"
type textarea "subscript"
type textarea "product_group__c IN ('Membership Products - Lifetime', 'Membership Products - M…"
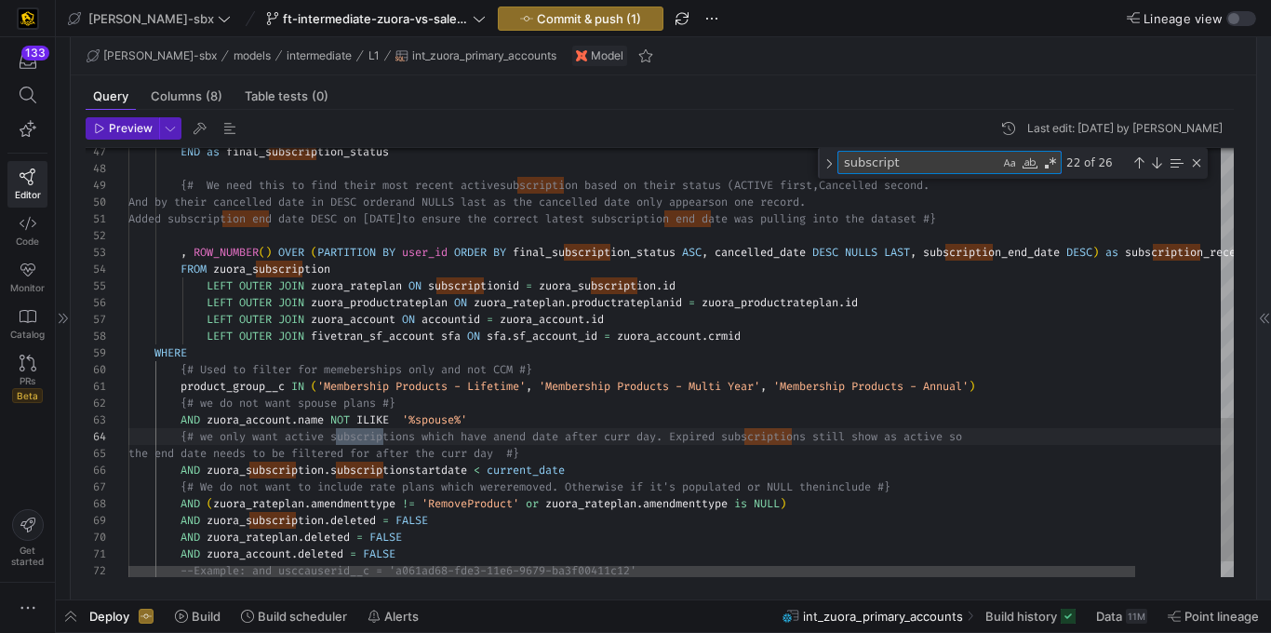
type textarea "subscripti"
type textarea "product_group__c IN ('Membership Products - Lifetime', 'Membership Products - M…"
type textarea "subscriptio"
type textarea "product_group__c IN ('Membership Products - Lifetime', 'Membership Products - M…"
type textarea "subscription"
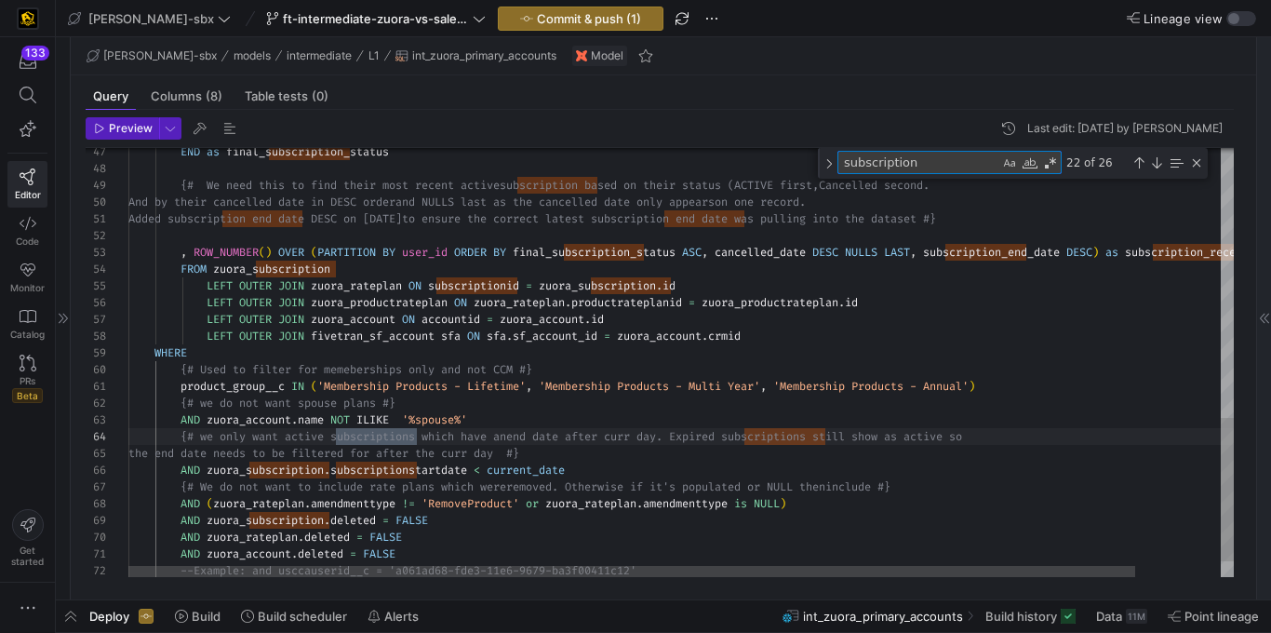
type textarea "SELECT DISTINCT zuora_account.crmid AS active_zuora_crm_id, [URL][DOMAIN_NAME] …"
type textarea "subscription_"
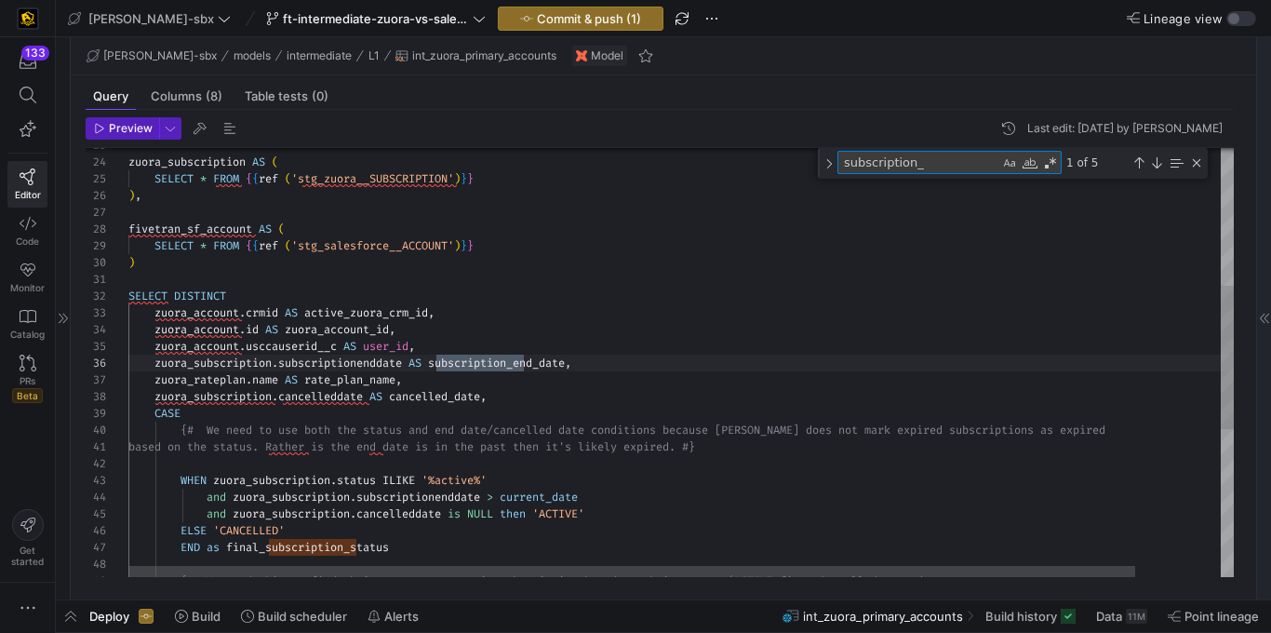
type textarea "Added subscription end date DESC on [DATE] to ensure the correct latest subscri…"
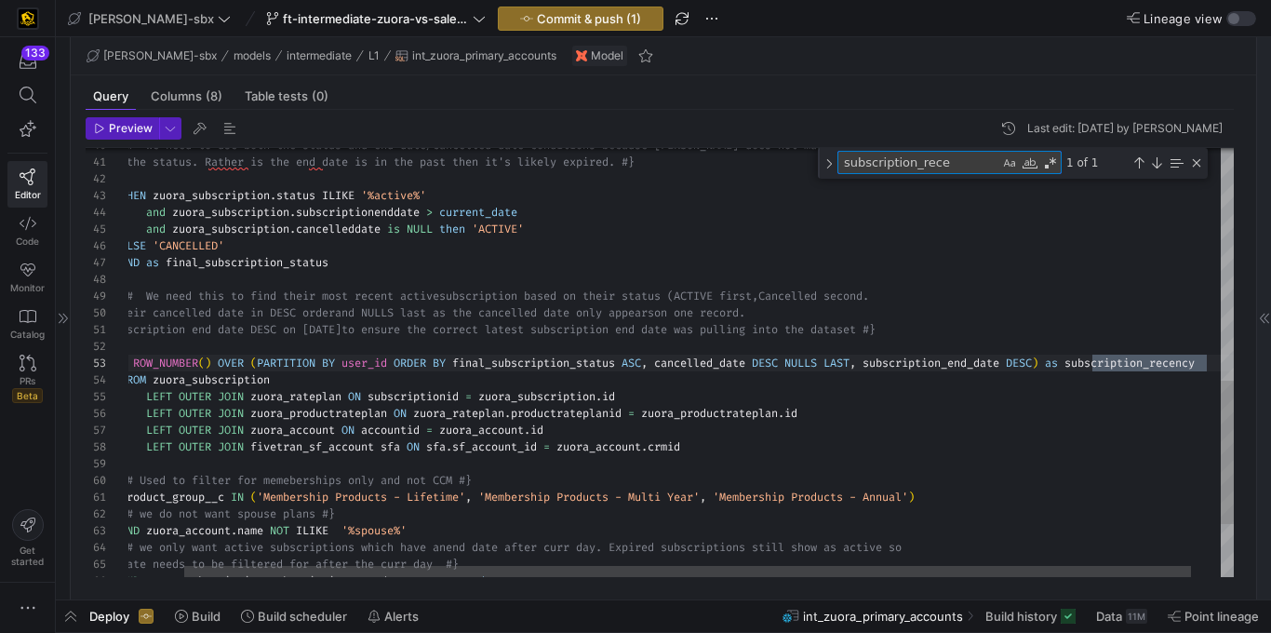
scroll to position [168, 1139]
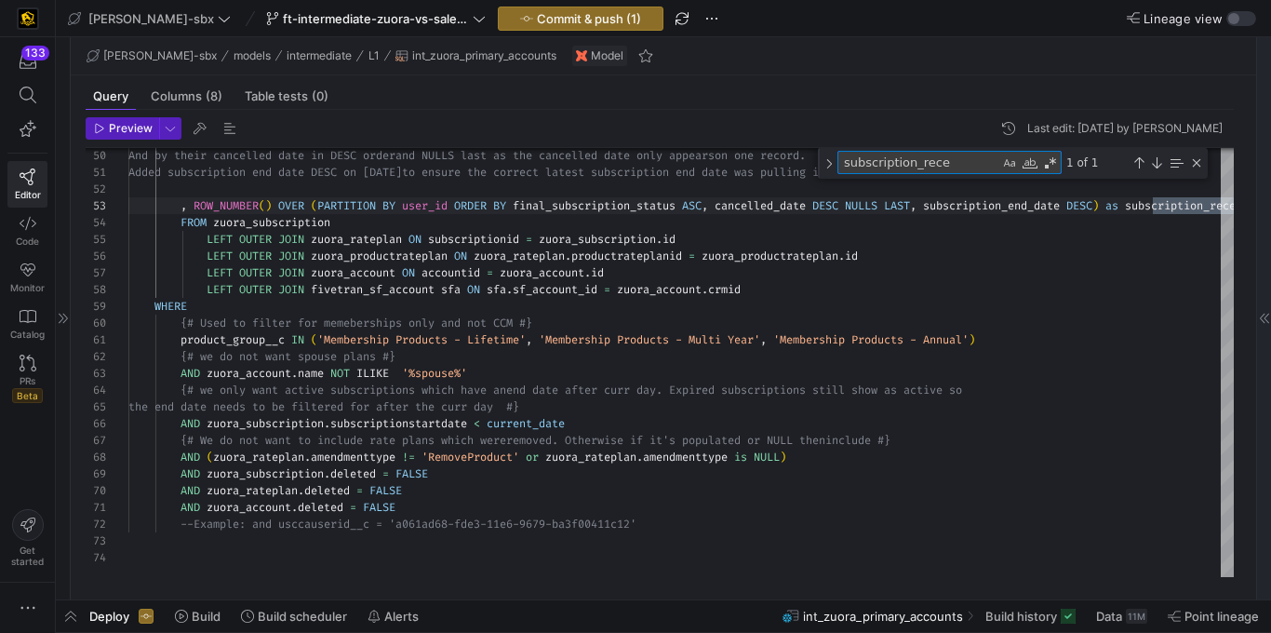
type textarea "subscription_rece"
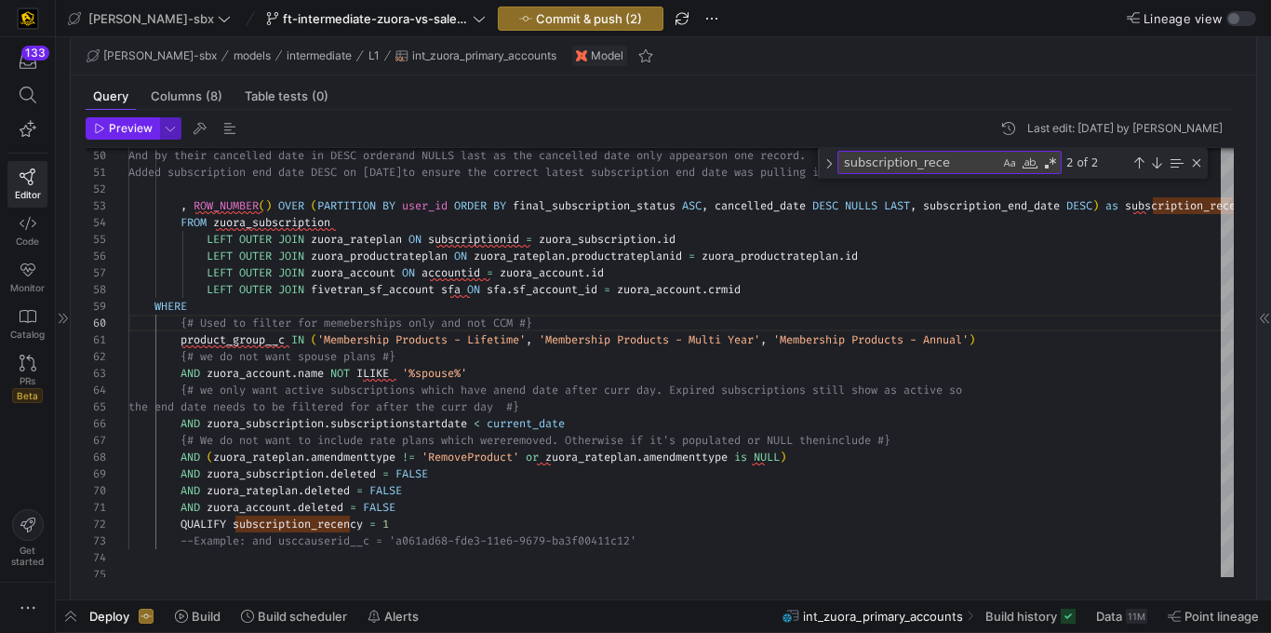
click at [141, 130] on span "Preview" at bounding box center [131, 128] width 44 height 13
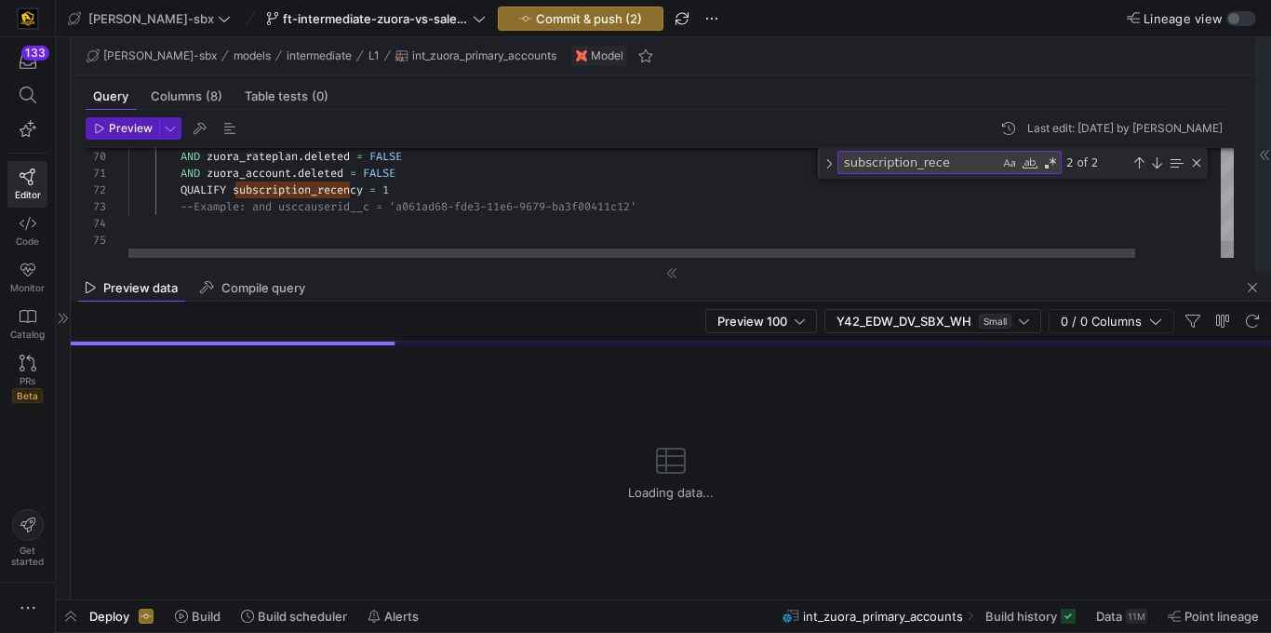
type textarea "AND zuora_account.deleted = FALSE QUALIFY subscription_recency = 1 --Example: a…"
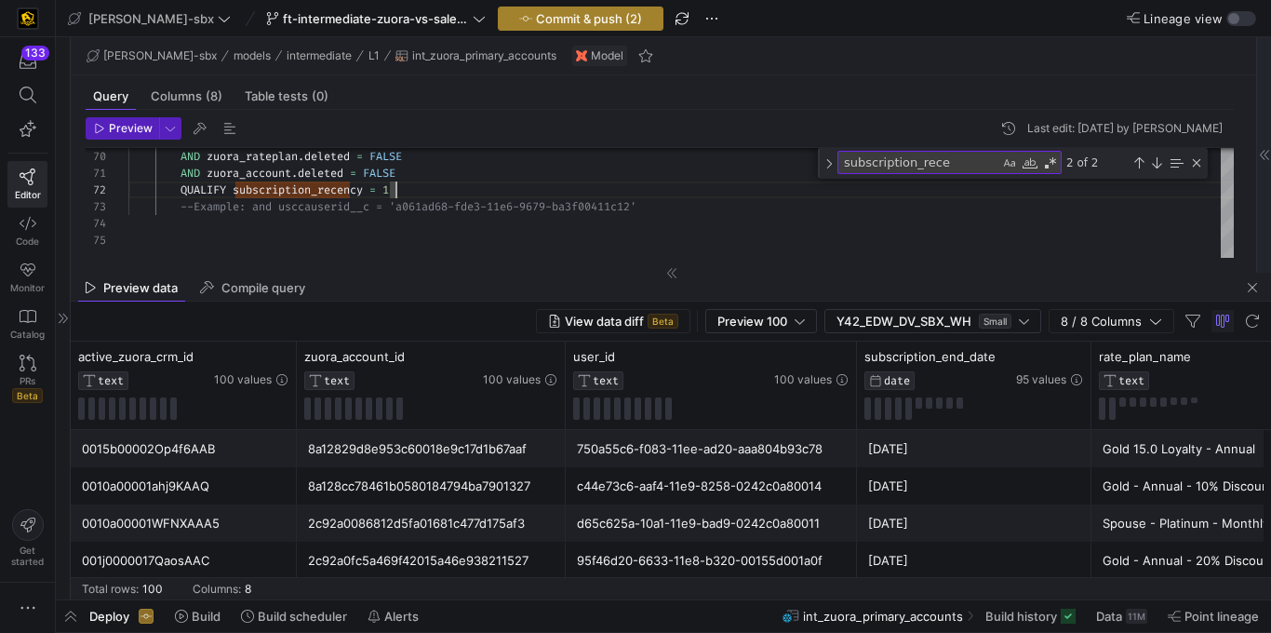
click at [536, 23] on span "Commit & push (2)" at bounding box center [589, 18] width 106 height 15
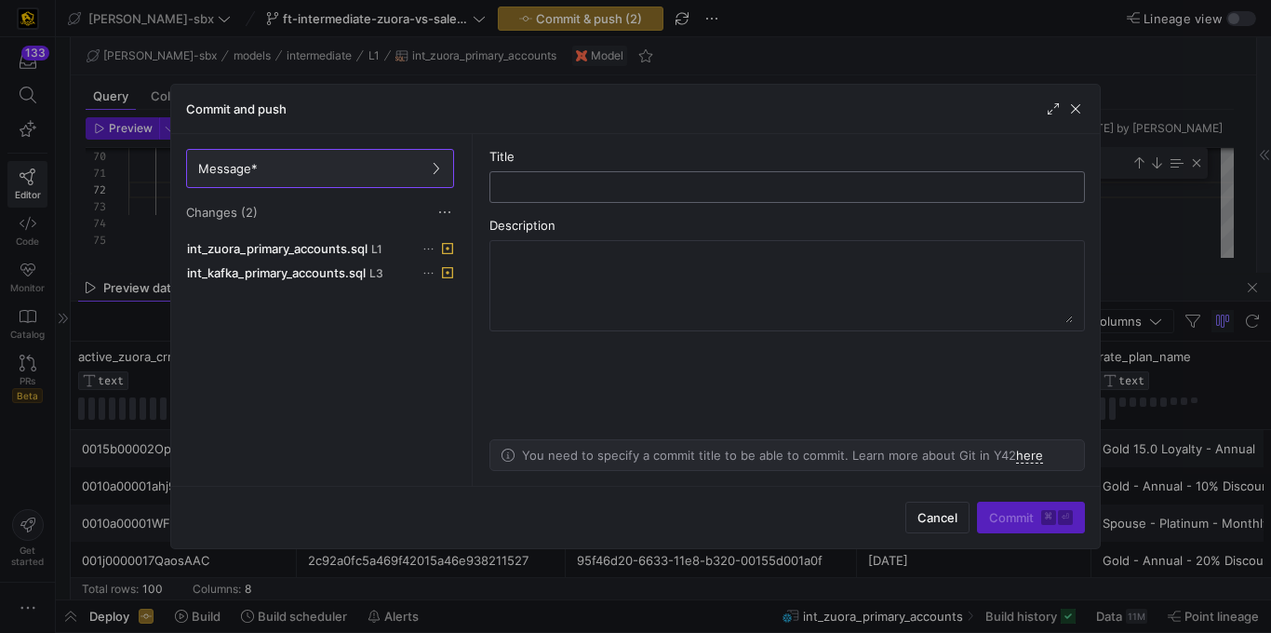
click at [580, 186] on input "text" at bounding box center [787, 187] width 564 height 15
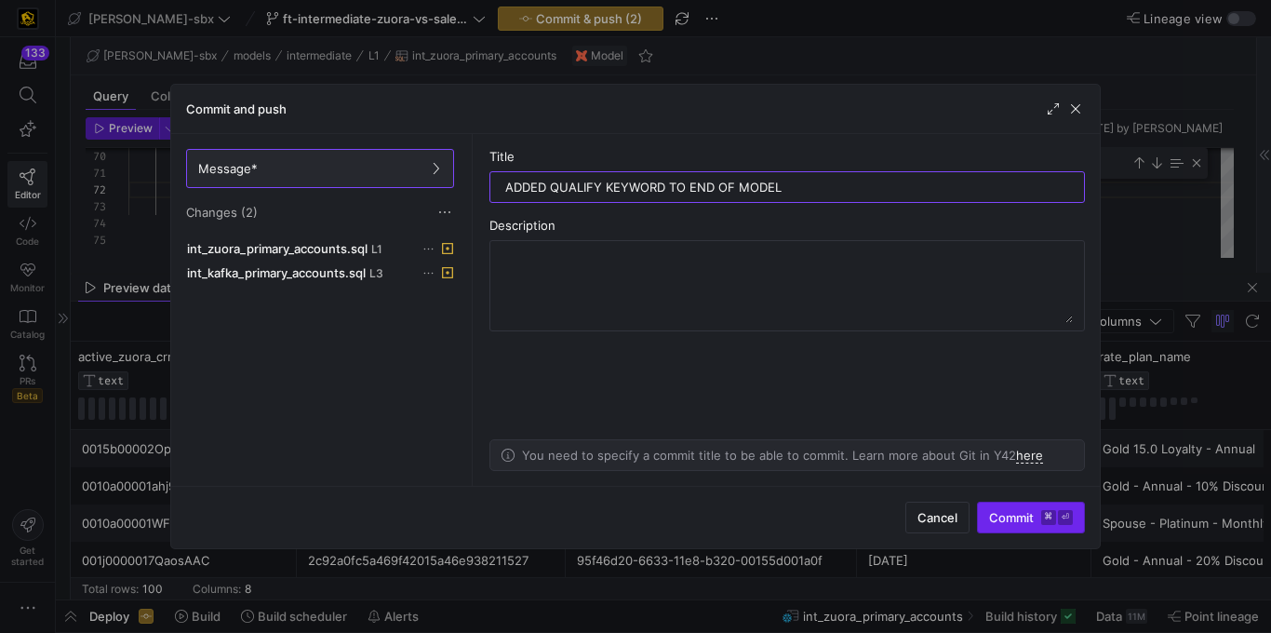
type input "ADDED QUALIFY KEYWORD TO END OF MODEL"
click at [1012, 526] on span "submit" at bounding box center [1031, 518] width 106 height 30
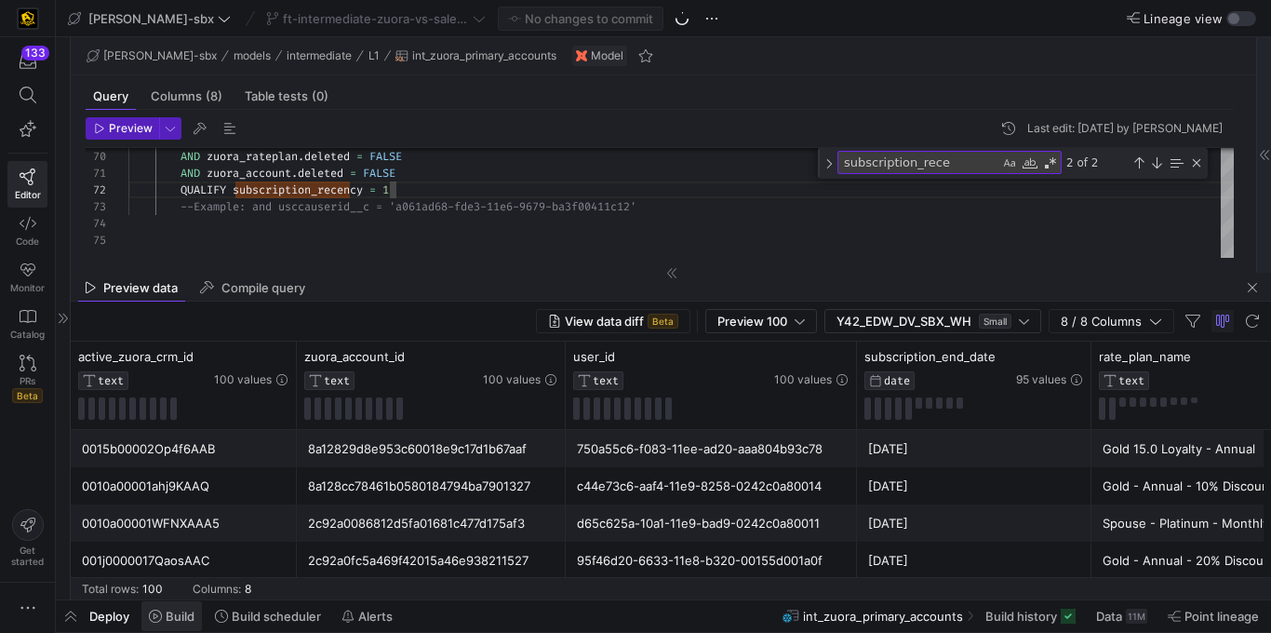
click at [178, 620] on span "Build" at bounding box center [180, 616] width 29 height 15
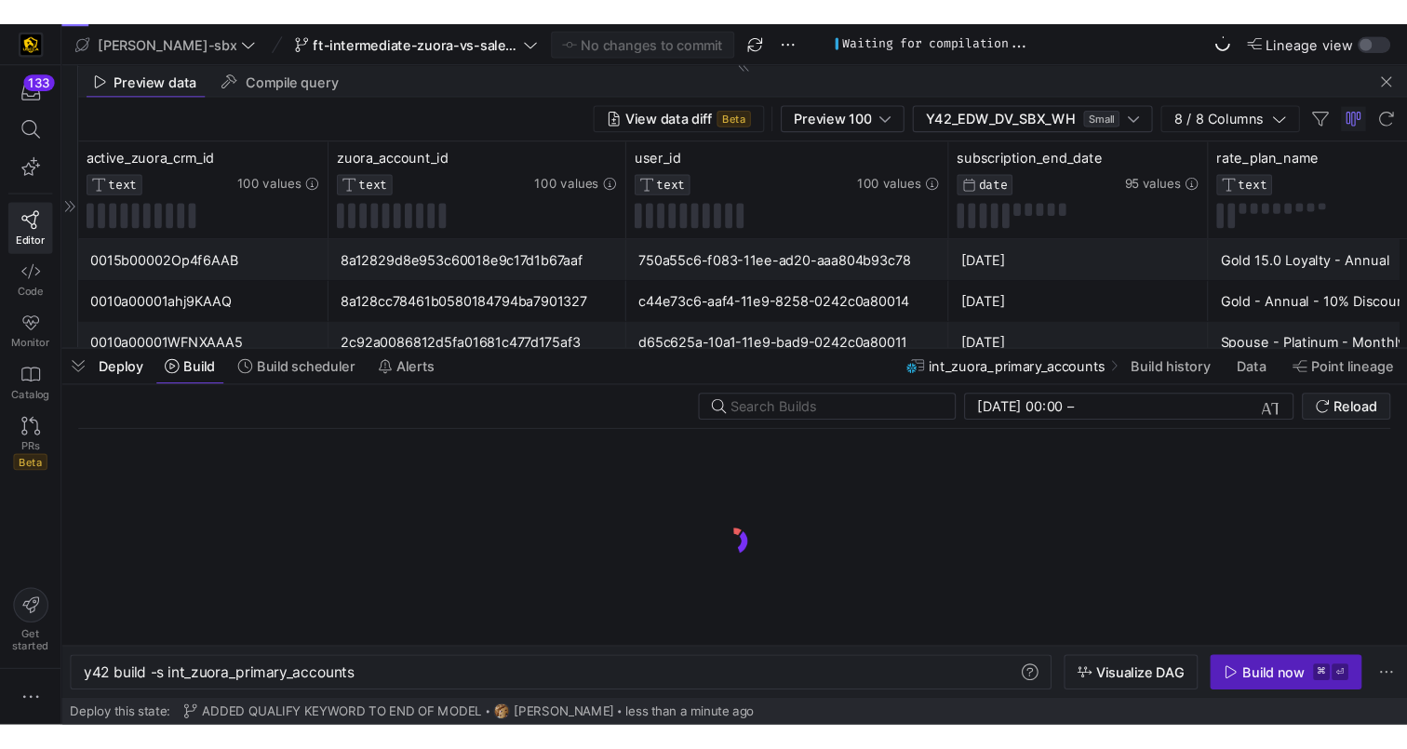
scroll to position [0, 247]
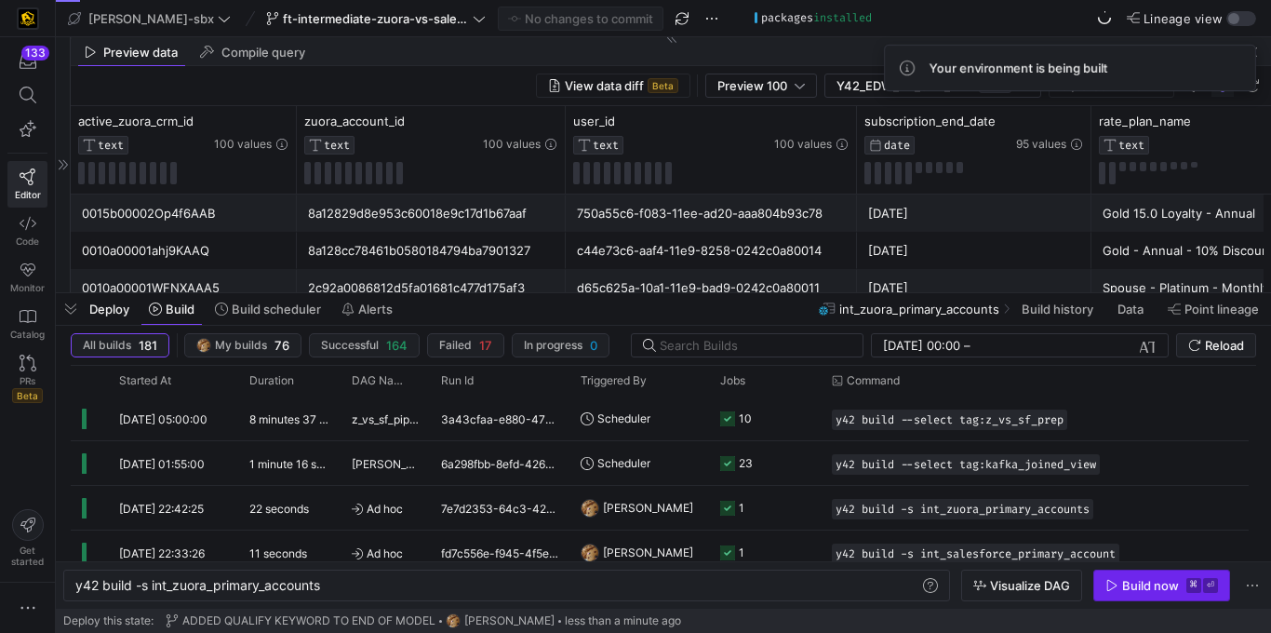
click at [1121, 581] on span "Build now ⌘ ⏎" at bounding box center [1162, 585] width 113 height 15
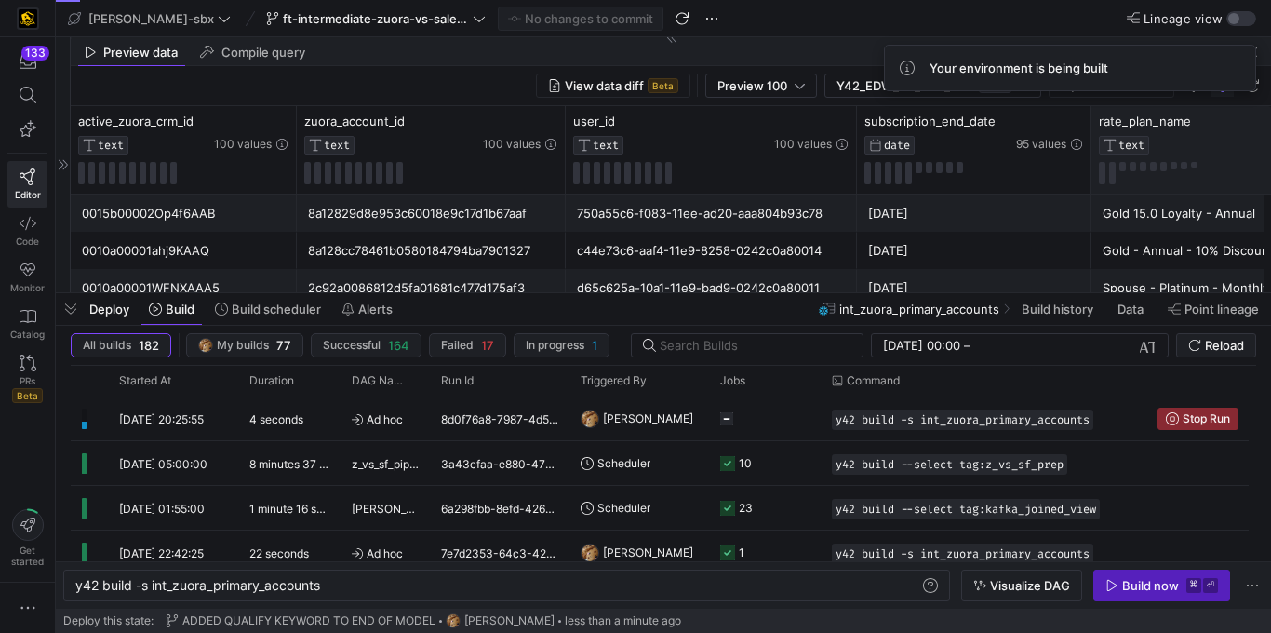
click at [1158, 7] on span at bounding box center [1151, 0] width 11 height 11
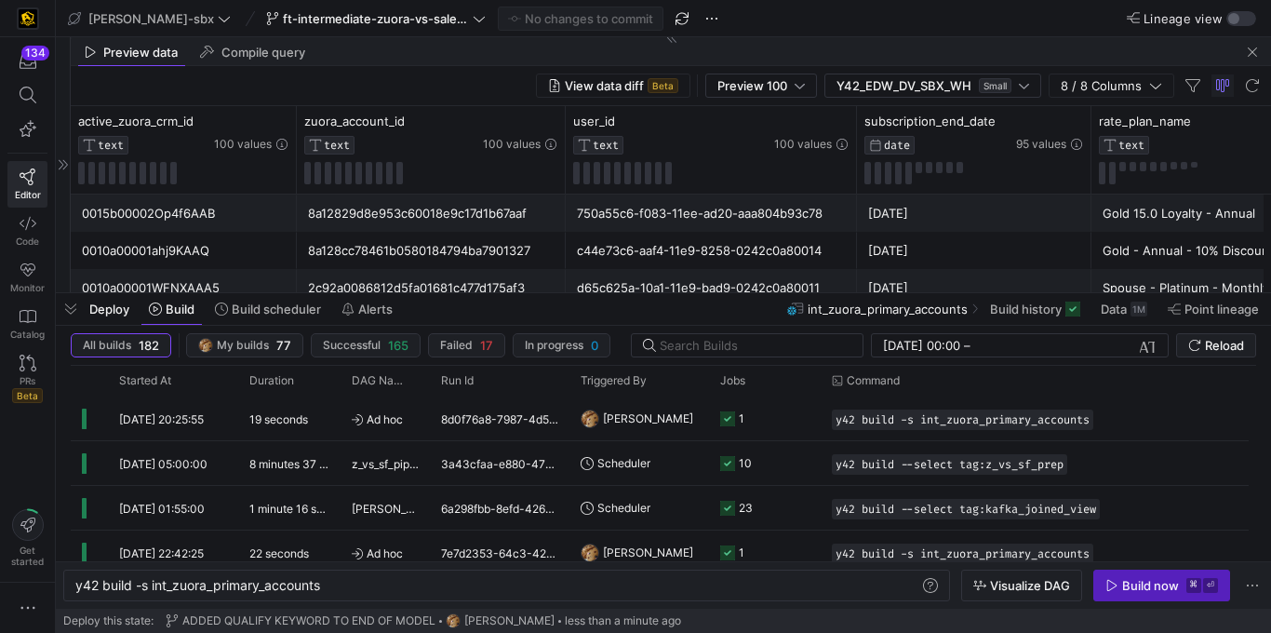
click at [930, 236] on div "[DATE]" at bounding box center [974, 251] width 212 height 36
click at [80, 307] on span "button" at bounding box center [71, 309] width 30 height 32
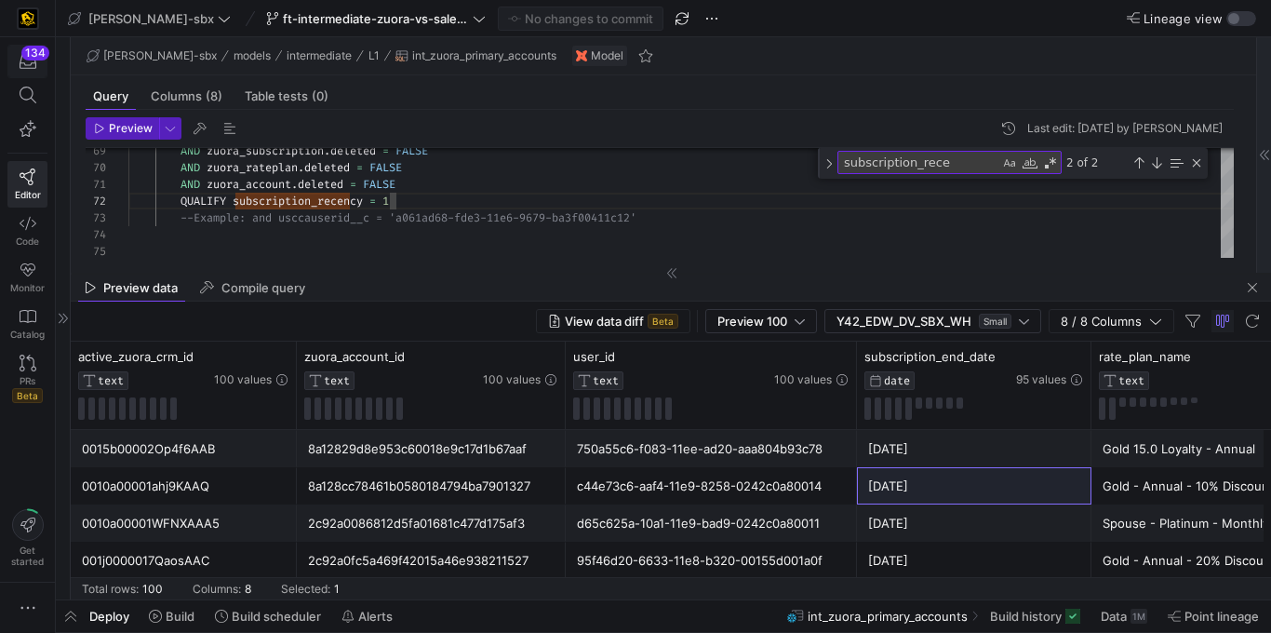
click at [33, 68] on icon "button" at bounding box center [28, 61] width 17 height 15
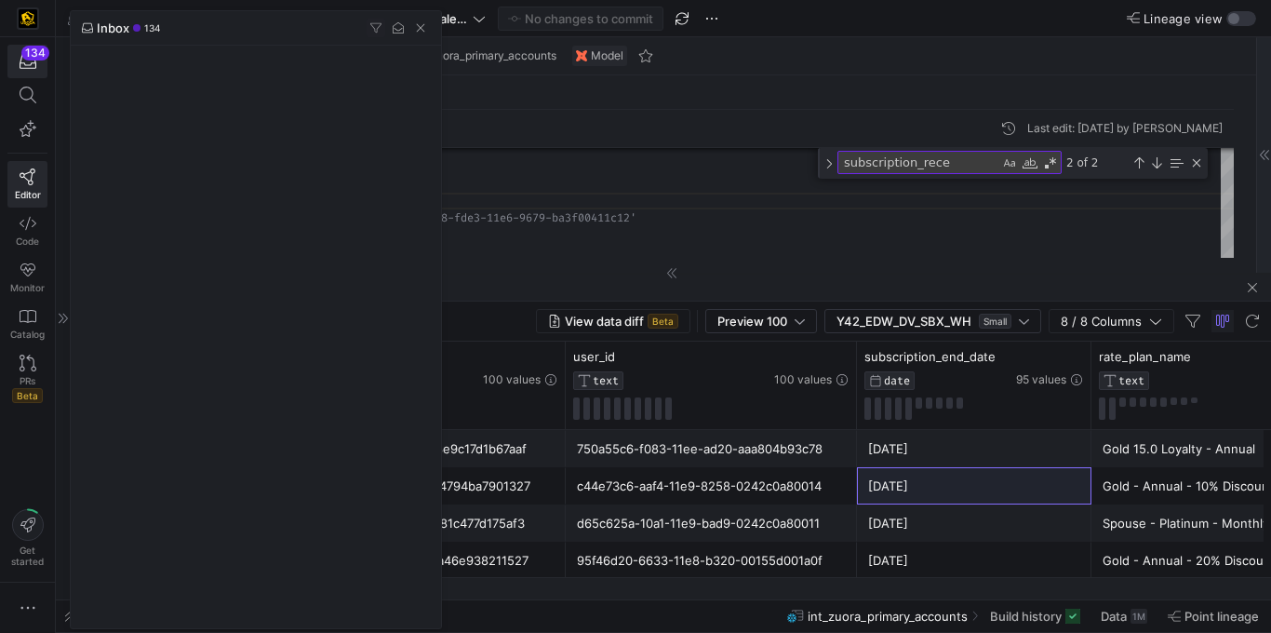
click at [415, 31] on span "button" at bounding box center [420, 28] width 19 height 19
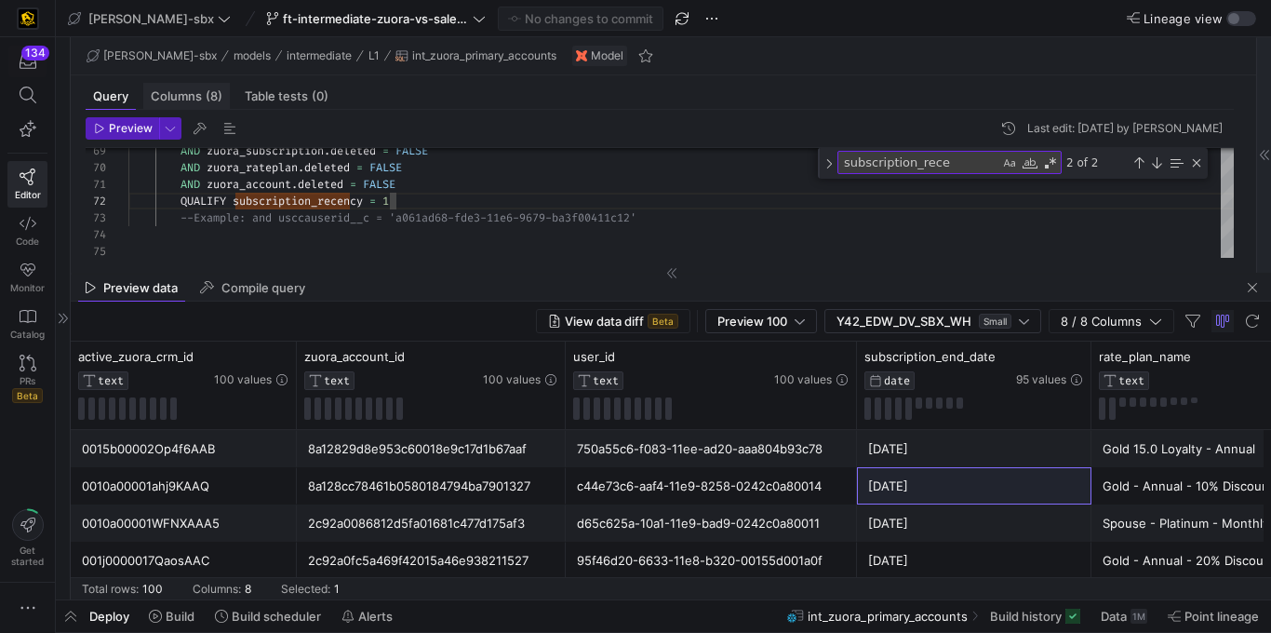
click at [186, 103] on div "Columns (8)" at bounding box center [186, 96] width 87 height 27
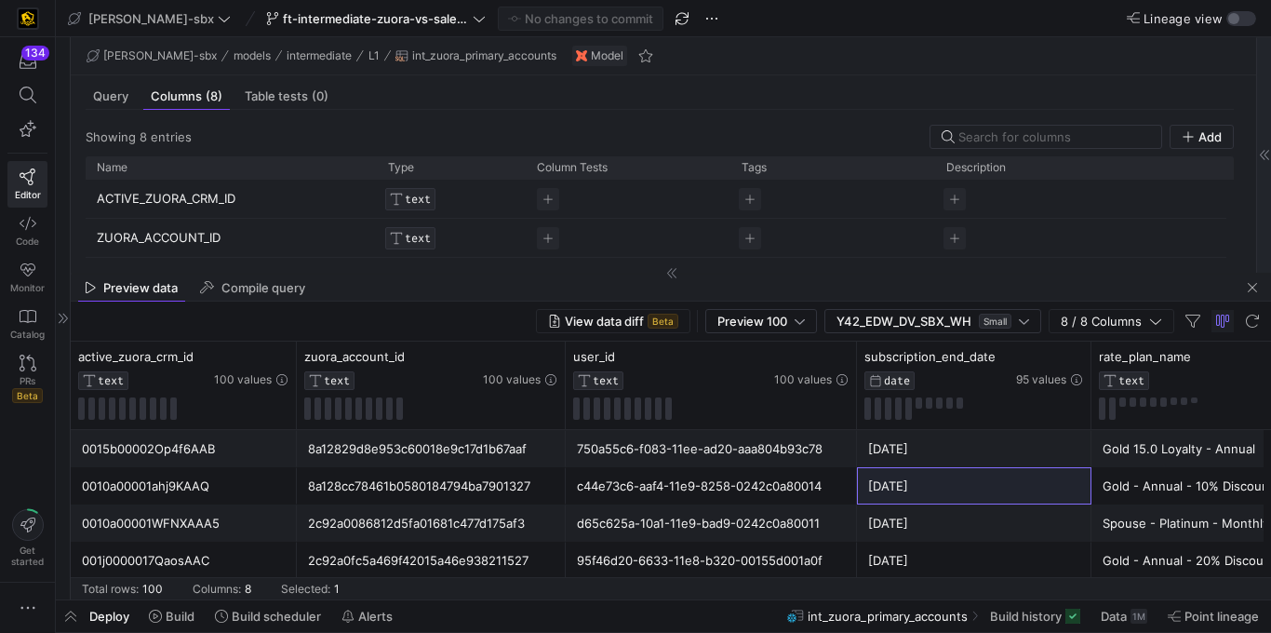
click at [536, 306] on mat-tab-group "Preview data Compile query View data diff Beta Preview 100 Y42_EDW_DV_SBX_WH Sm…" at bounding box center [671, 437] width 1200 height 326
click at [512, 304] on div "View data diff Beta Preview 100 Y42_EDW_DV_SBX_WH Small 8 / 8 Columns" at bounding box center [671, 322] width 1200 height 40
click at [512, 305] on div "View data diff Beta Preview 100 Y42_EDW_DV_SBX_WH Small 8 / 8 Columns" at bounding box center [671, 322] width 1200 height 40
drag, startPoint x: 415, startPoint y: 307, endPoint x: 419, endPoint y: 325, distance: 18.1
click at [419, 325] on div "View data diff Beta Preview 100 Y42_EDW_DV_SBX_WH Small 8 / 8 Columns" at bounding box center [671, 322] width 1200 height 40
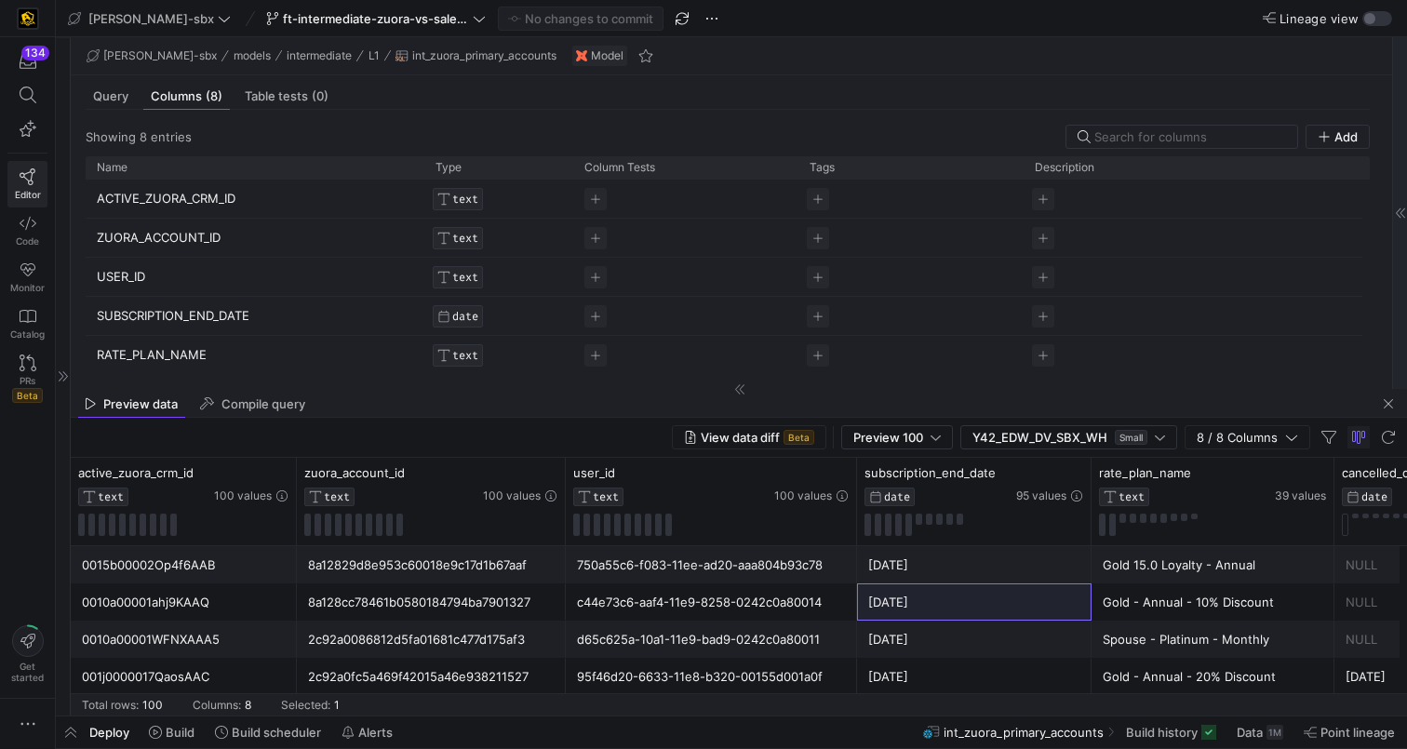
click at [35, 180] on link "Editor" at bounding box center [27, 184] width 40 height 47
click at [32, 242] on span "Code" at bounding box center [27, 240] width 23 height 11
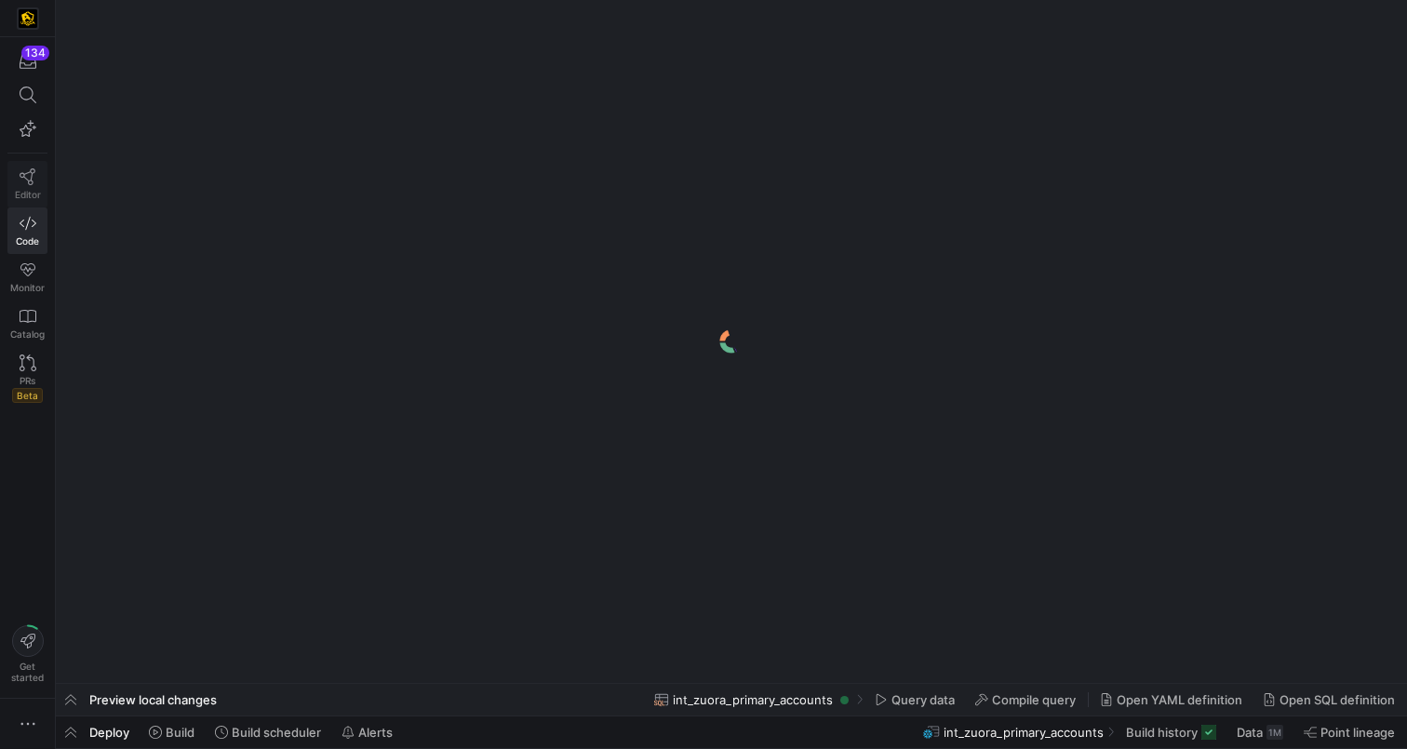
click at [30, 204] on link "Editor" at bounding box center [27, 184] width 40 height 47
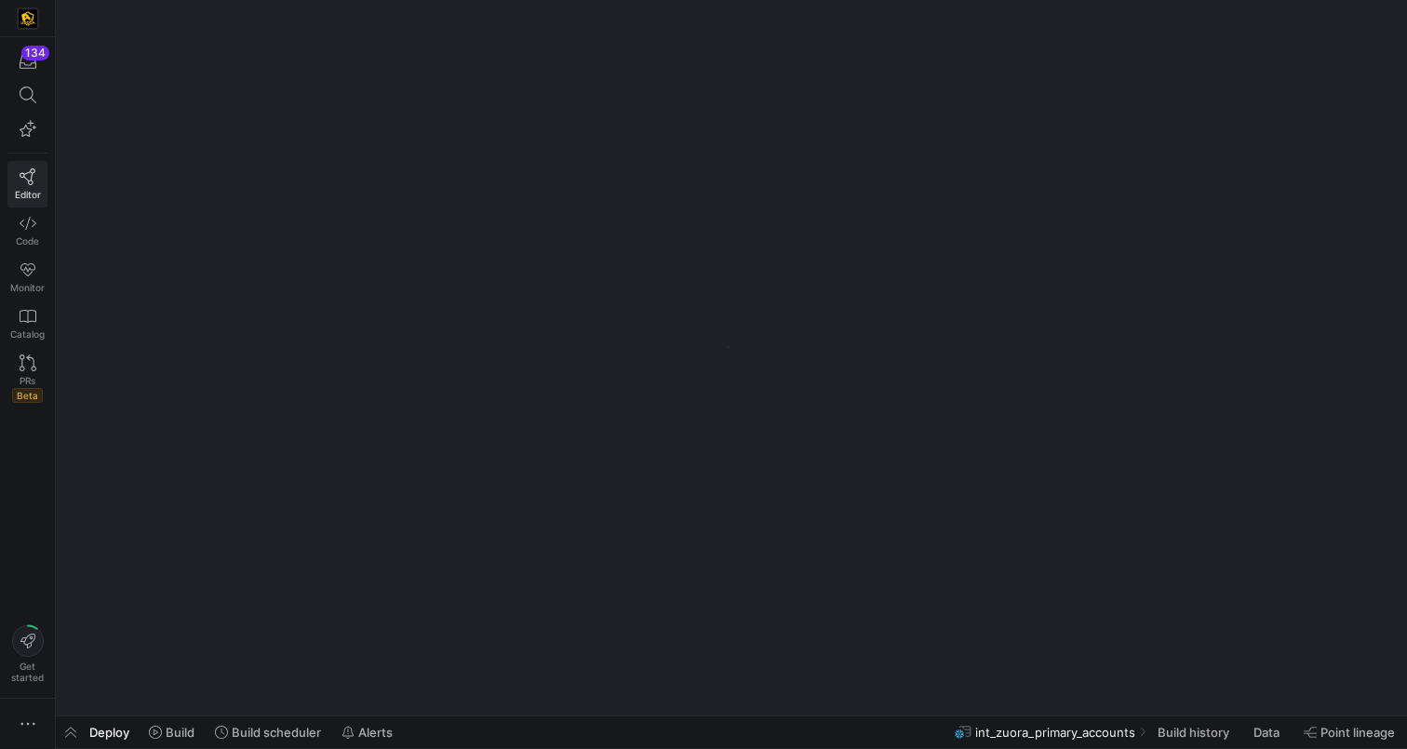
click at [29, 180] on icon at bounding box center [28, 176] width 17 height 17
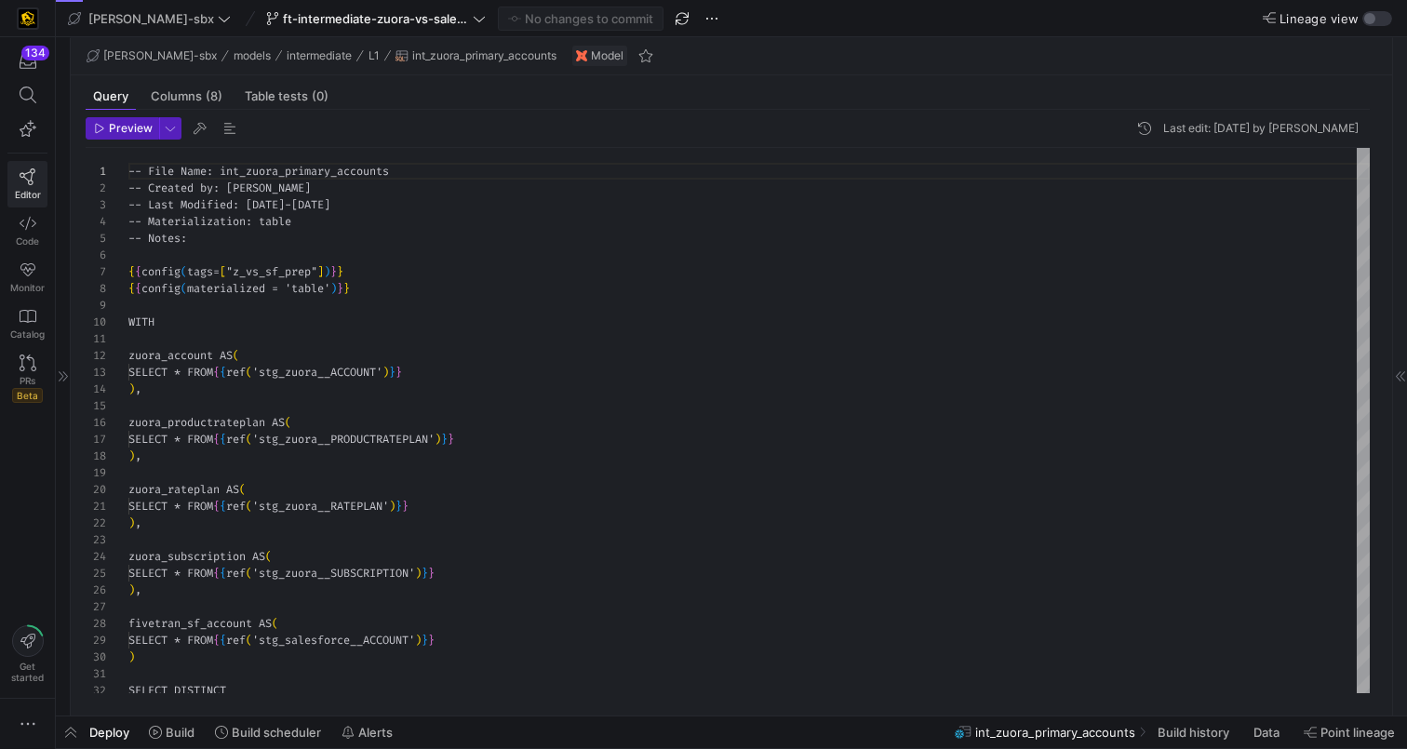
scroll to position [168, 0]
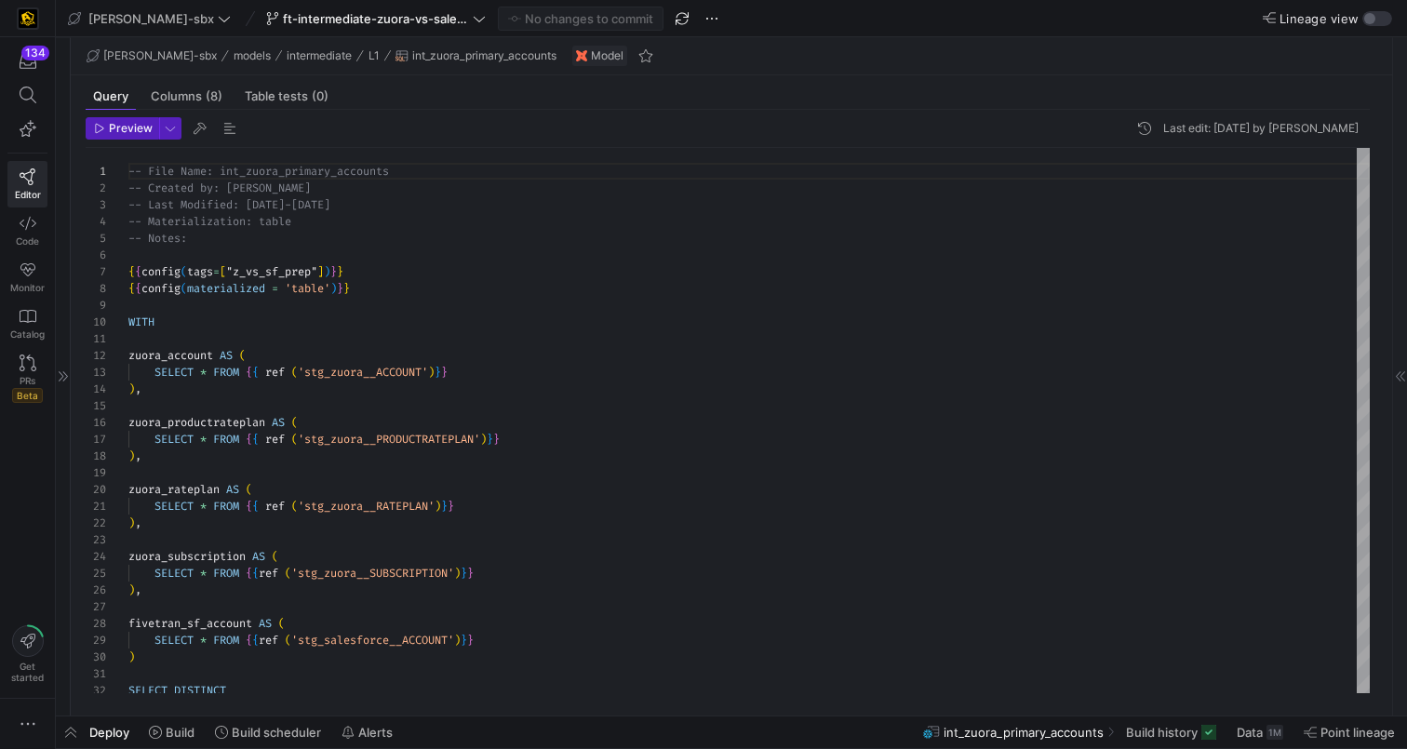
click at [64, 375] on icon at bounding box center [63, 376] width 11 height 11
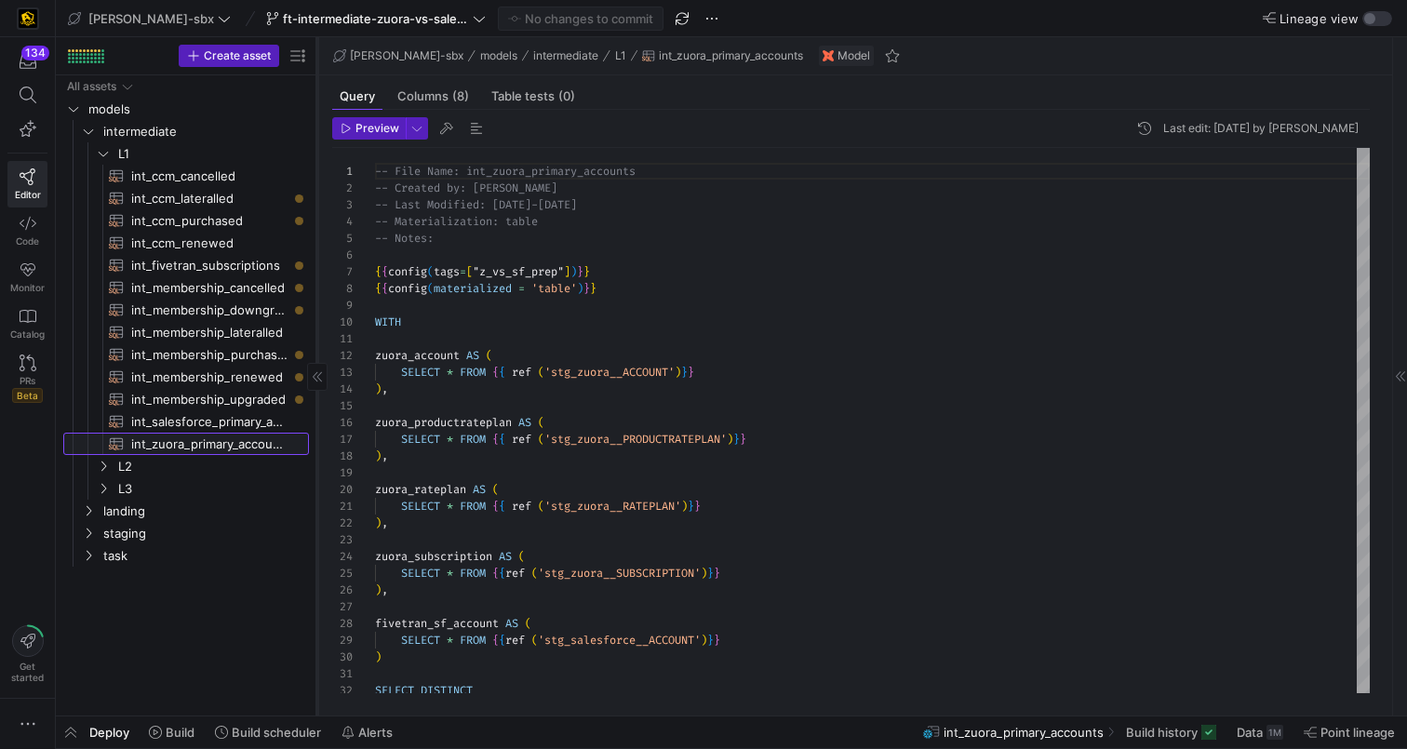
click at [181, 439] on span "int_zuora_primary_accounts​​​​​​​​​​" at bounding box center [209, 444] width 156 height 21
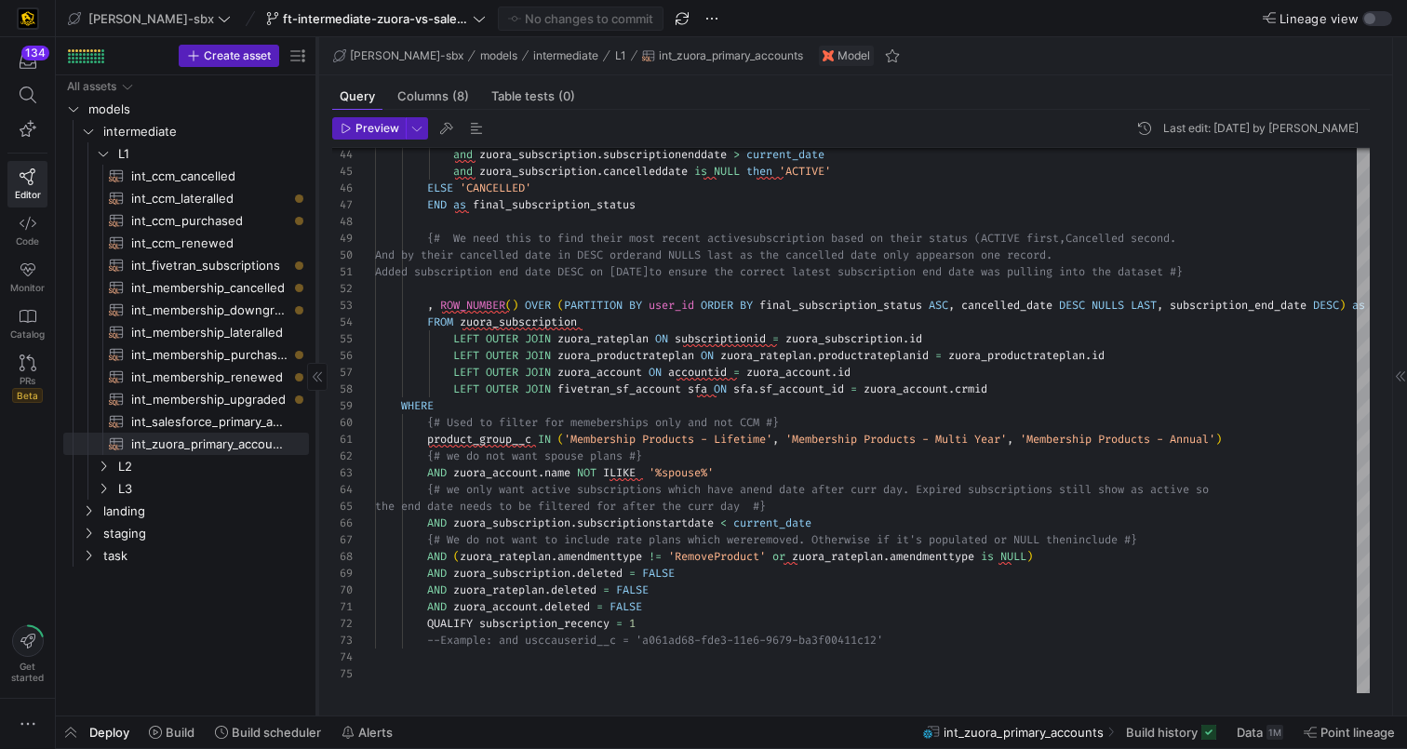
click at [534, 632] on div "Deploy Build Build scheduler Alerts int_zuora_primary_accounts Build history Da…" at bounding box center [731, 733] width 1351 height 32
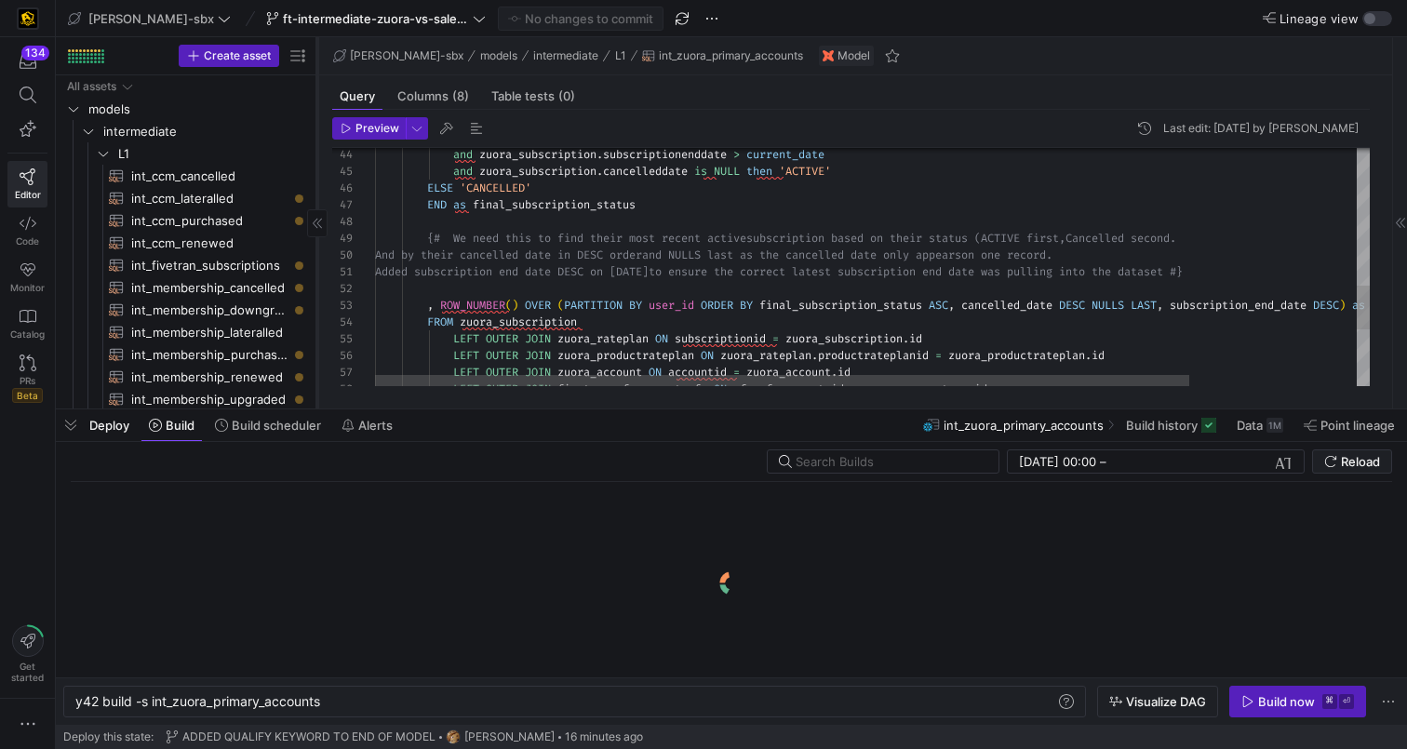
scroll to position [0, 247]
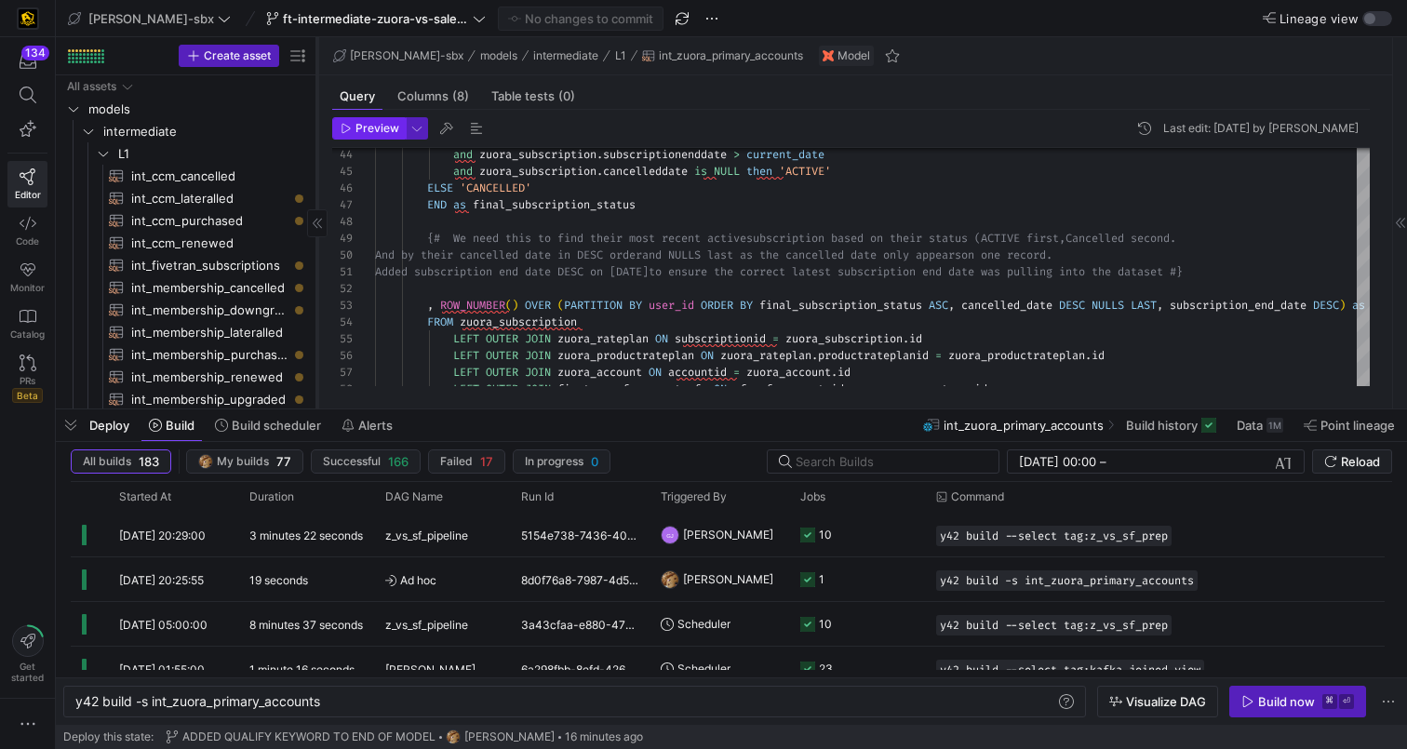
click at [377, 132] on span "Preview" at bounding box center [377, 128] width 44 height 13
